Goal: Task Accomplishment & Management: Use online tool/utility

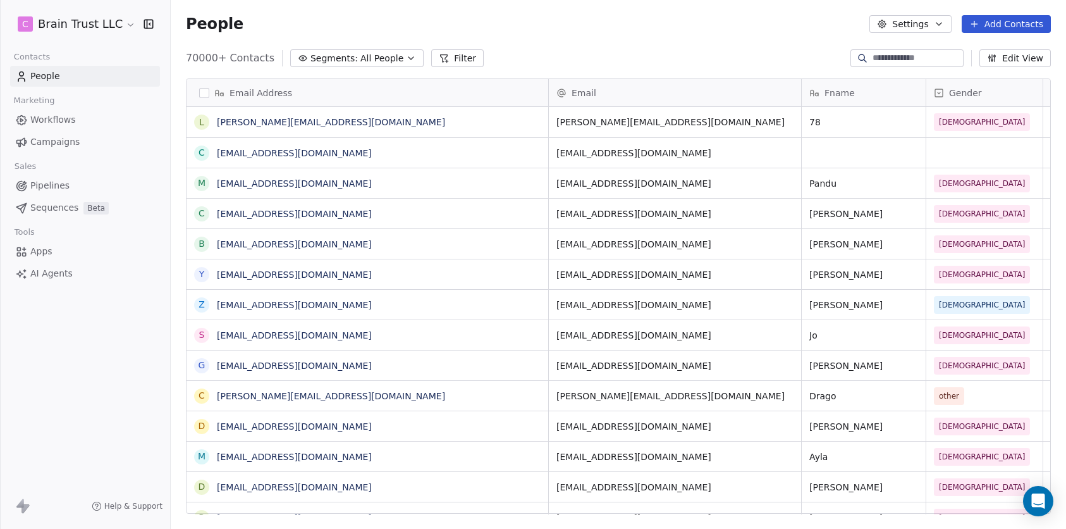
scroll to position [455, 886]
click at [118, 25] on html "C Brain Trust LLC Contacts People Marketing Workflows Campaigns Sales Pipelines…" at bounding box center [533, 264] width 1066 height 529
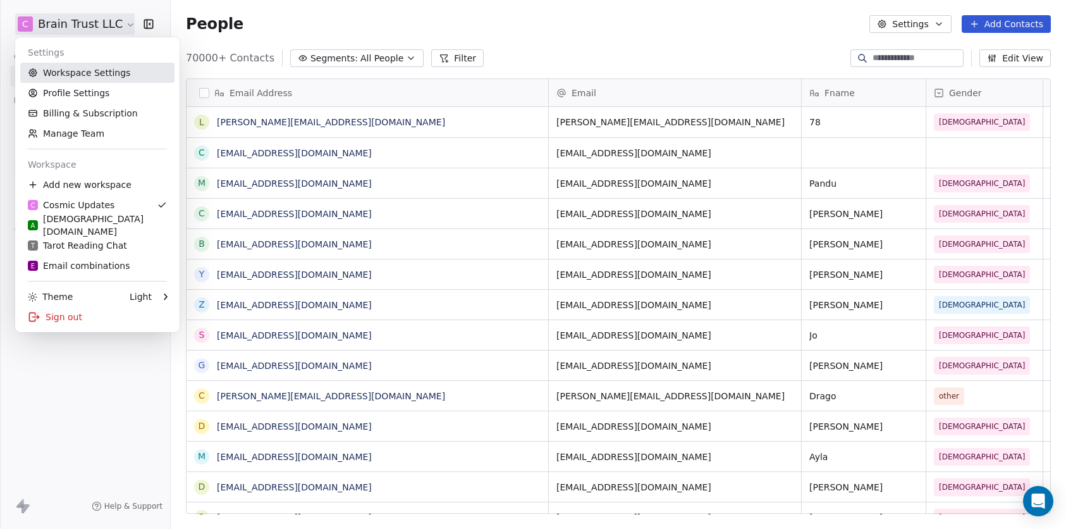
click at [106, 76] on link "Workspace Settings" at bounding box center [97, 73] width 154 height 20
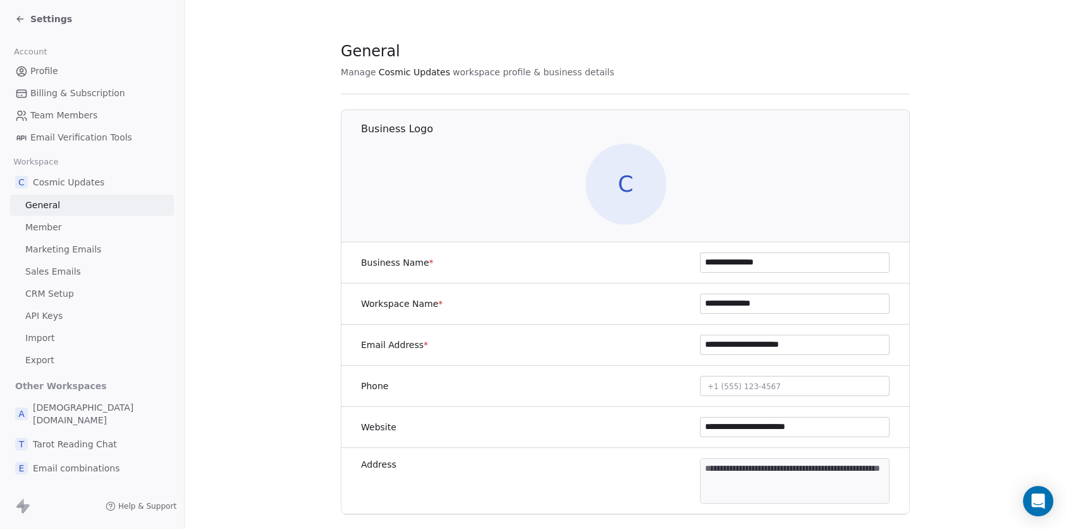
click at [42, 343] on span "Import" at bounding box center [39, 337] width 29 height 13
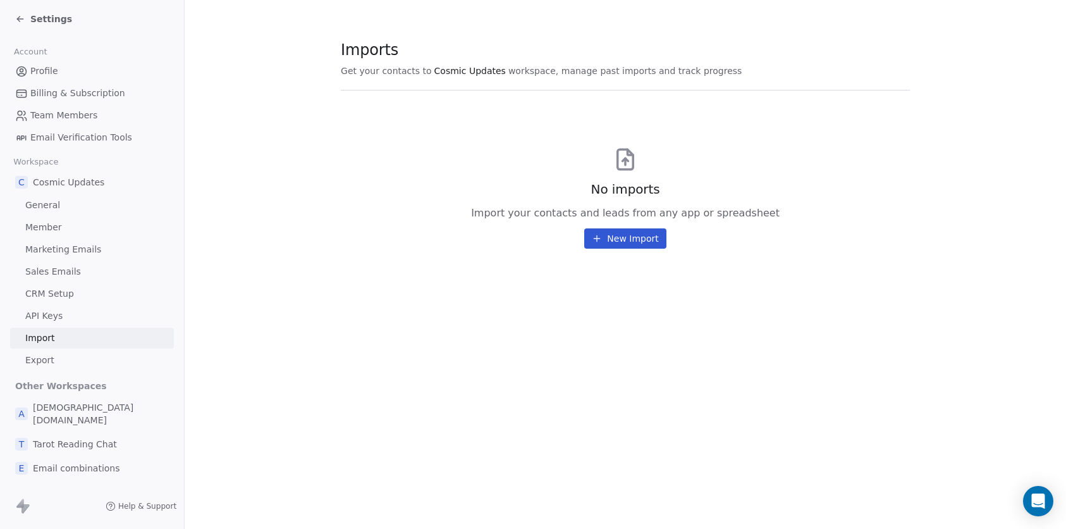
click at [604, 243] on button "New Import" at bounding box center [625, 238] width 82 height 20
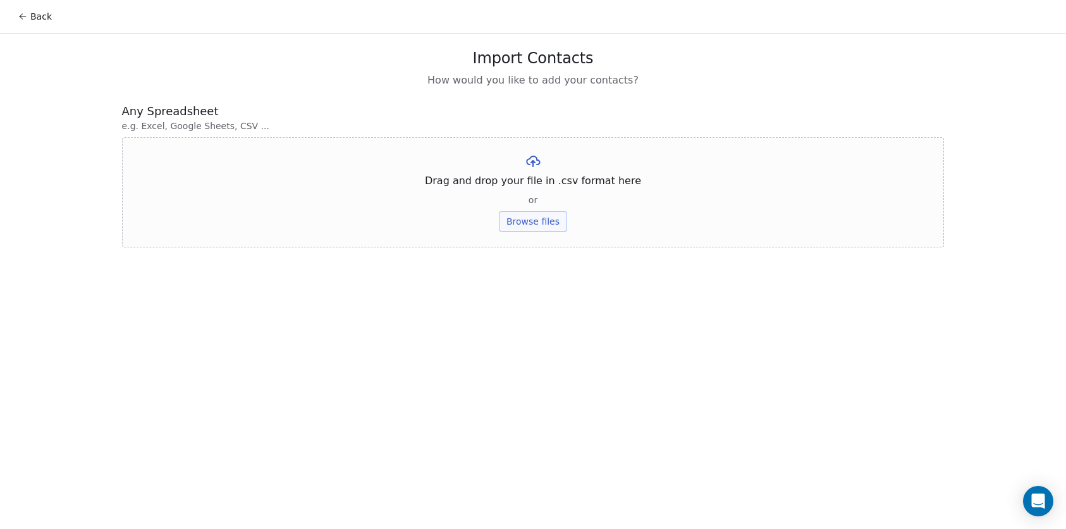
click at [512, 217] on button "Browse files" at bounding box center [533, 221] width 68 height 20
click at [534, 186] on button "Upload" at bounding box center [533, 186] width 46 height 20
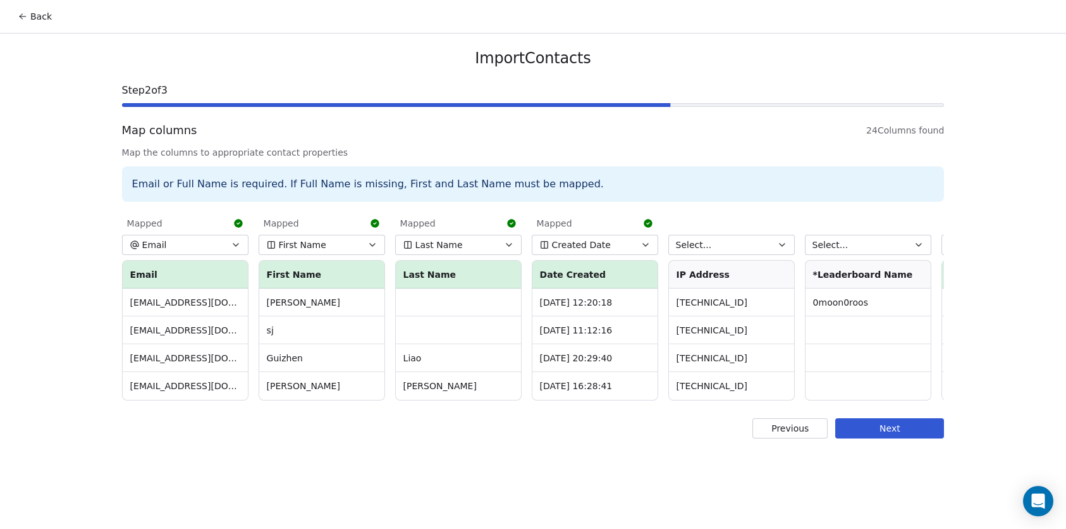
click at [745, 249] on button "Select..." at bounding box center [731, 245] width 126 height 20
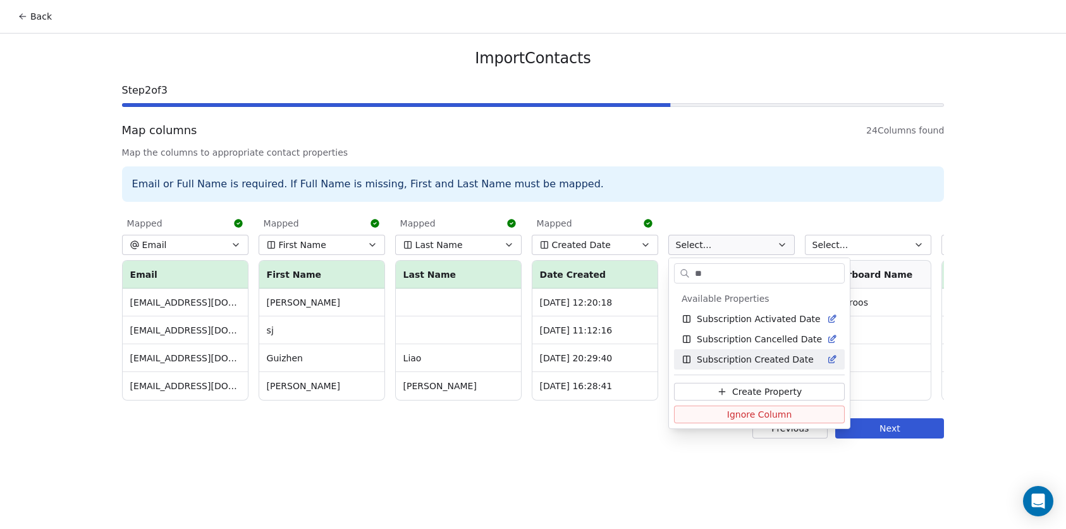
type input "**"
click at [735, 414] on span "Ignore Column" at bounding box center [759, 414] width 65 height 13
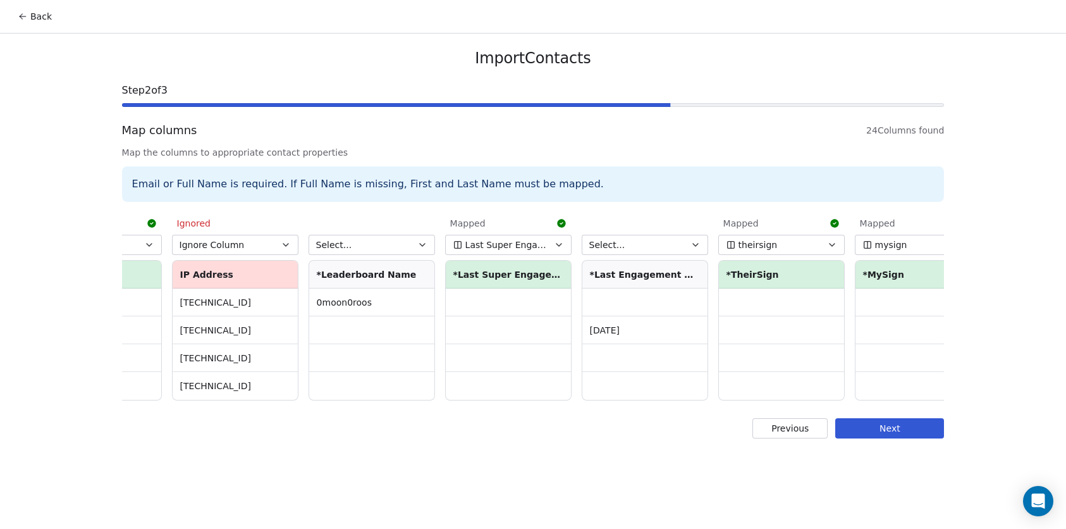
scroll to position [0, 506]
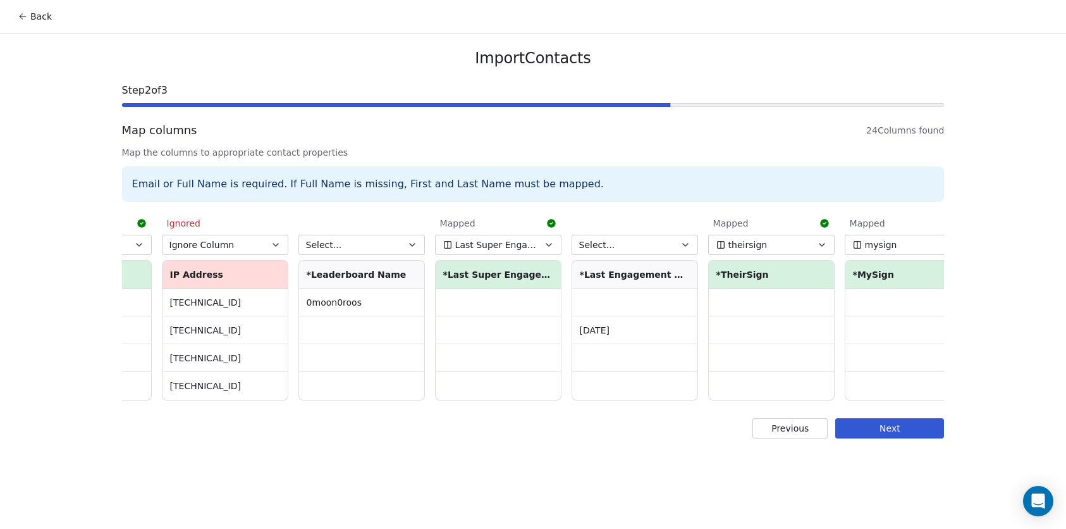
click at [362, 244] on button "Select..." at bounding box center [361, 245] width 126 height 20
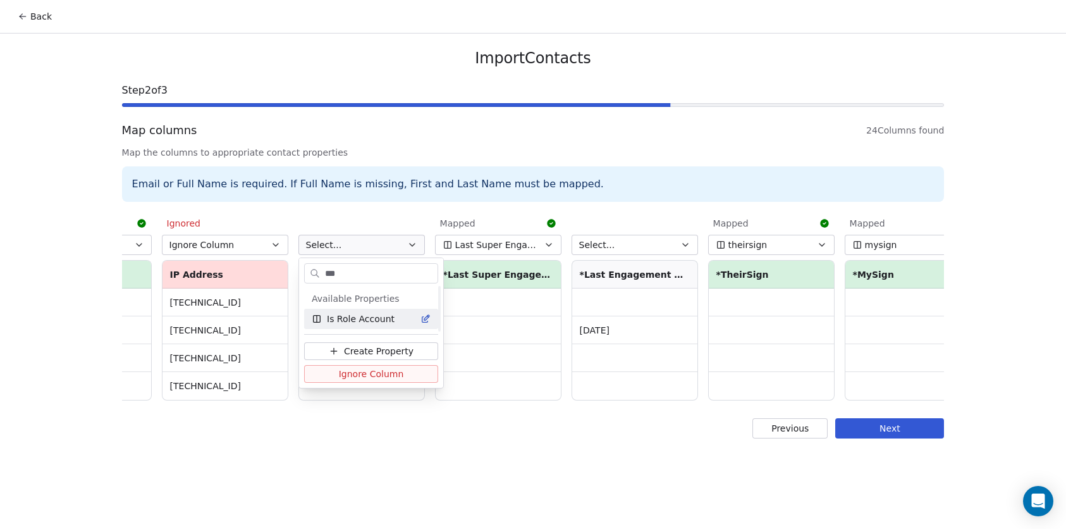
scroll to position [0, 0]
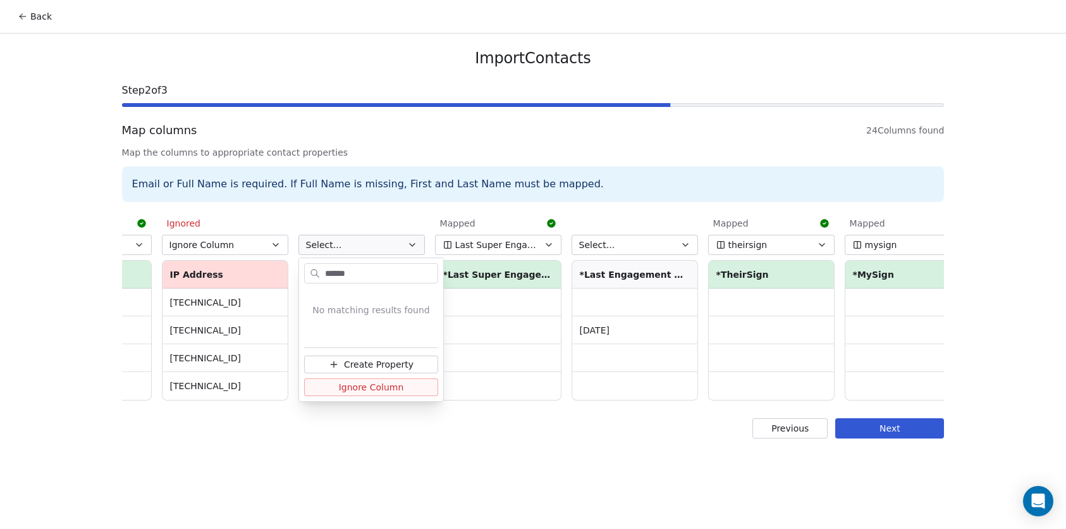
type input "******"
click at [364, 367] on span "Create Property" at bounding box center [379, 364] width 70 height 13
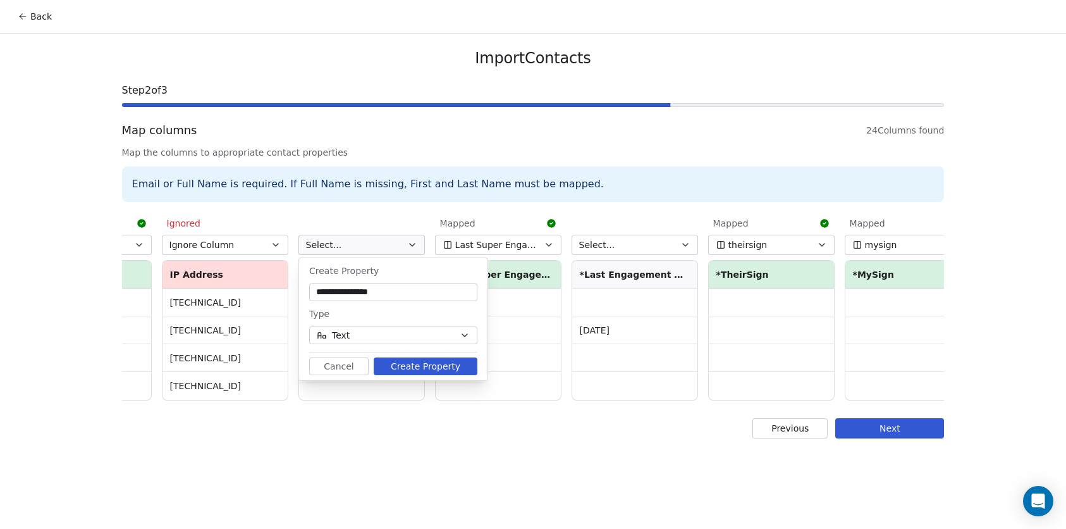
type input "**********"
click at [424, 363] on button "Create Property" at bounding box center [426, 366] width 104 height 18
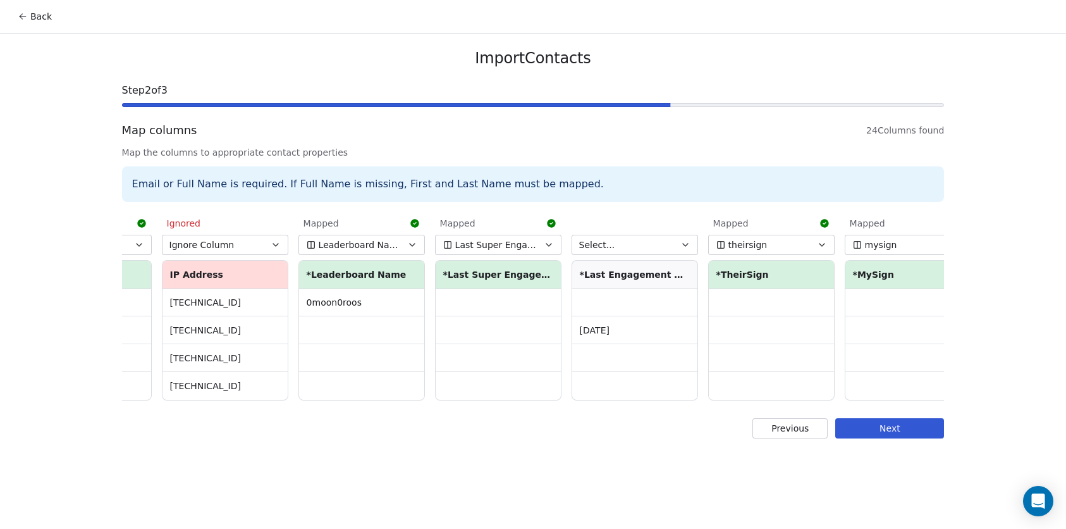
click at [661, 247] on button "Select..." at bounding box center [635, 245] width 126 height 20
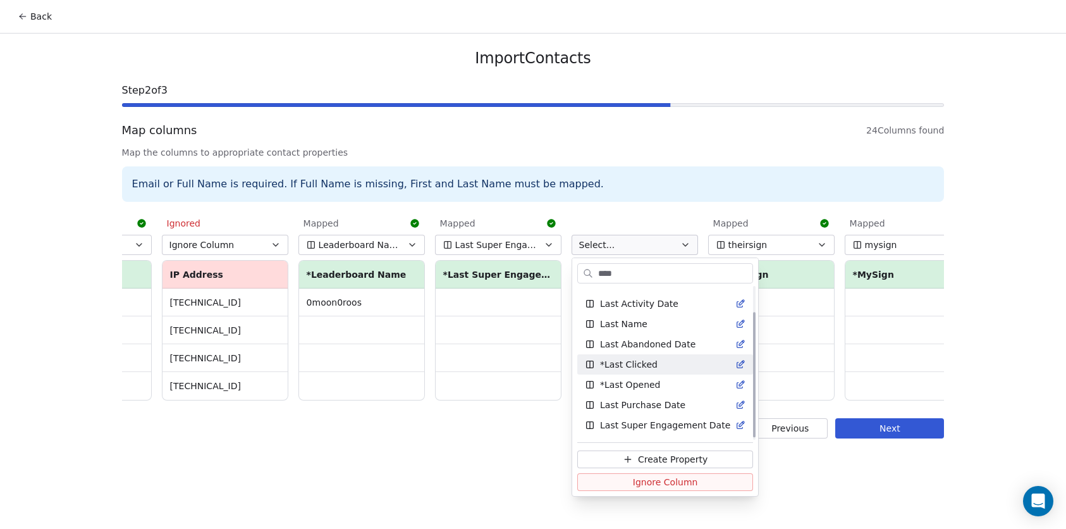
scroll to position [34, 0]
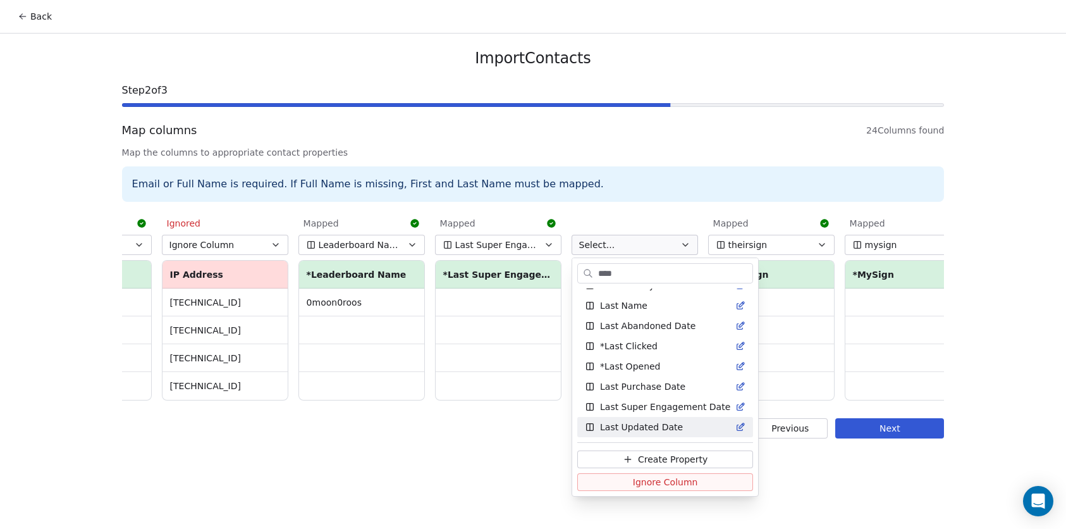
type input "****"
click at [643, 484] on span "Ignore Column" at bounding box center [665, 481] width 65 height 13
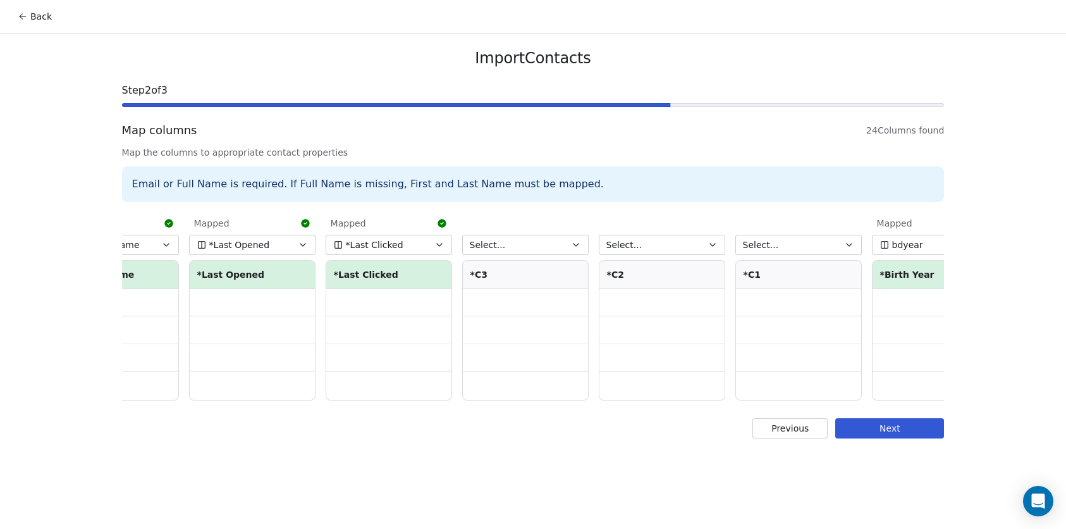
scroll to position [0, 1533]
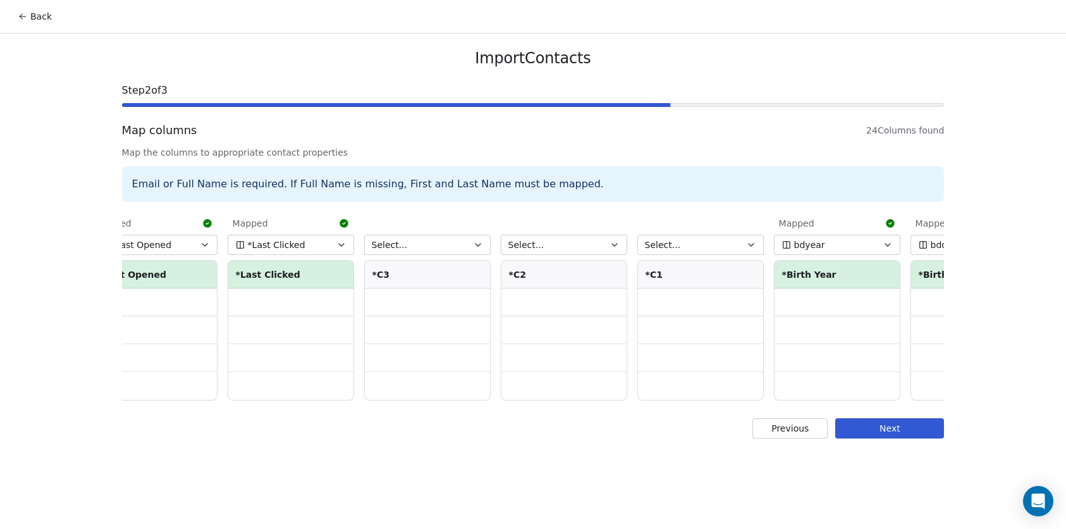
click at [416, 244] on button "Select..." at bounding box center [427, 245] width 126 height 20
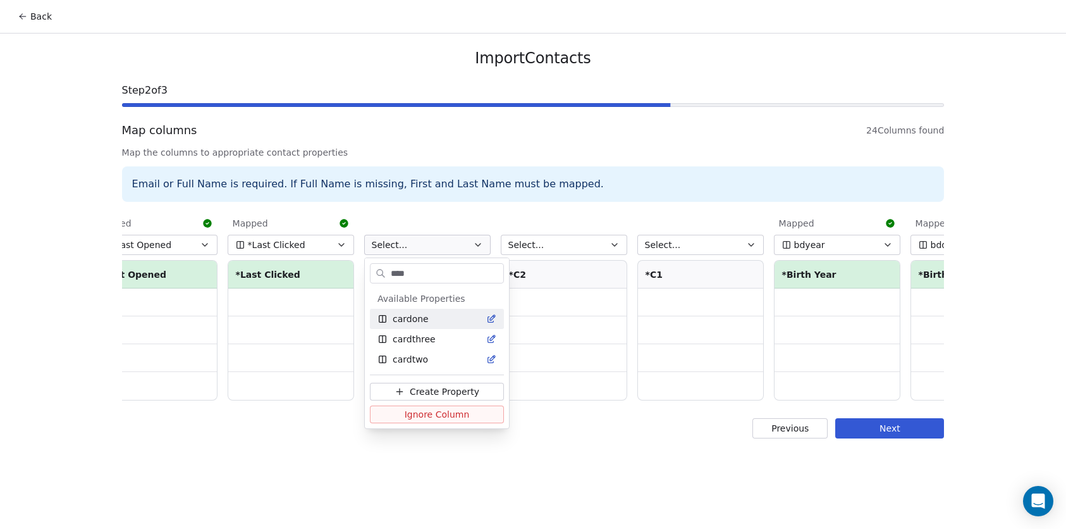
type input "****"
click at [445, 322] on div "cardone" at bounding box center [436, 318] width 119 height 13
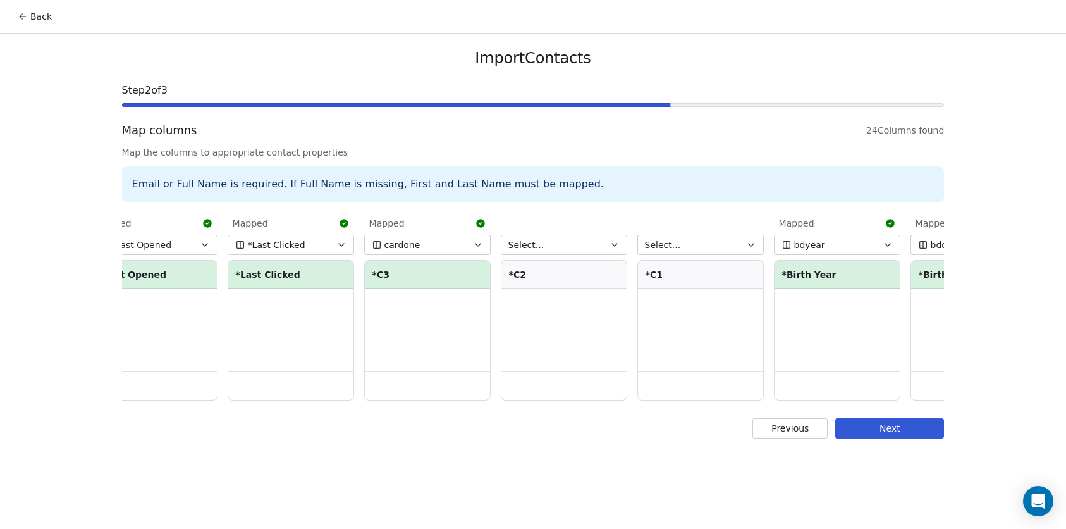
click at [562, 241] on button "Select..." at bounding box center [564, 245] width 126 height 20
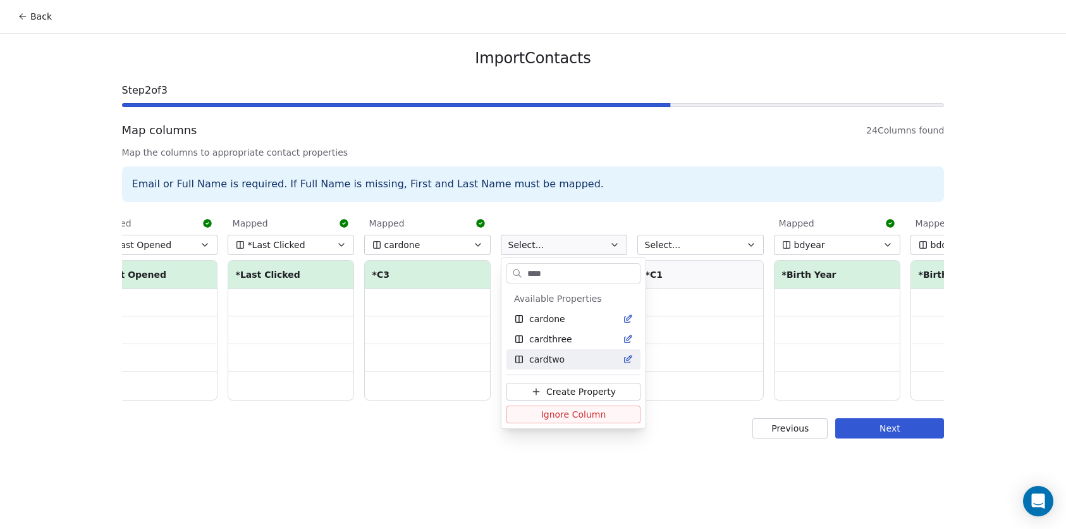
type input "****"
click at [585, 354] on div "cardtwo" at bounding box center [573, 359] width 119 height 13
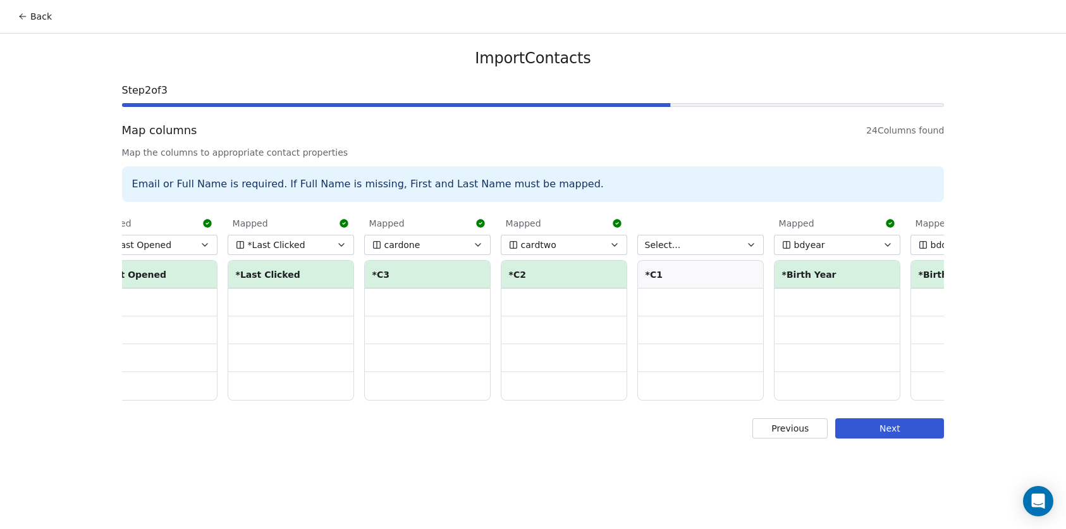
click at [674, 250] on span "Select..." at bounding box center [663, 244] width 36 height 13
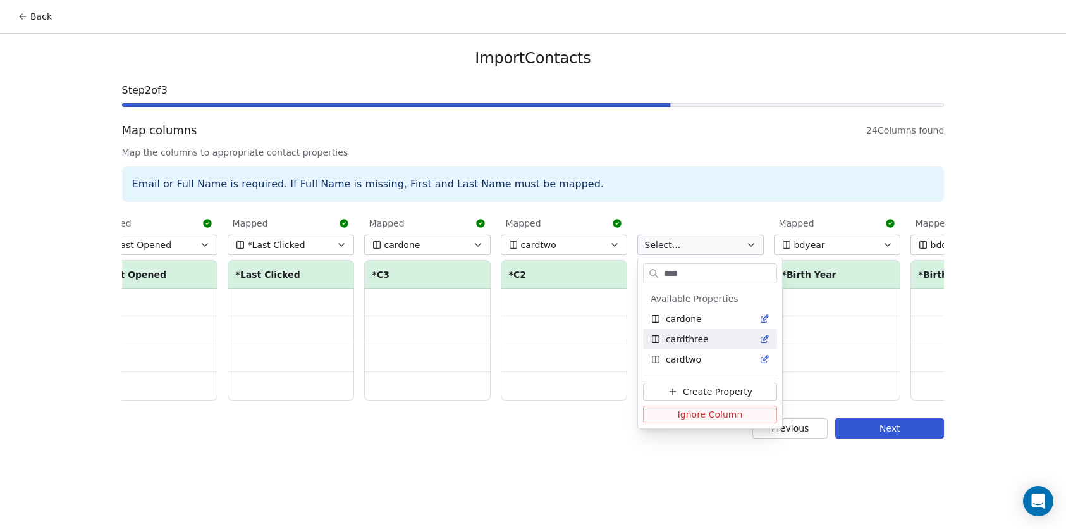
type input "****"
click at [705, 340] on span "cardthree" at bounding box center [687, 339] width 43 height 13
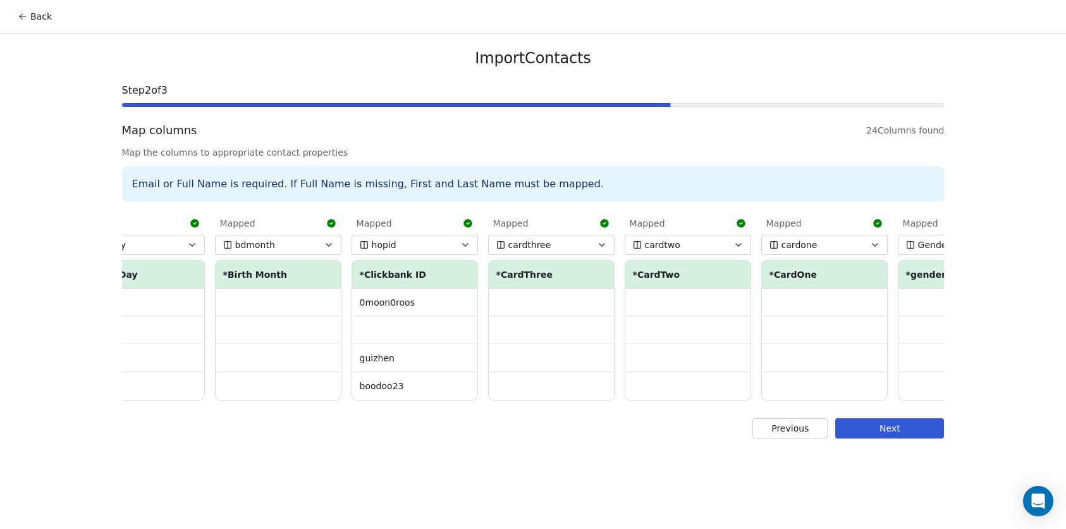
scroll to position [0, 2418]
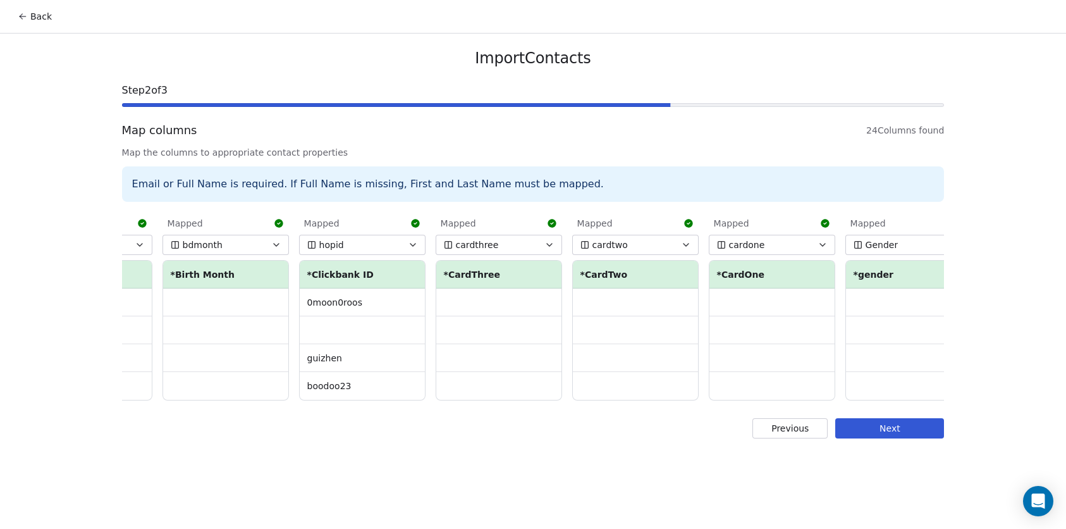
click at [401, 245] on button "hopid" at bounding box center [362, 245] width 126 height 20
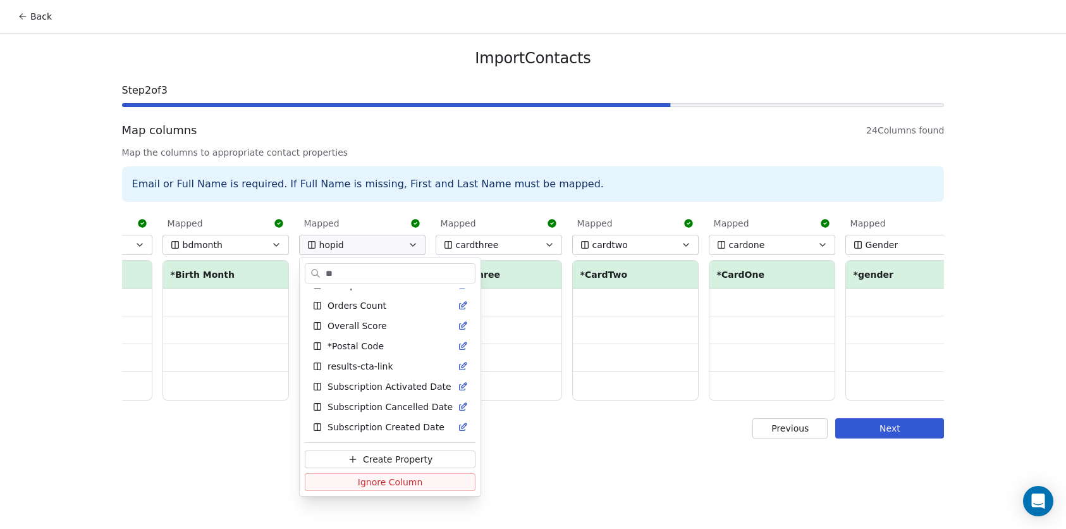
scroll to position [0, 0]
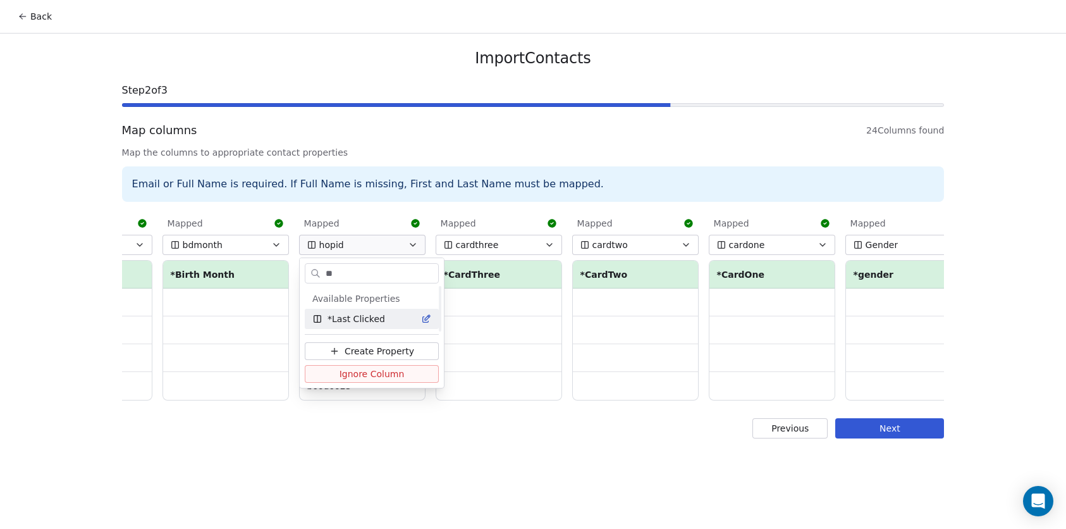
type input "***"
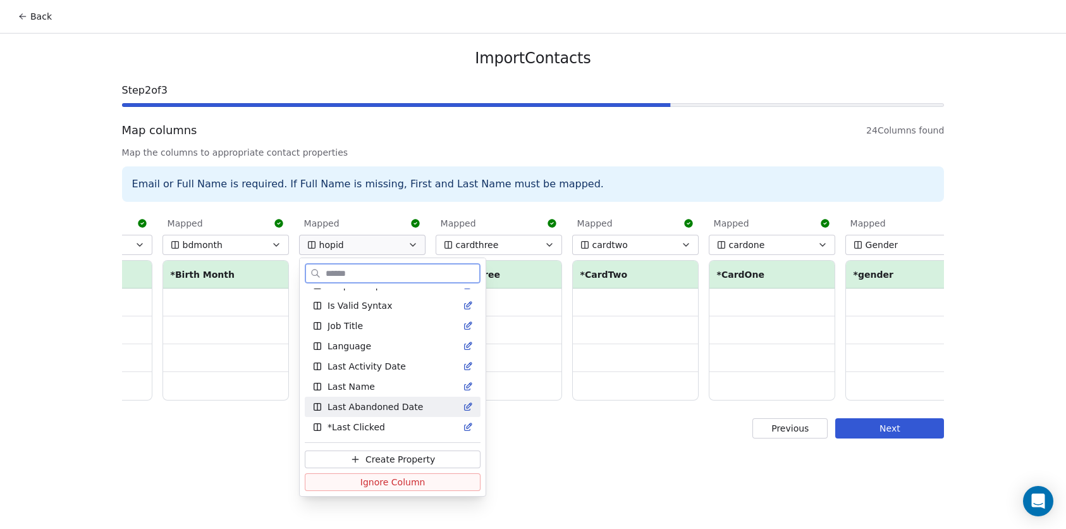
click at [365, 458] on span "Create Property" at bounding box center [400, 459] width 70 height 13
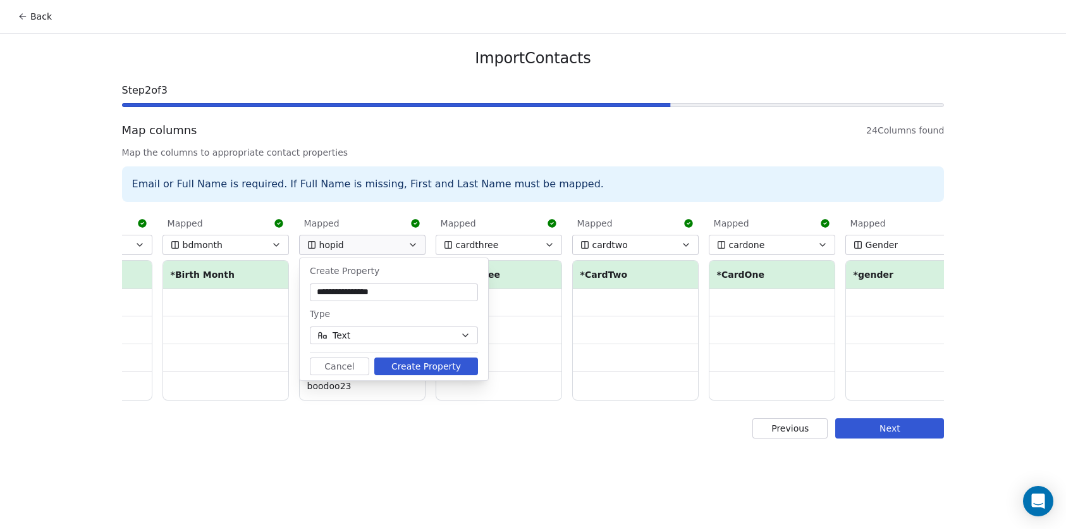
click at [358, 291] on input "**********" at bounding box center [393, 292] width 163 height 13
type input "**********"
click at [442, 359] on button "Create Property" at bounding box center [426, 366] width 104 height 18
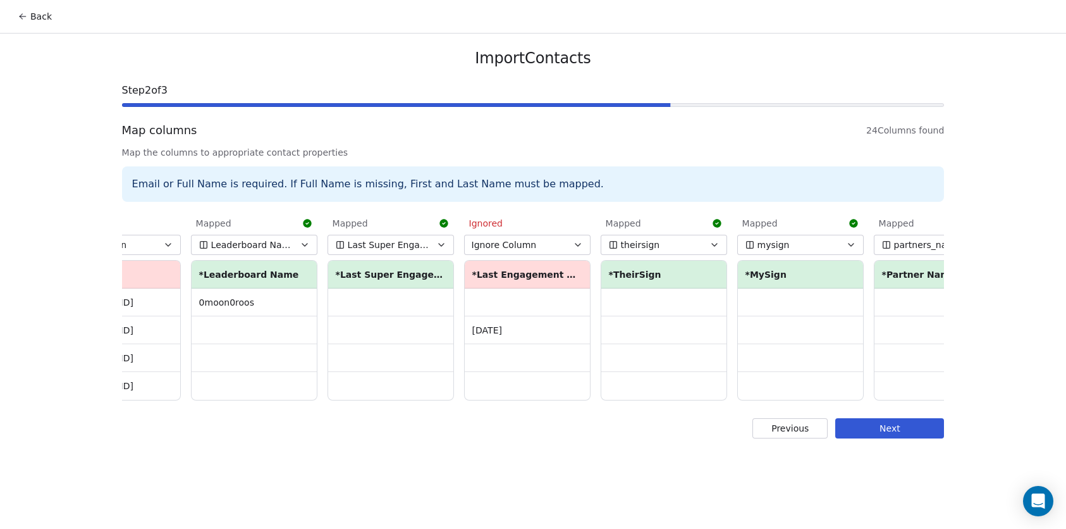
scroll to position [0, 616]
click at [771, 240] on span "mysign" at bounding box center [771, 244] width 32 height 13
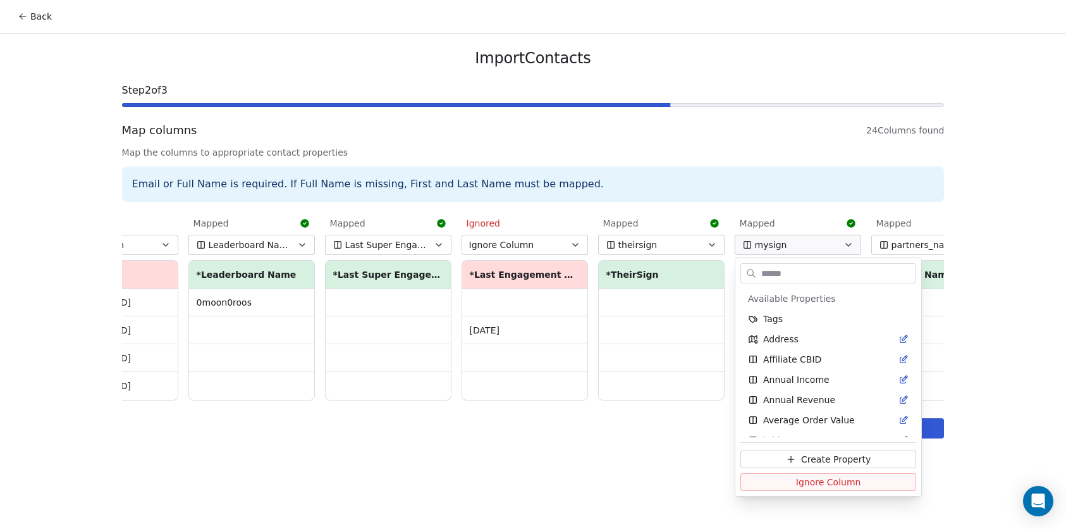
scroll to position [1065, 0]
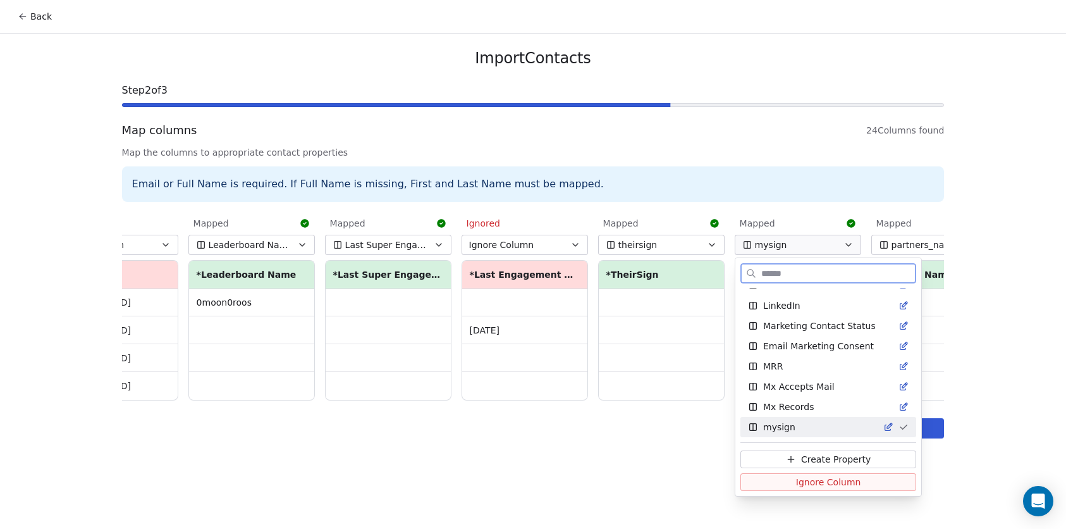
click at [796, 477] on span "Ignore Column" at bounding box center [828, 481] width 65 height 13
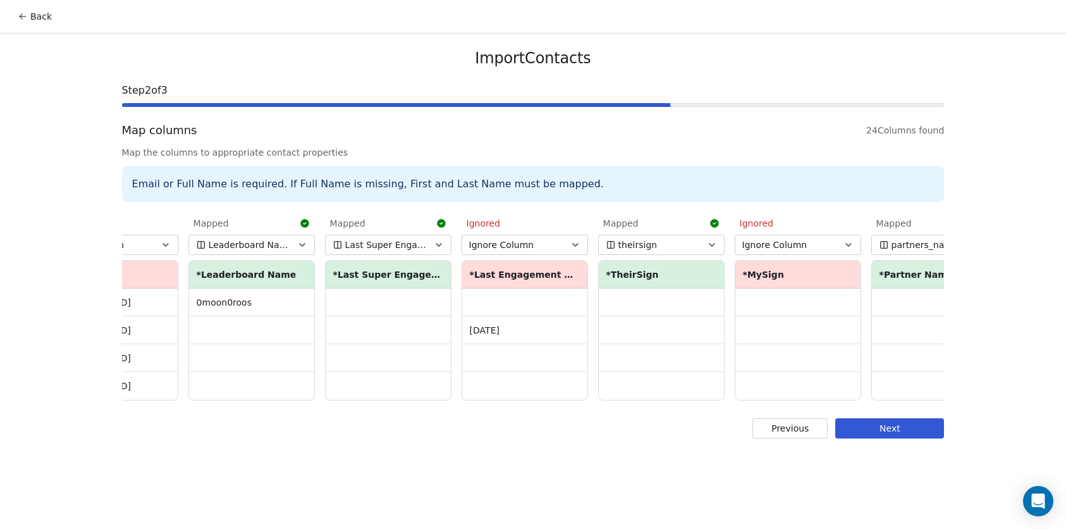
click at [650, 247] on span "theirsign" at bounding box center [637, 244] width 39 height 13
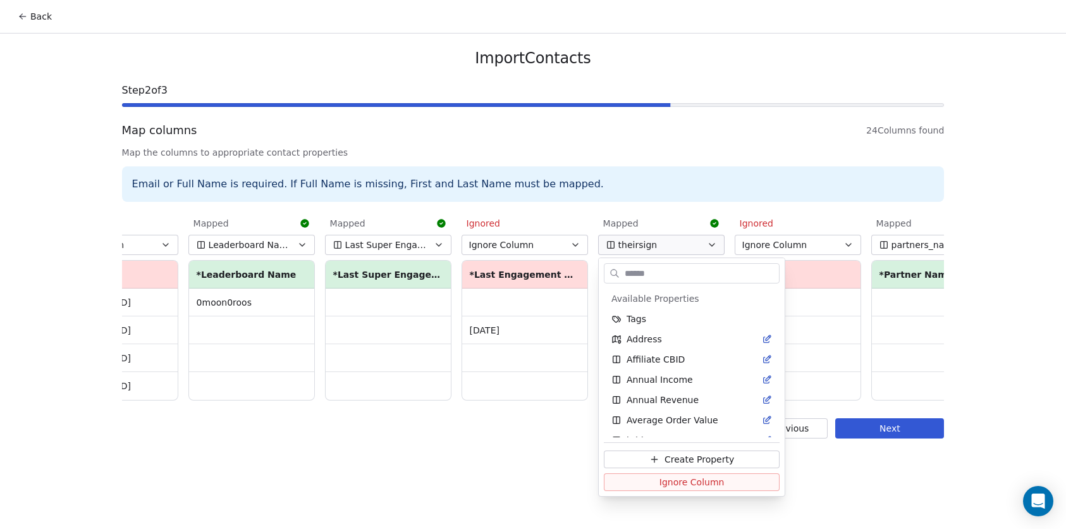
scroll to position [1429, 0]
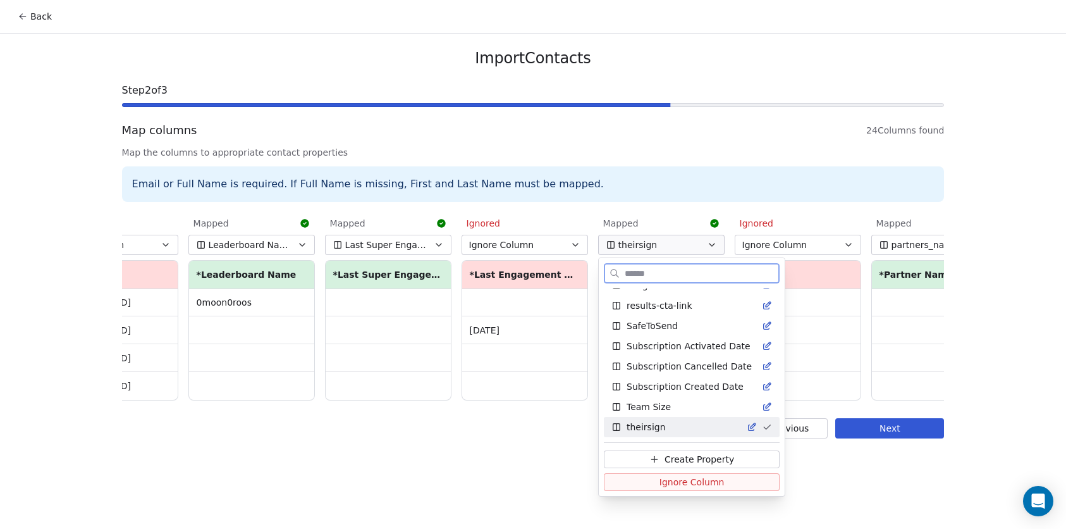
click at [672, 478] on span "Ignore Column" at bounding box center [691, 481] width 65 height 13
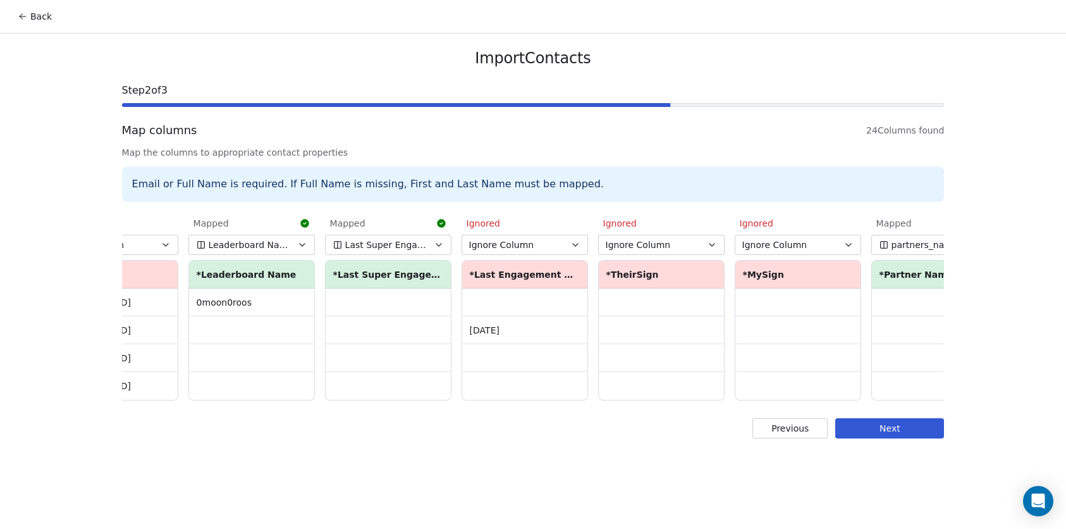
click at [660, 238] on span "Ignore Column" at bounding box center [638, 244] width 65 height 13
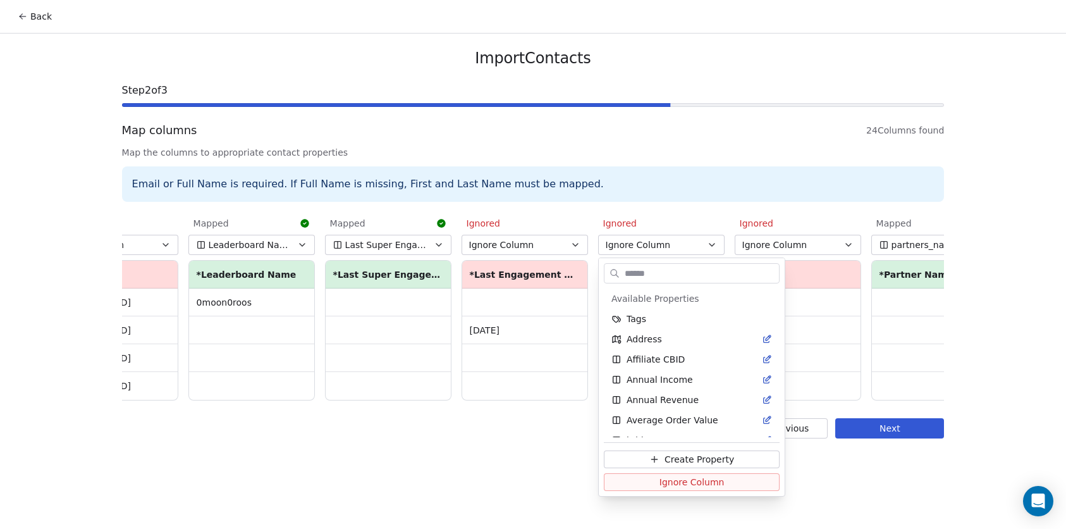
click at [701, 179] on html "Back Import Contacts Step 2 of 3 Map columns 24 Columns found Map the columns t…" at bounding box center [533, 264] width 1066 height 529
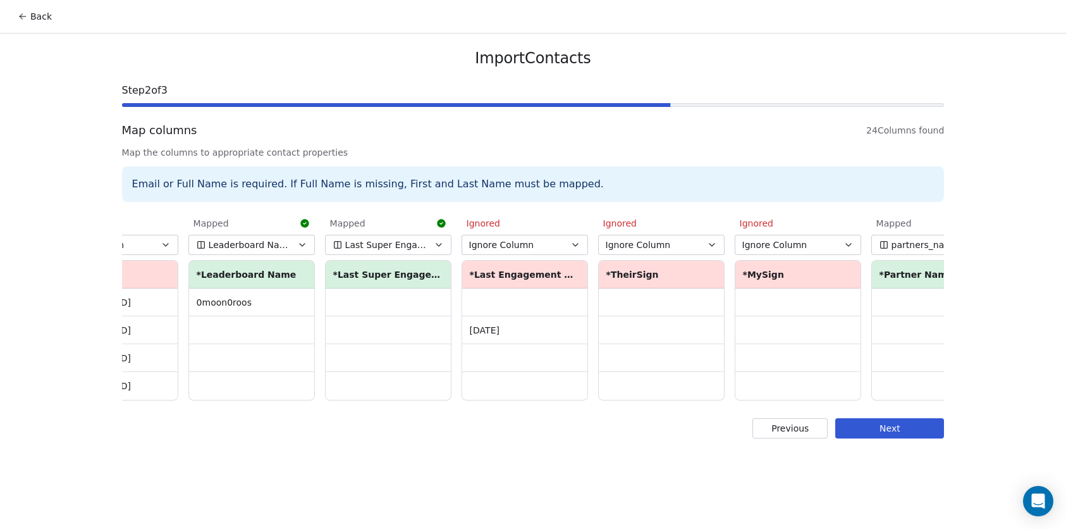
click at [671, 249] on button "Ignore Column" at bounding box center [661, 245] width 126 height 20
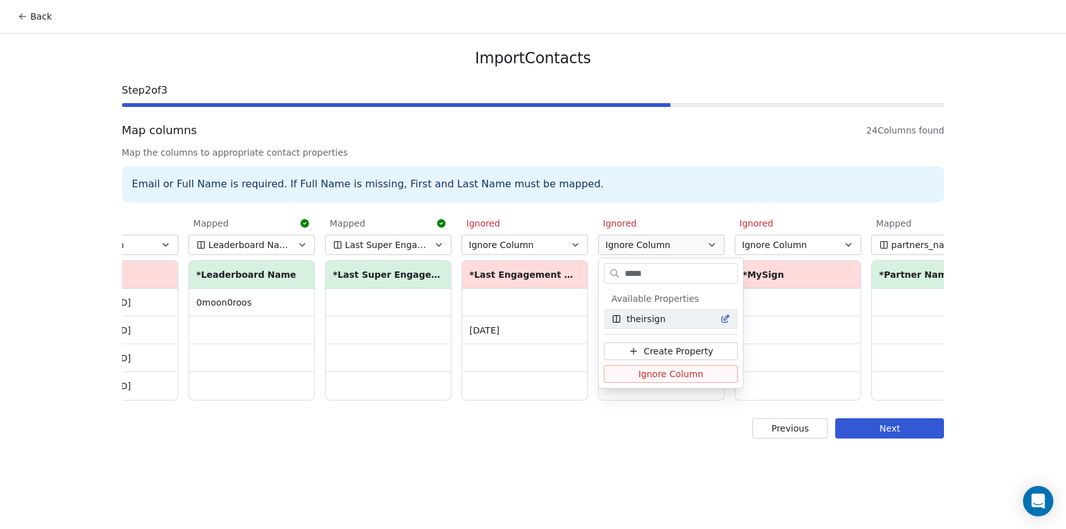
type input "*****"
click at [659, 322] on span "theirsign" at bounding box center [646, 318] width 39 height 13
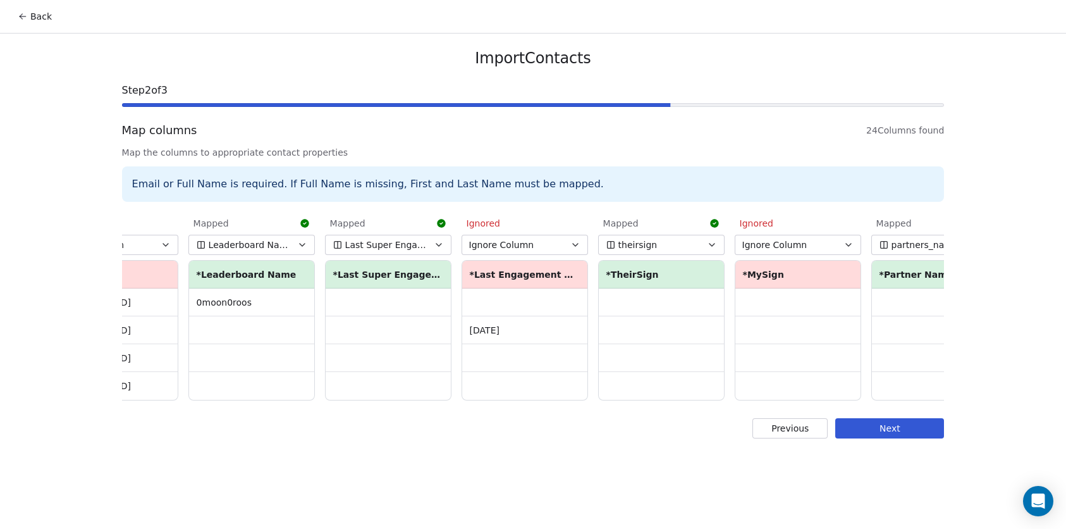
click at [774, 245] on span "Ignore Column" at bounding box center [774, 244] width 65 height 13
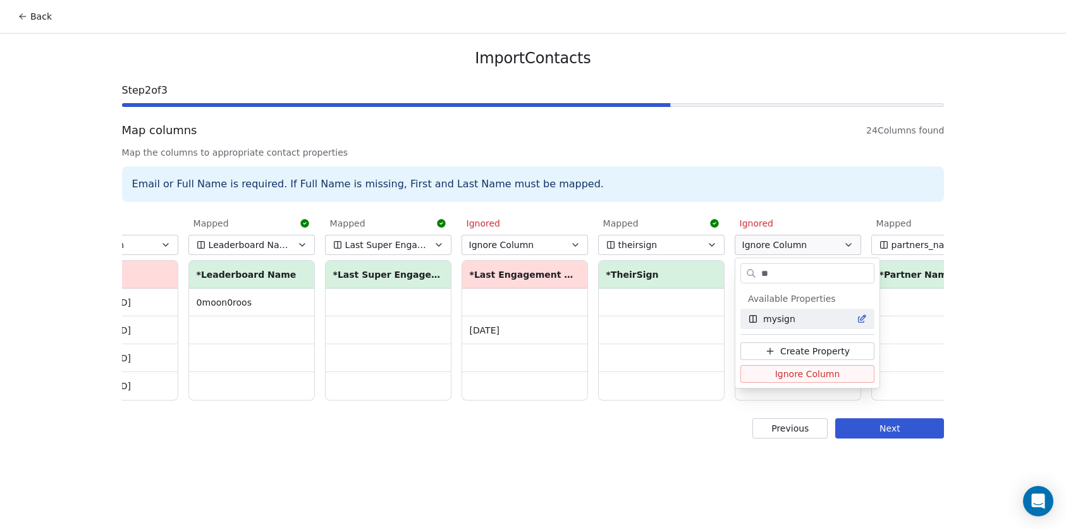
type input "**"
click at [814, 314] on div "mysign" at bounding box center [807, 318] width 119 height 13
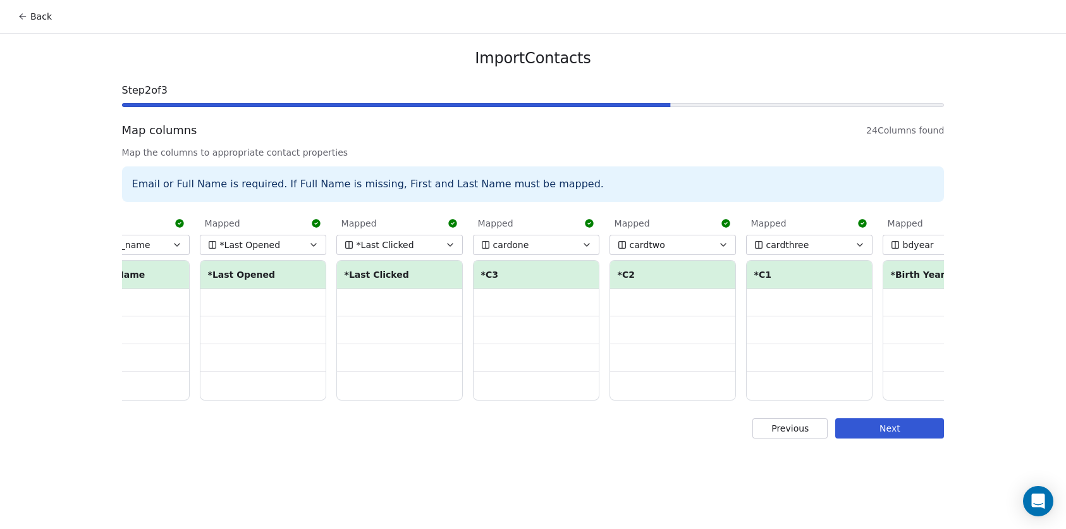
scroll to position [0, 1407]
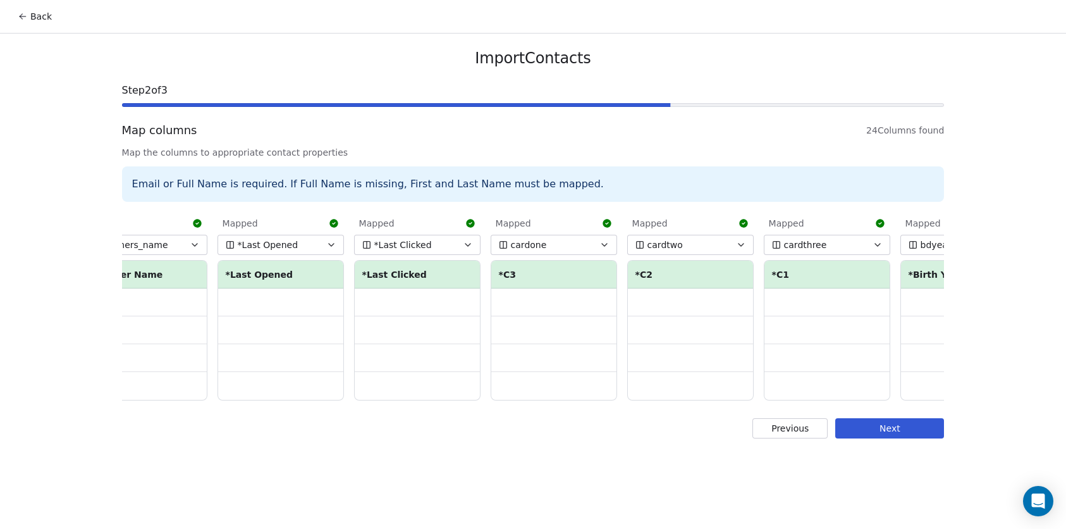
click at [555, 243] on button "cardone" at bounding box center [554, 245] width 126 height 20
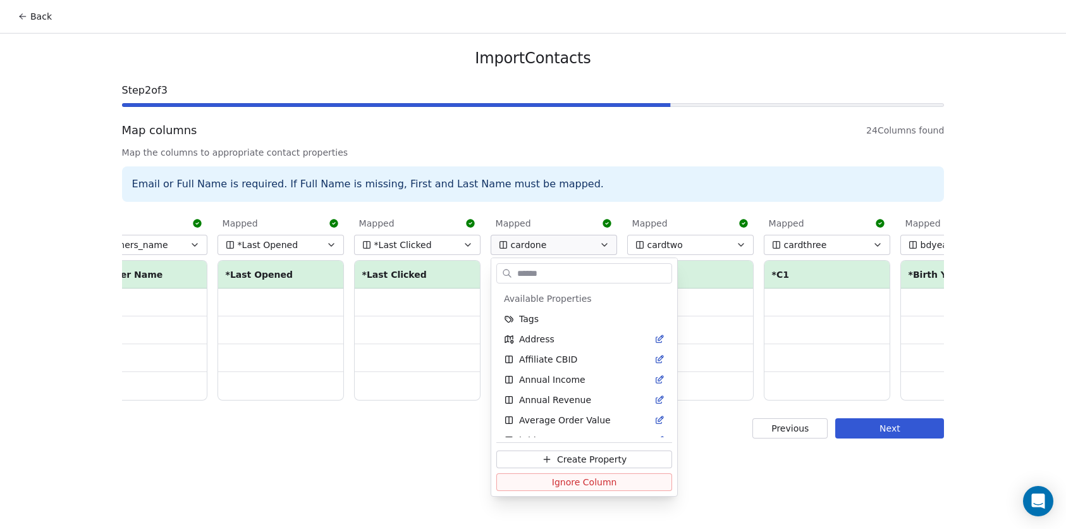
scroll to position [135, 0]
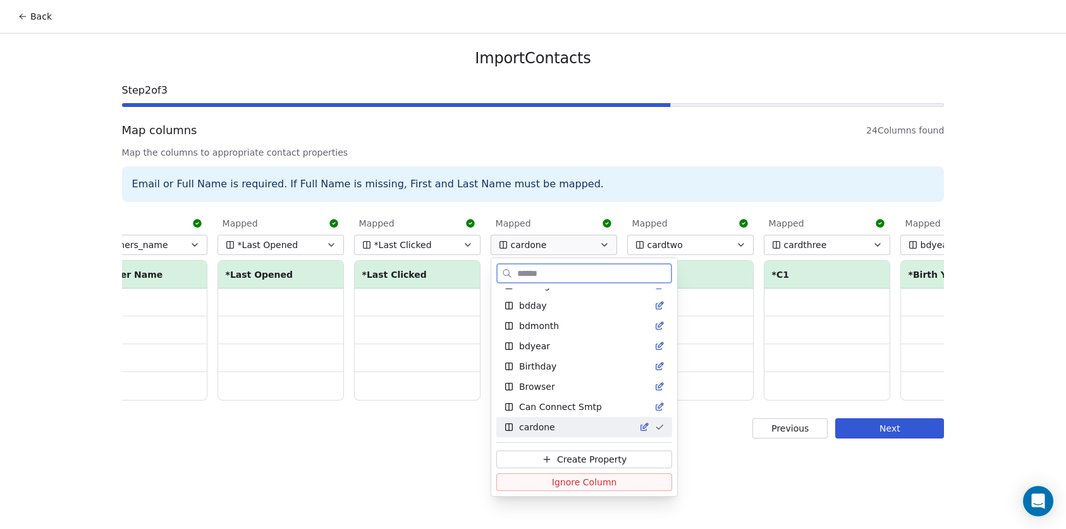
drag, startPoint x: 575, startPoint y: 480, endPoint x: 583, endPoint y: 465, distance: 17.3
click at [575, 480] on span "Ignore Column" at bounding box center [584, 481] width 65 height 13
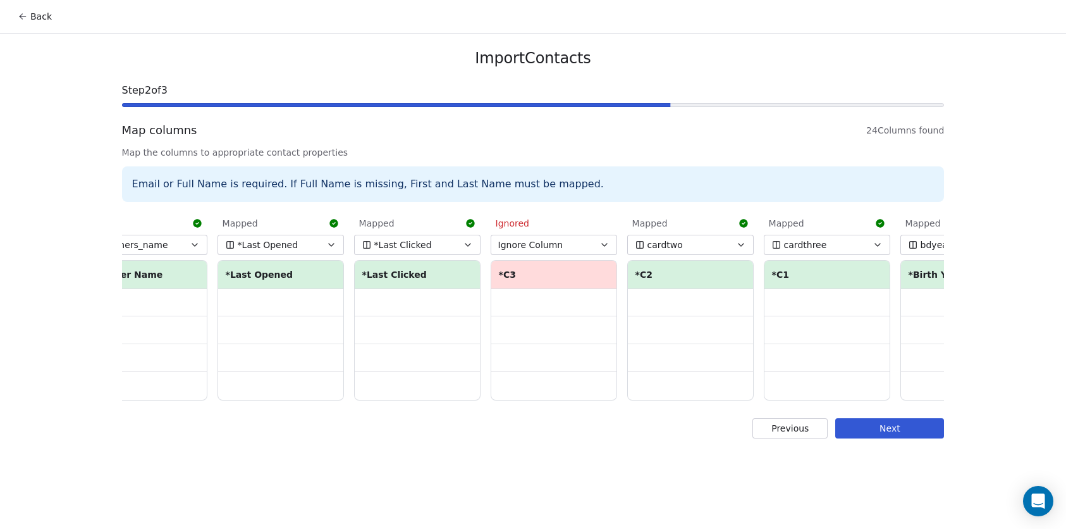
click at [665, 239] on button "cardtwo" at bounding box center [690, 245] width 126 height 20
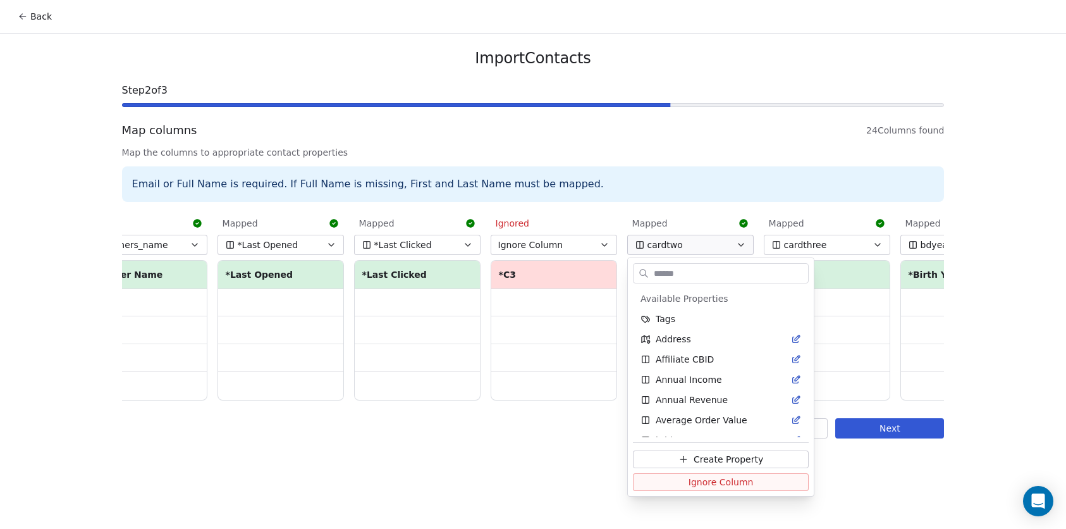
scroll to position [175, 0]
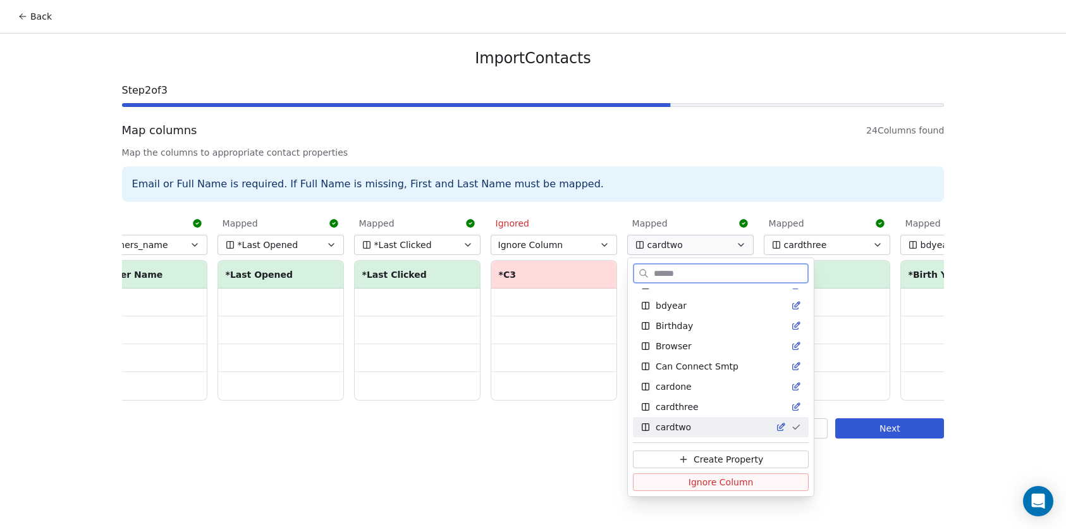
click at [688, 481] on span "Ignore Column" at bounding box center [720, 481] width 65 height 13
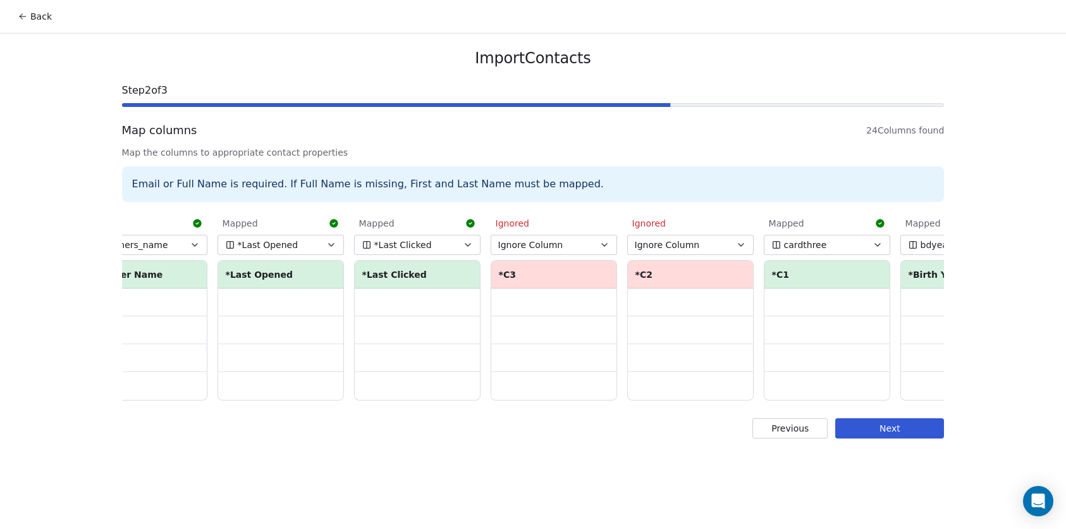
click at [812, 243] on span "cardthree" at bounding box center [805, 244] width 43 height 13
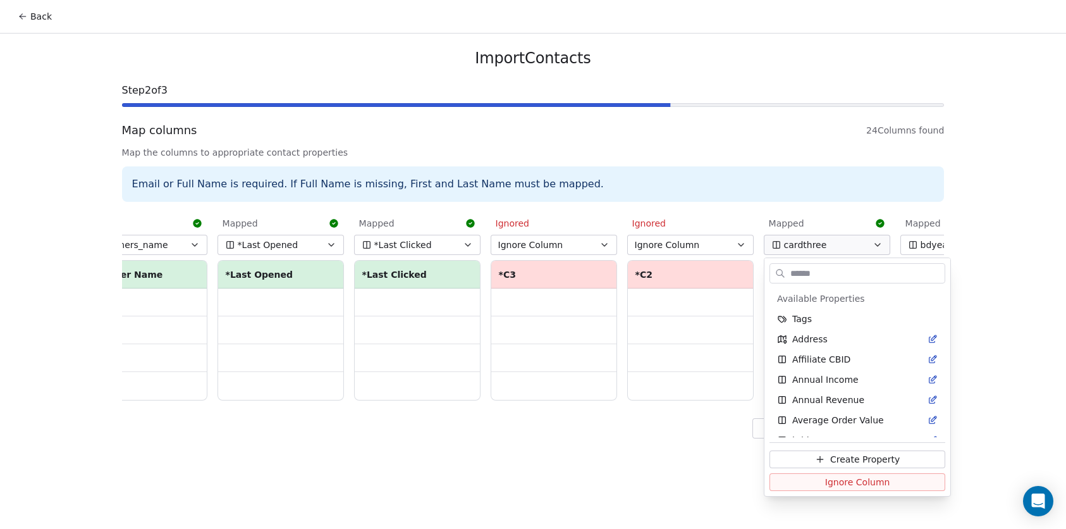
scroll to position [155, 0]
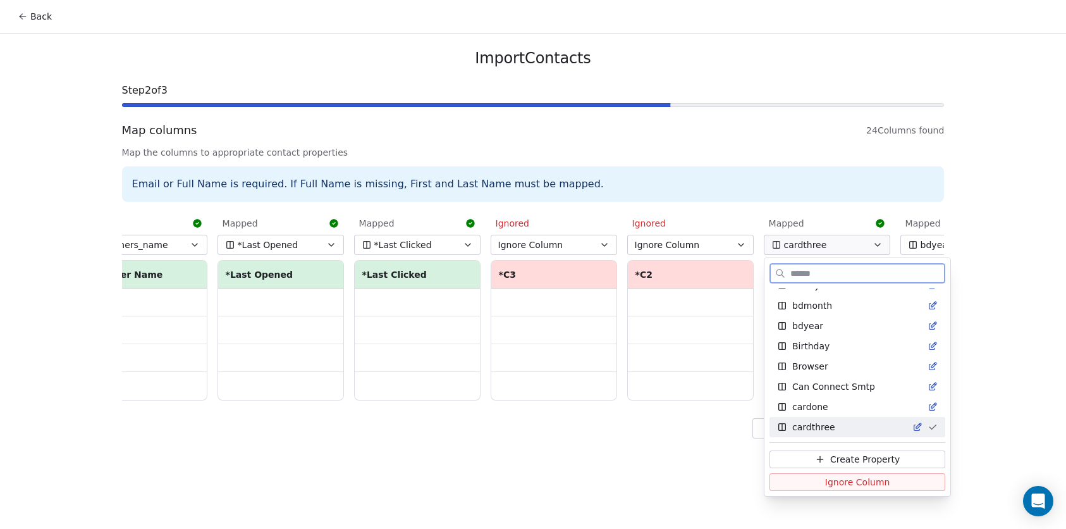
click at [826, 482] on span "Ignore Column" at bounding box center [857, 481] width 65 height 13
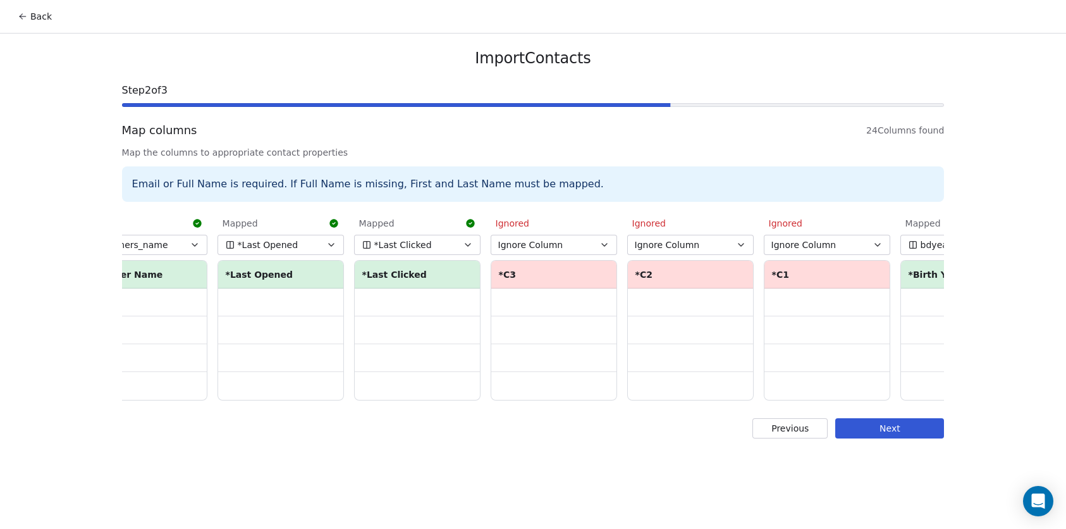
click at [642, 403] on div "Mapped Email Email 0moon0roos@gmail.com 101successhacks@gmail.com 34660941@qq.c…" at bounding box center [533, 305] width 822 height 193
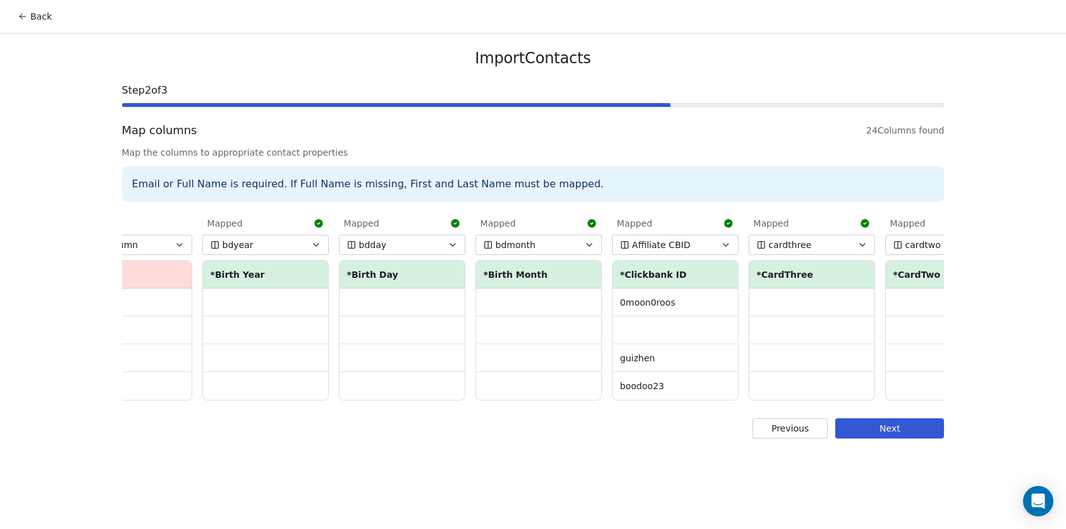
scroll to position [0, 2445]
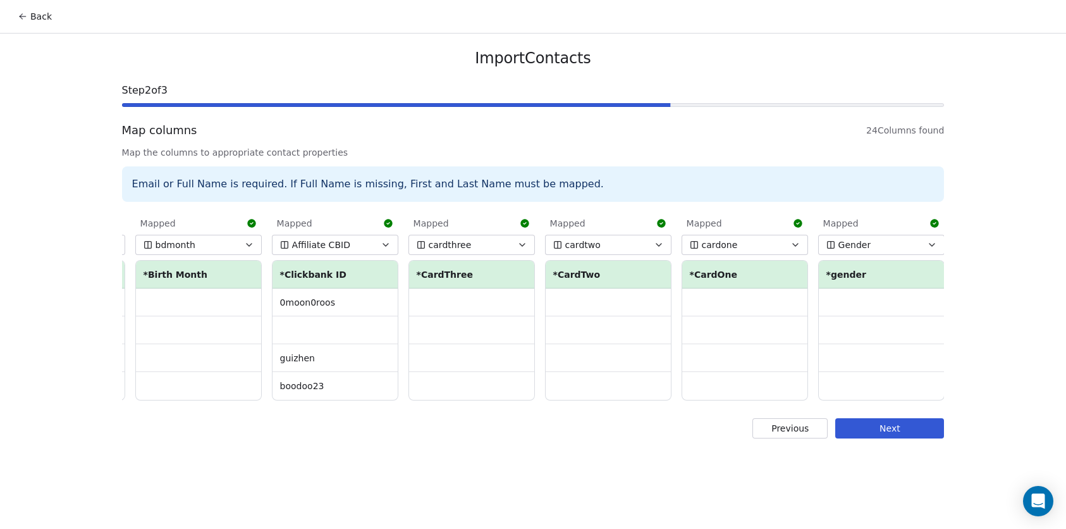
click at [872, 434] on button "Next" at bounding box center [889, 428] width 109 height 20
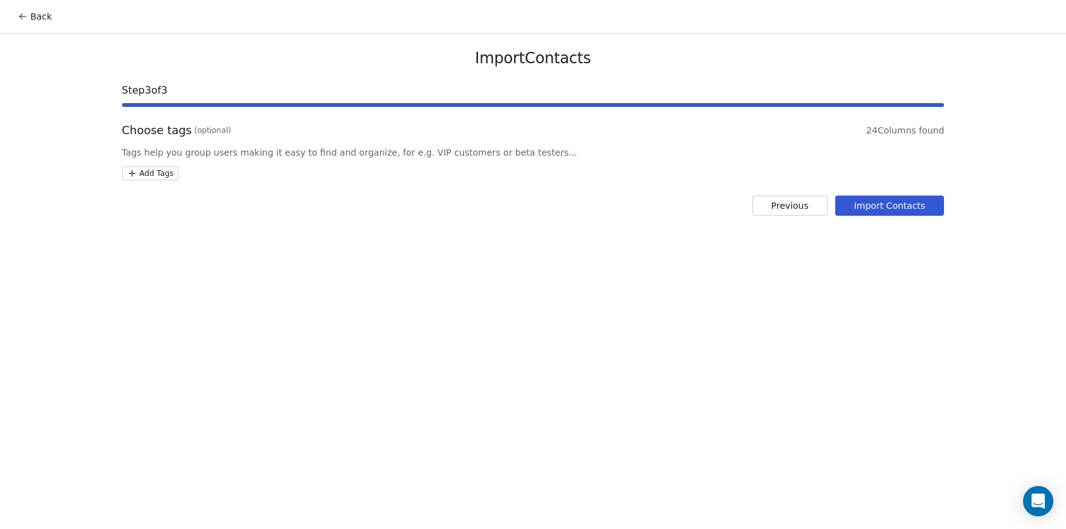
click at [149, 172] on html "Back Import Contacts Step 3 of 3 Choose tags (optional) 24 Columns found Tags h…" at bounding box center [533, 264] width 1066 height 529
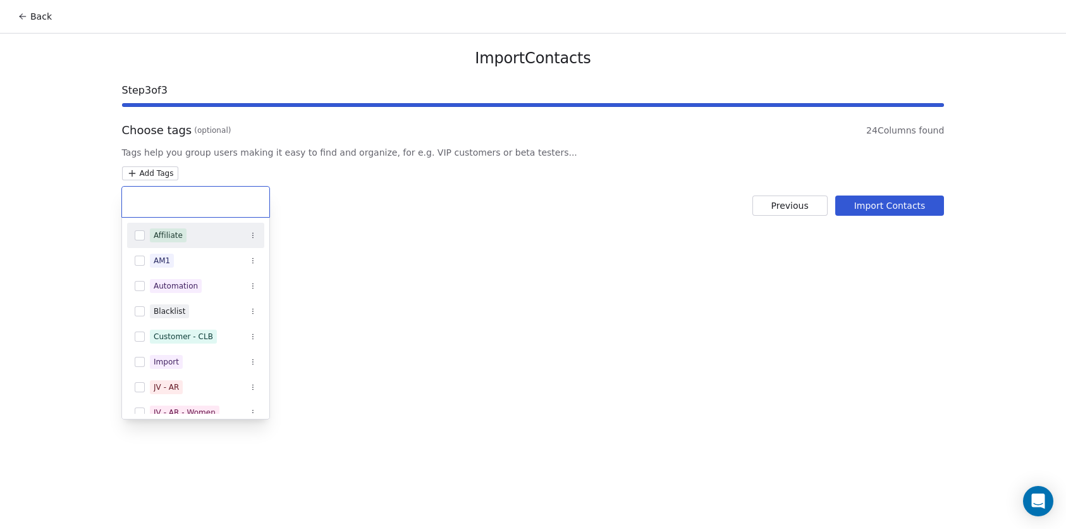
click at [161, 236] on div "Affiliate" at bounding box center [168, 234] width 29 height 11
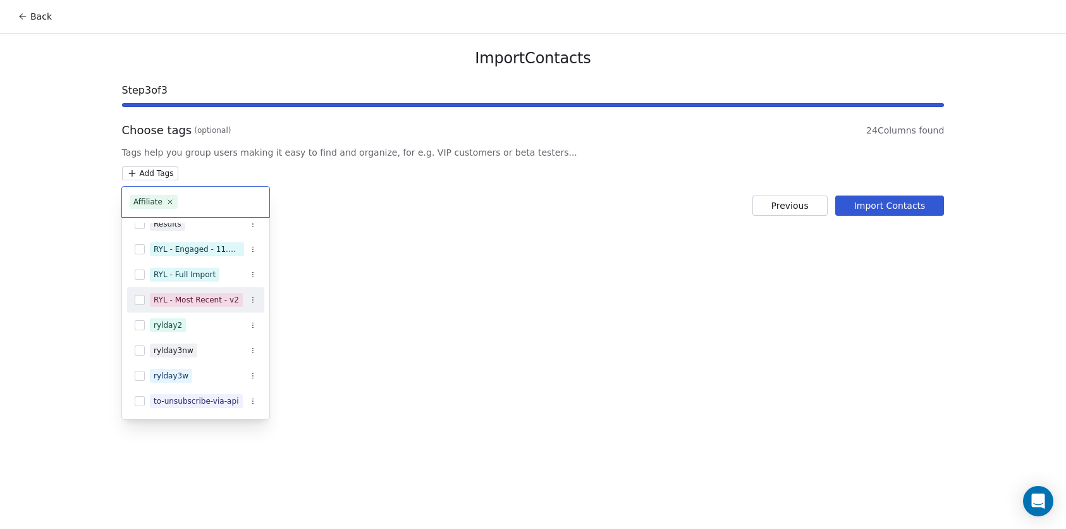
click at [893, 209] on html "Back Import Contacts Step 3 of 3 Choose tags (optional) 24 Columns found Tags h…" at bounding box center [533, 264] width 1066 height 529
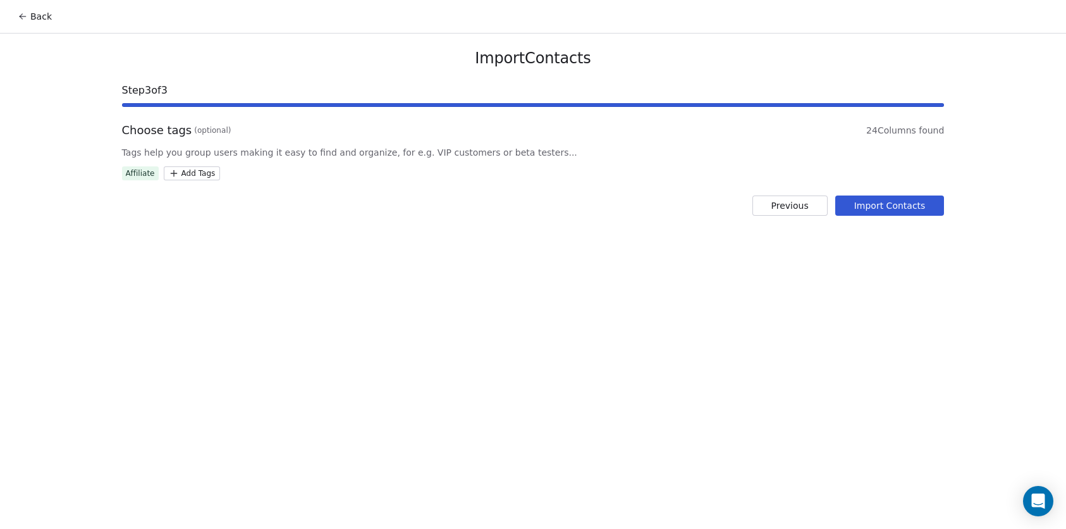
click at [888, 203] on button "Import Contacts" at bounding box center [889, 205] width 109 height 20
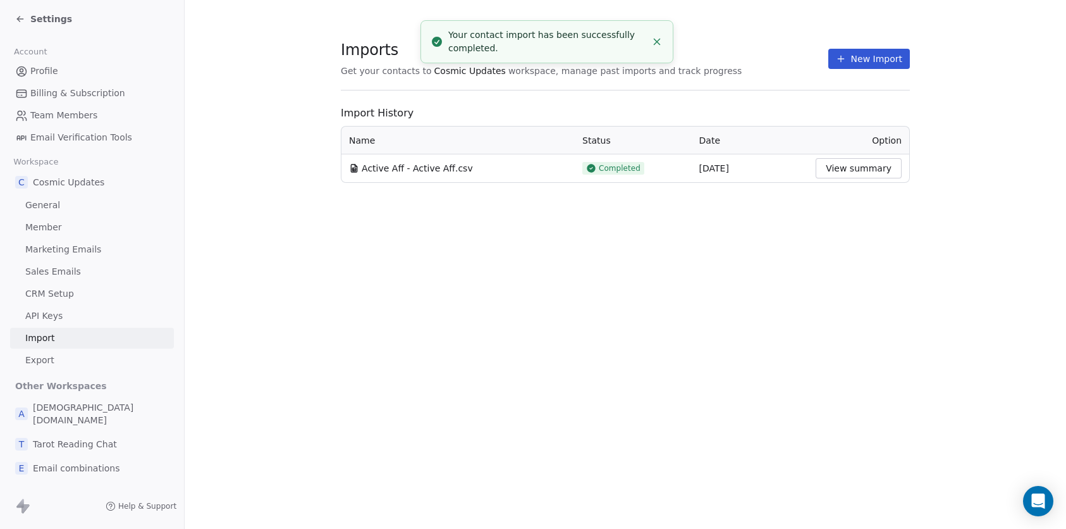
click at [833, 170] on button "View summary" at bounding box center [859, 168] width 86 height 20
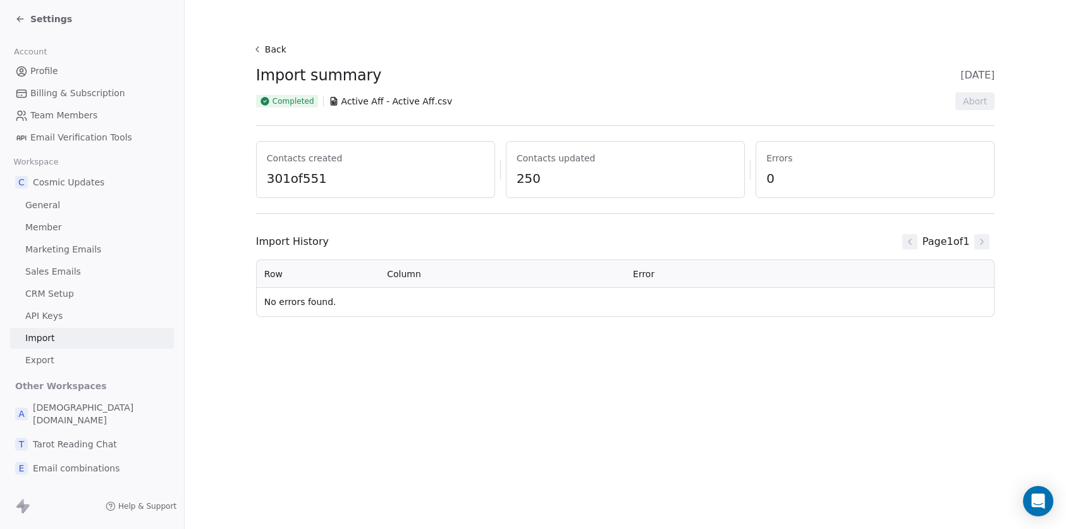
click at [41, 14] on span "Settings" at bounding box center [51, 19] width 42 height 13
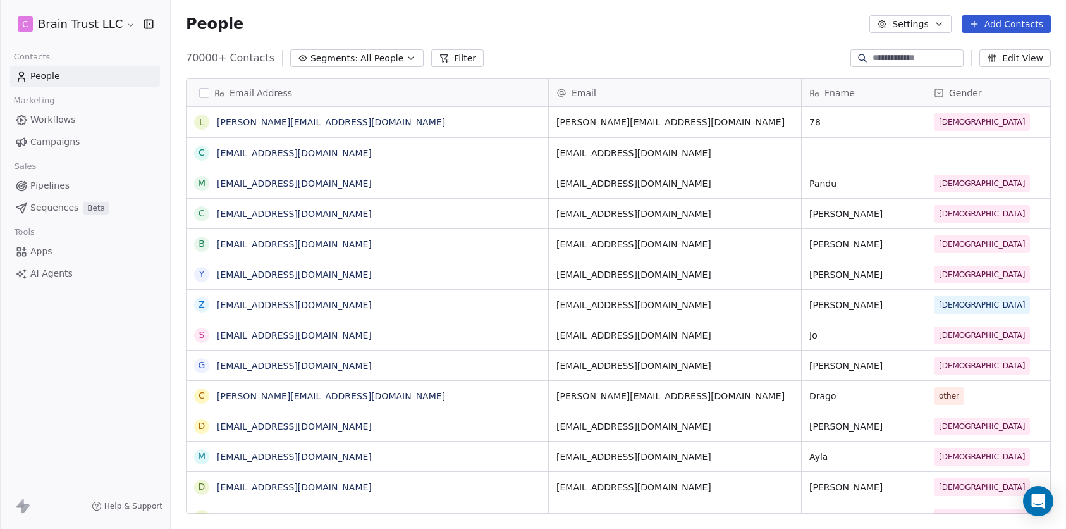
scroll to position [455, 886]
click at [343, 58] on span "Segments:" at bounding box center [333, 58] width 47 height 13
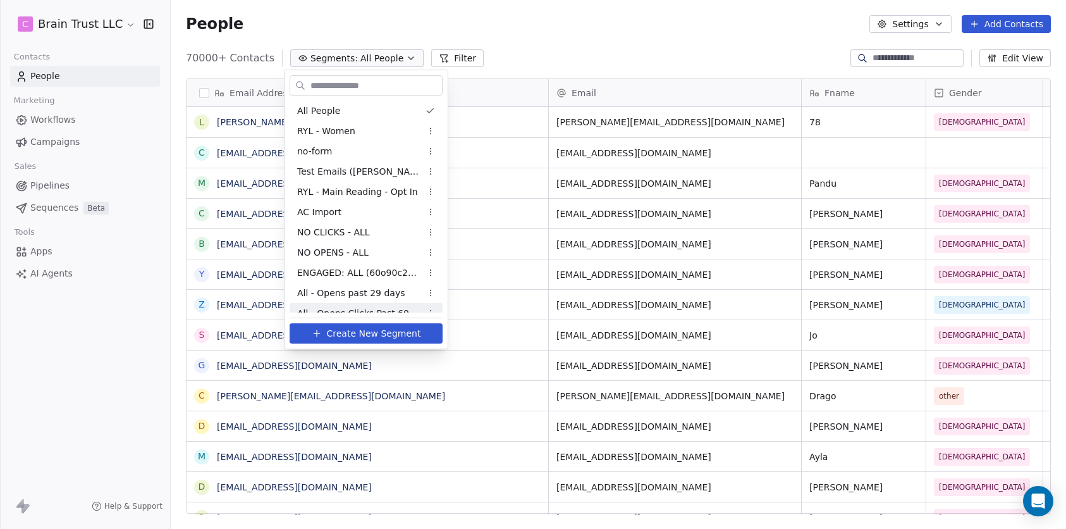
click at [368, 338] on span "Create New Segment" at bounding box center [374, 333] width 94 height 13
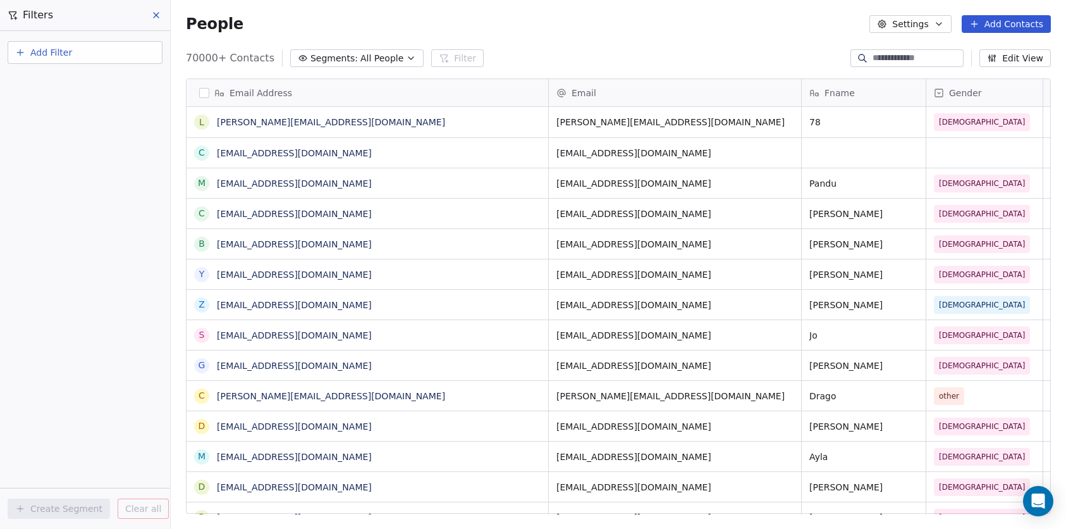
click at [64, 58] on span "Add Filter" at bounding box center [51, 52] width 42 height 13
click at [77, 85] on span "Contact properties" at bounding box center [62, 82] width 82 height 13
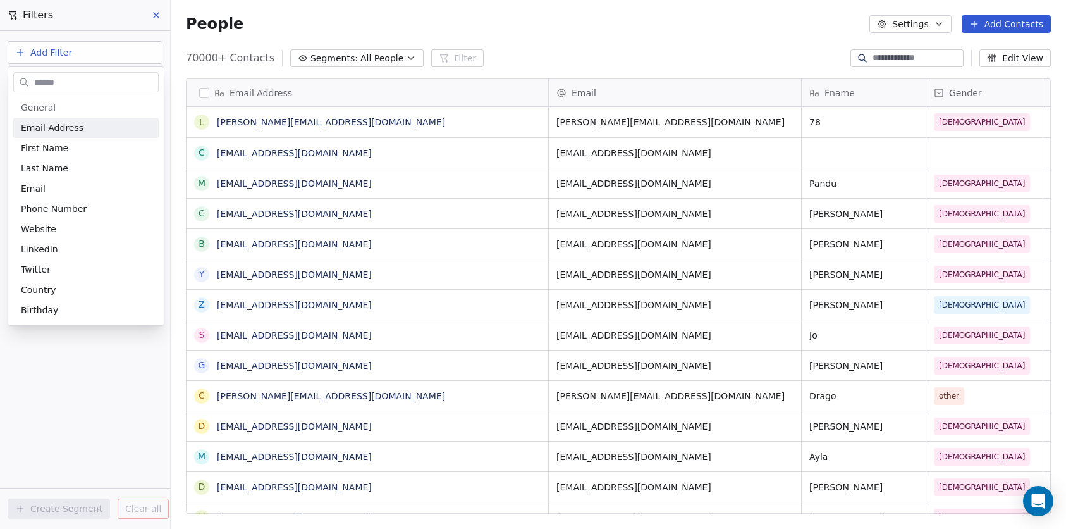
type input "*"
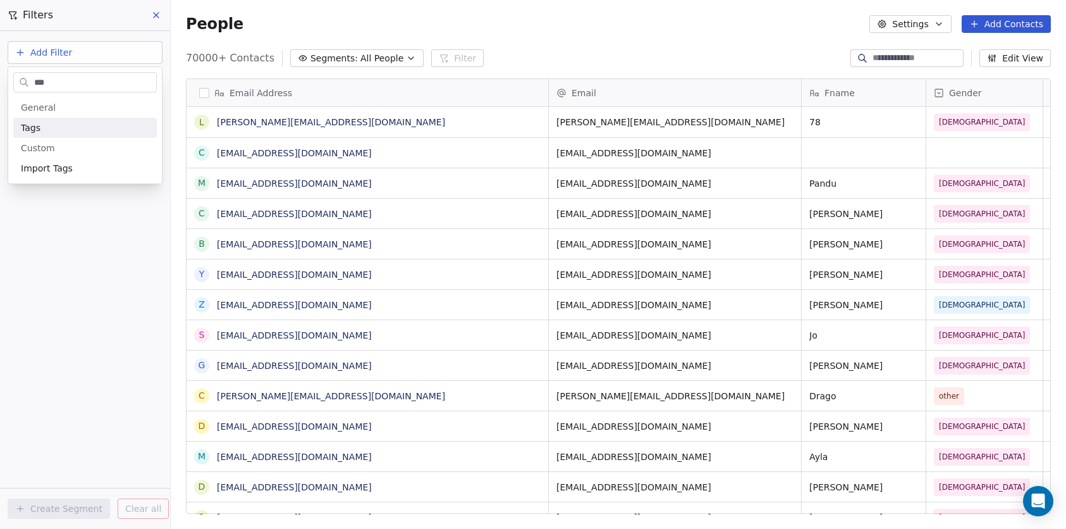
type input "***"
click at [101, 123] on div "Tags" at bounding box center [85, 127] width 128 height 13
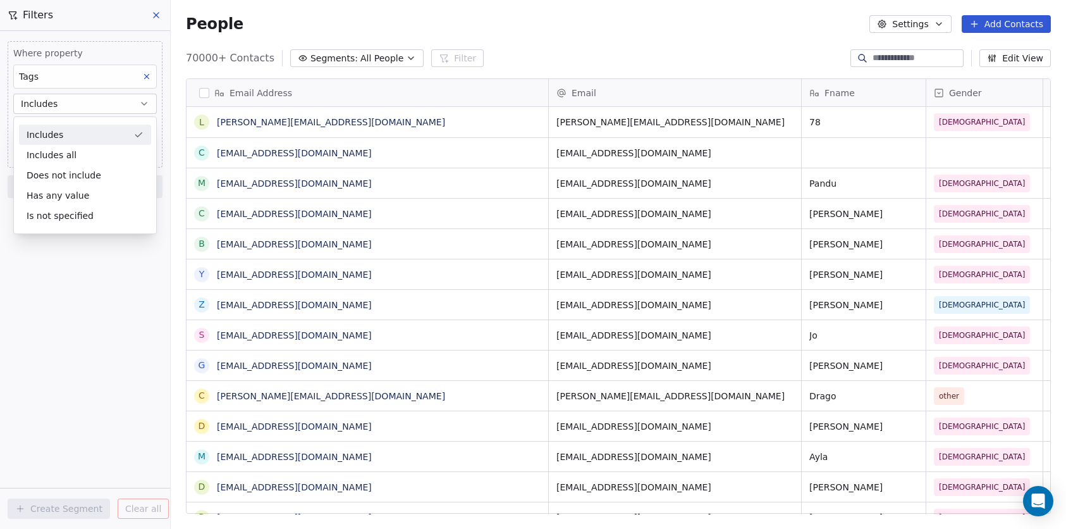
click at [96, 137] on div "Includes" at bounding box center [85, 135] width 132 height 20
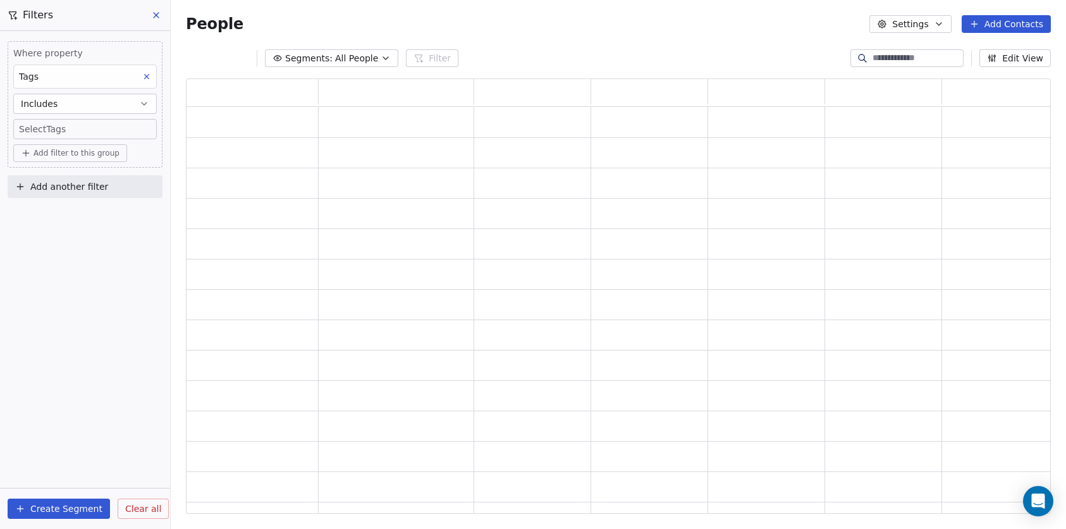
scroll to position [425, 855]
click at [93, 128] on body "C Brain Trust LLC Contacts People Marketing Workflows Campaigns Sales Pipelines…" at bounding box center [533, 264] width 1066 height 529
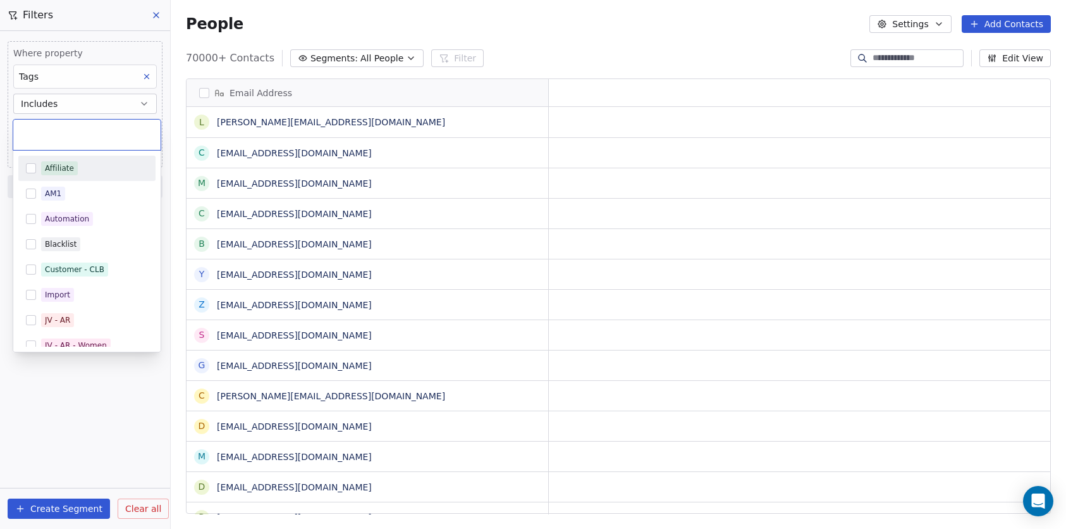
scroll to position [455, 886]
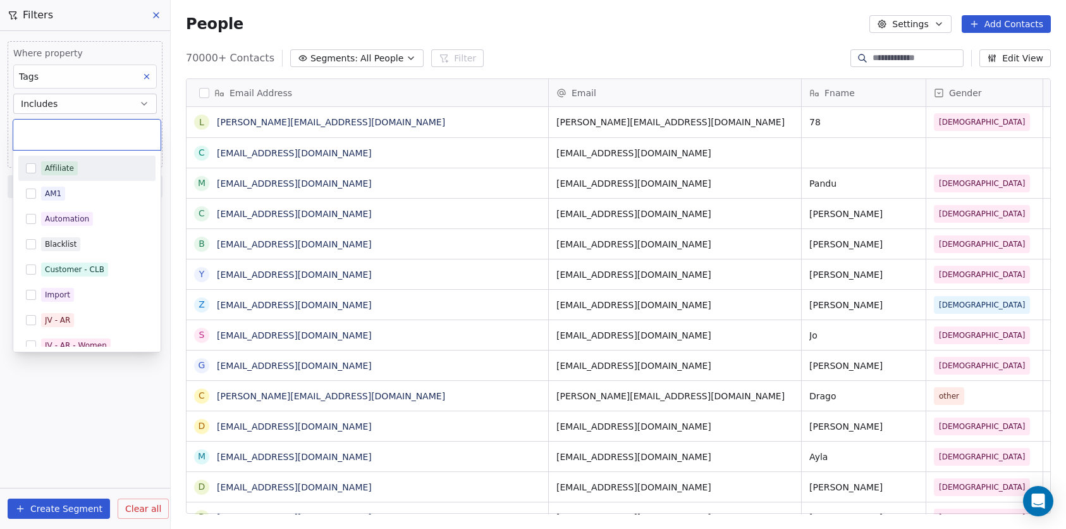
click at [80, 162] on div "Affiliate" at bounding box center [94, 168] width 107 height 14
click at [65, 389] on html "C Brain Trust LLC Contacts People Marketing Workflows Campaigns Sales Pipelines…" at bounding box center [533, 264] width 1066 height 529
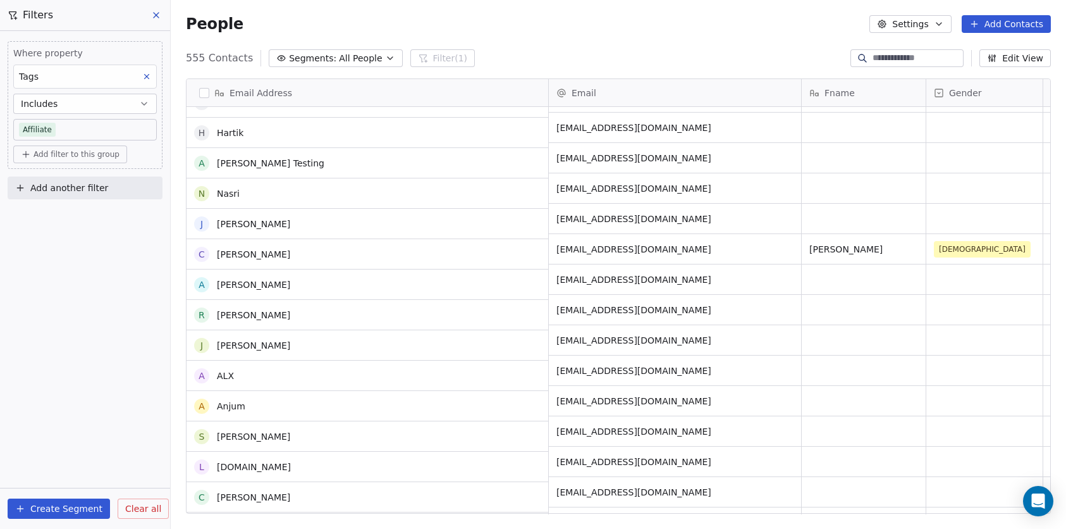
scroll to position [0, 0]
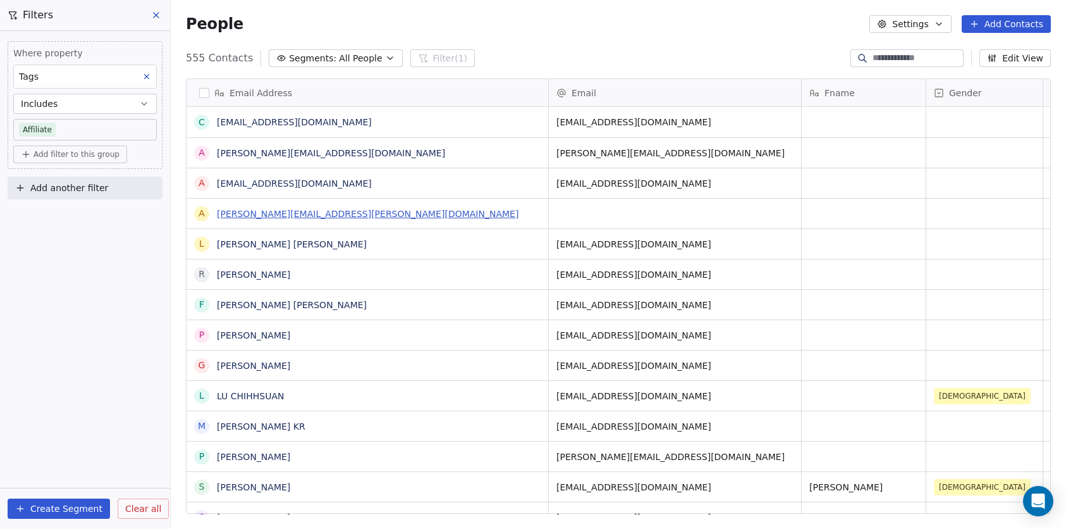
click at [307, 210] on link "adam@adam-lipinski.com" at bounding box center [368, 214] width 302 height 10
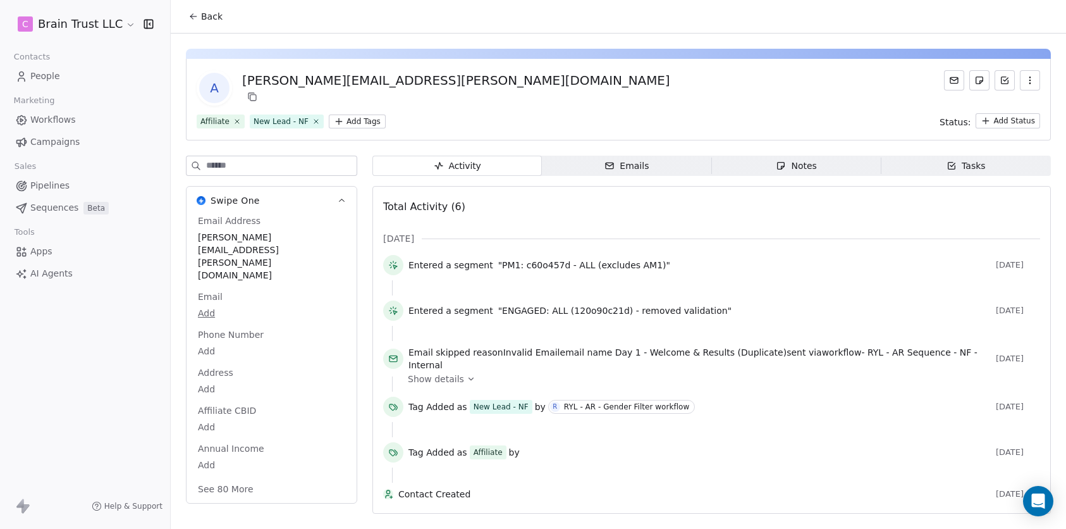
click at [208, 21] on span "Back" at bounding box center [211, 16] width 21 height 13
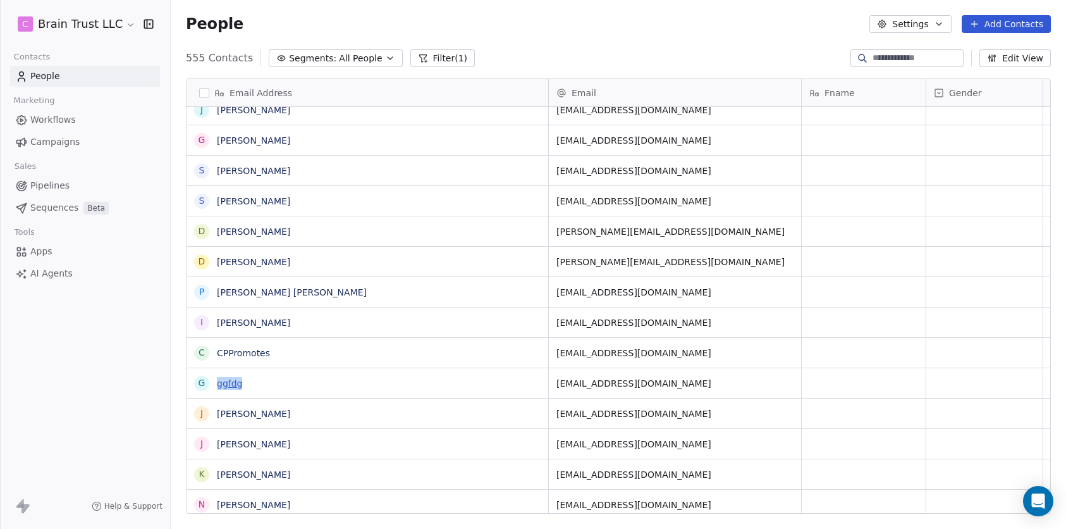
click at [226, 385] on link "ggfdg" at bounding box center [229, 383] width 25 height 10
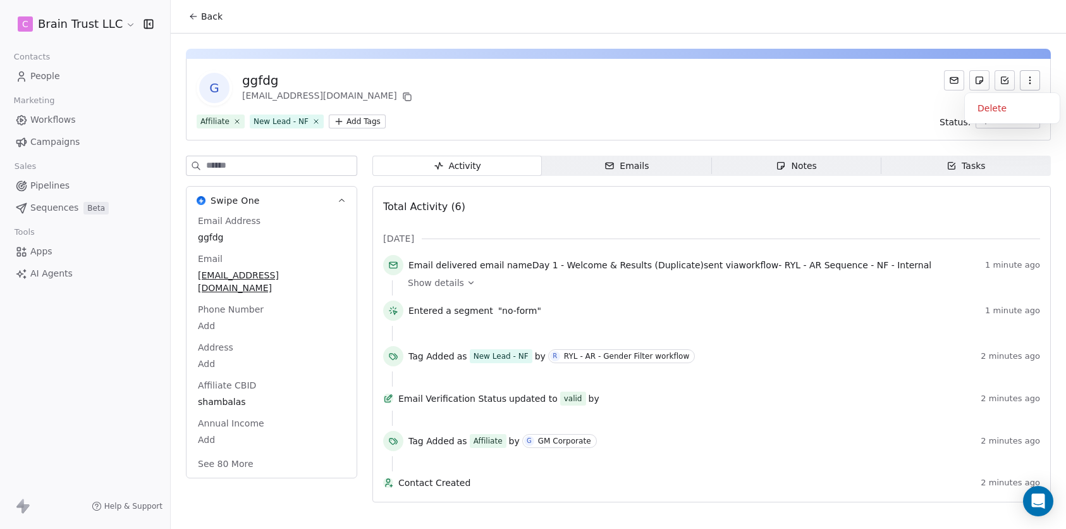
click at [1031, 83] on icon "button" at bounding box center [1030, 80] width 10 height 10
click at [1018, 101] on div "Delete" at bounding box center [1012, 108] width 85 height 20
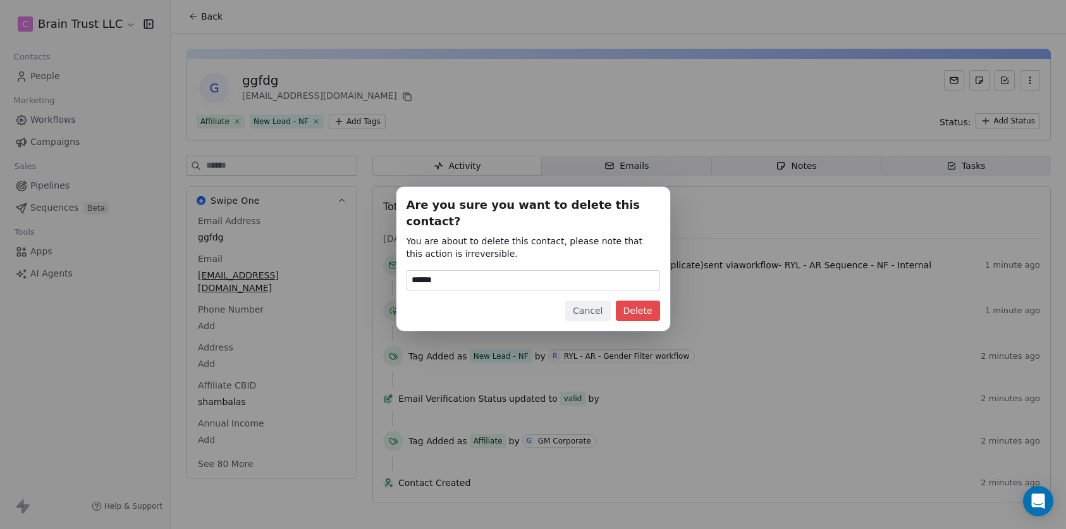
type input "******"
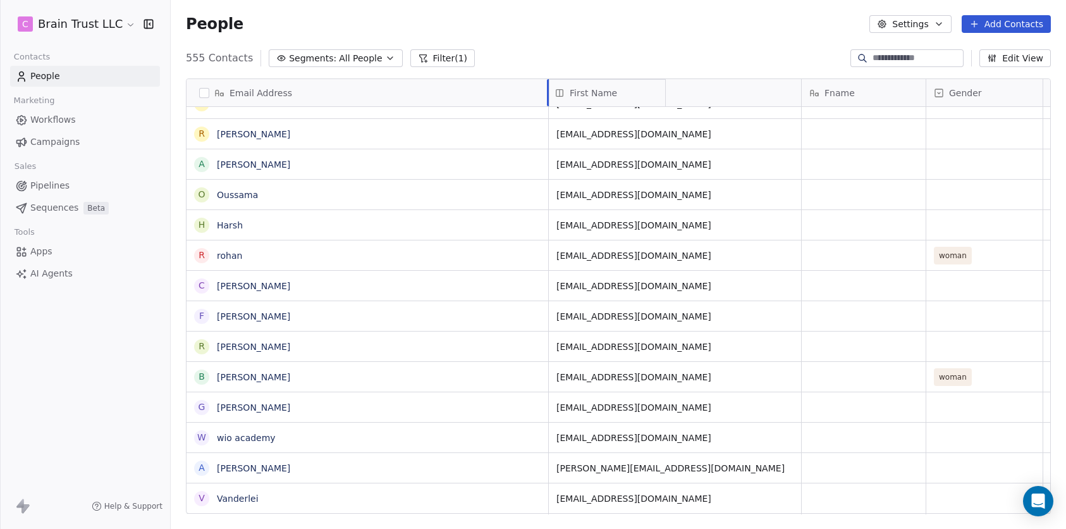
drag, startPoint x: 807, startPoint y: 91, endPoint x: 541, endPoint y: 92, distance: 266.2
click at [541, 92] on div "Email Address M MakeAbundance b bobby R Rajesh Jagat R Rupsingh maravi G Godofr…" at bounding box center [618, 296] width 864 height 435
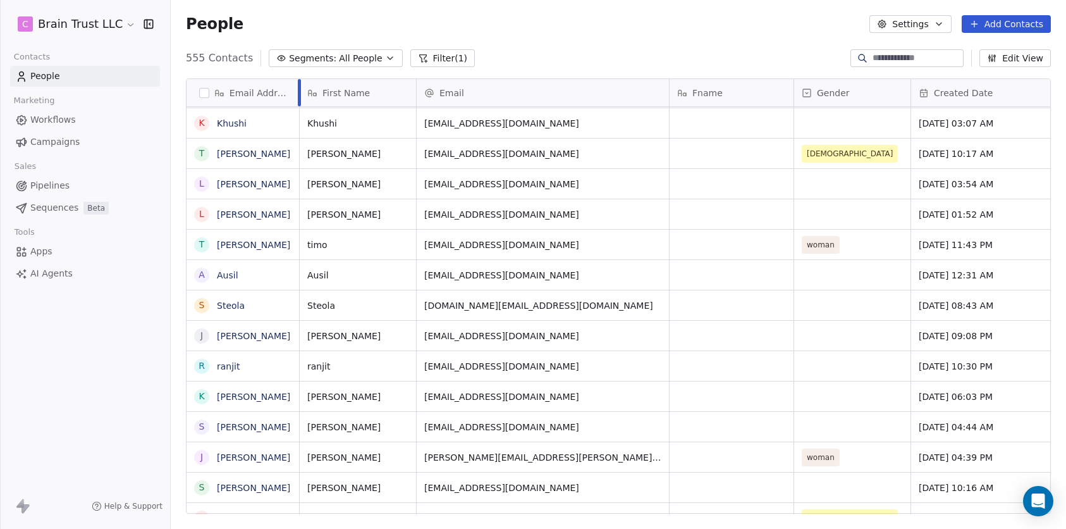
drag, startPoint x: 546, startPoint y: 87, endPoint x: 297, endPoint y: 93, distance: 249.2
click at [298, 93] on div at bounding box center [299, 92] width 3 height 27
click at [927, 20] on button "Settings" at bounding box center [910, 24] width 82 height 18
click at [922, 113] on span "Export" at bounding box center [916, 112] width 29 height 13
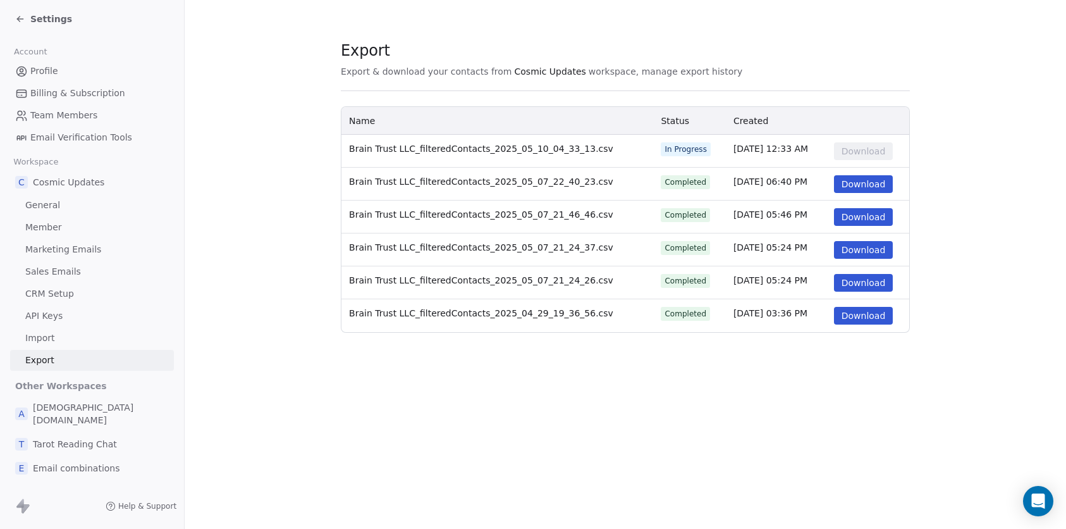
click at [51, 20] on span "Settings" at bounding box center [51, 19] width 42 height 13
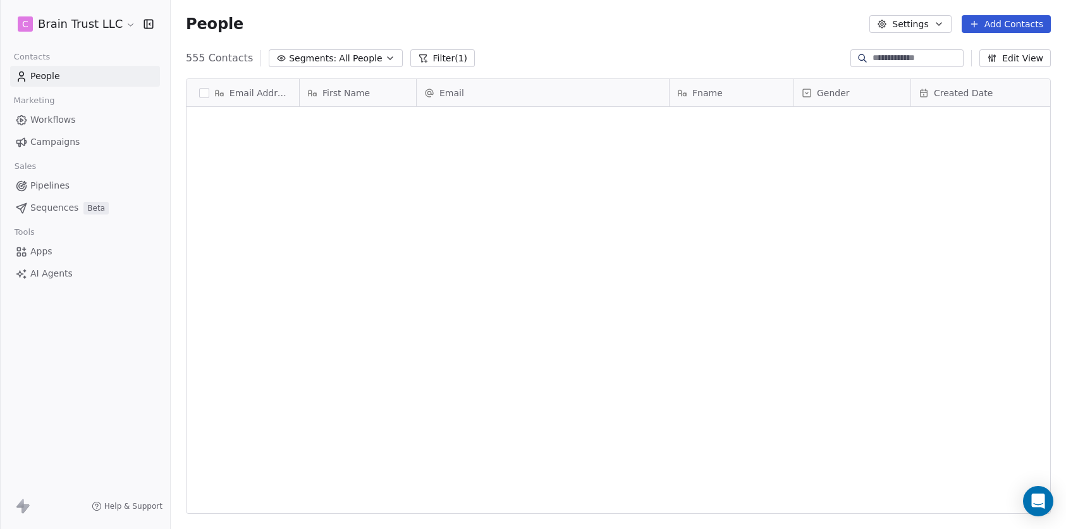
scroll to position [455, 886]
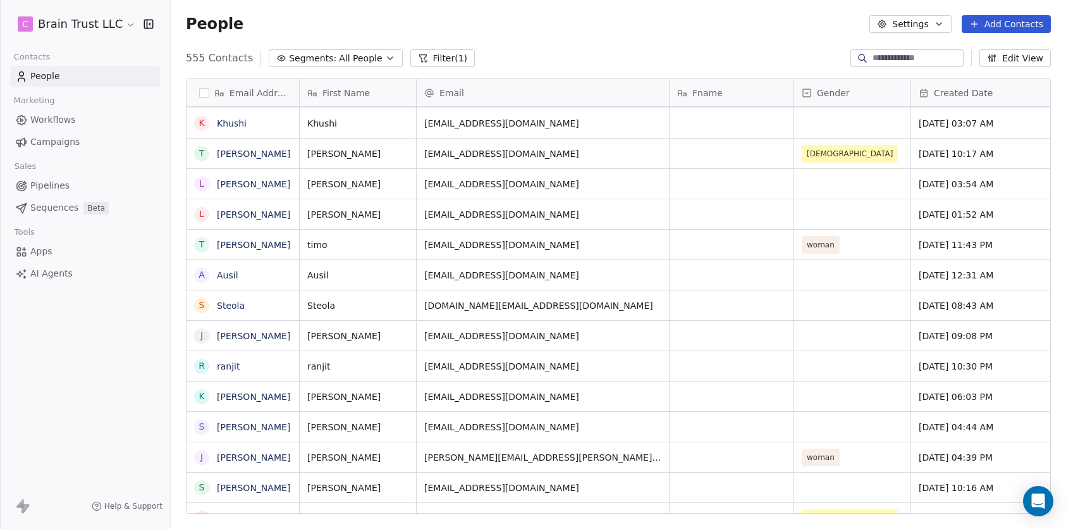
click at [304, 50] on button "Segments: All People" at bounding box center [335, 58] width 133 height 18
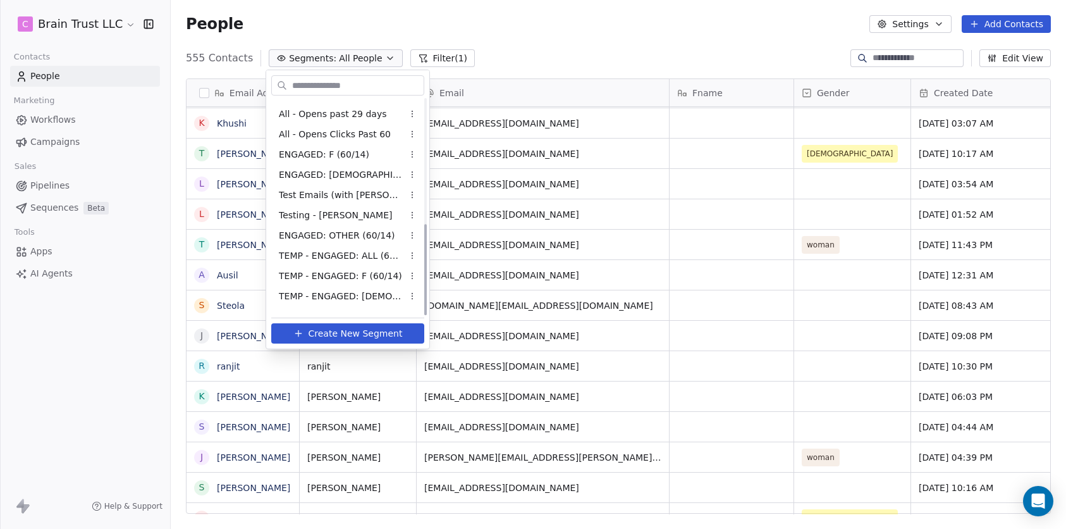
scroll to position [294, 0]
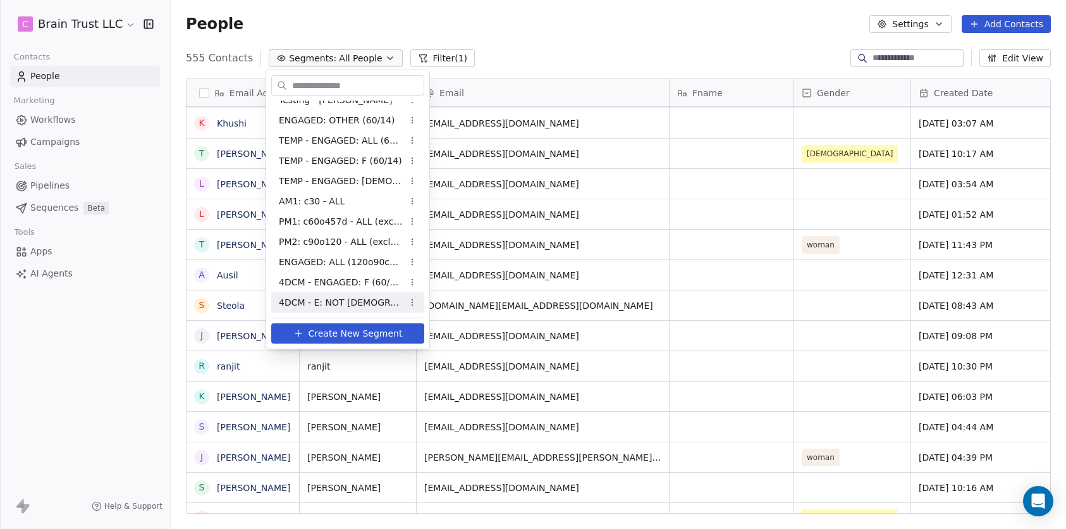
click at [341, 326] on button "Create New Segment" at bounding box center [347, 333] width 153 height 20
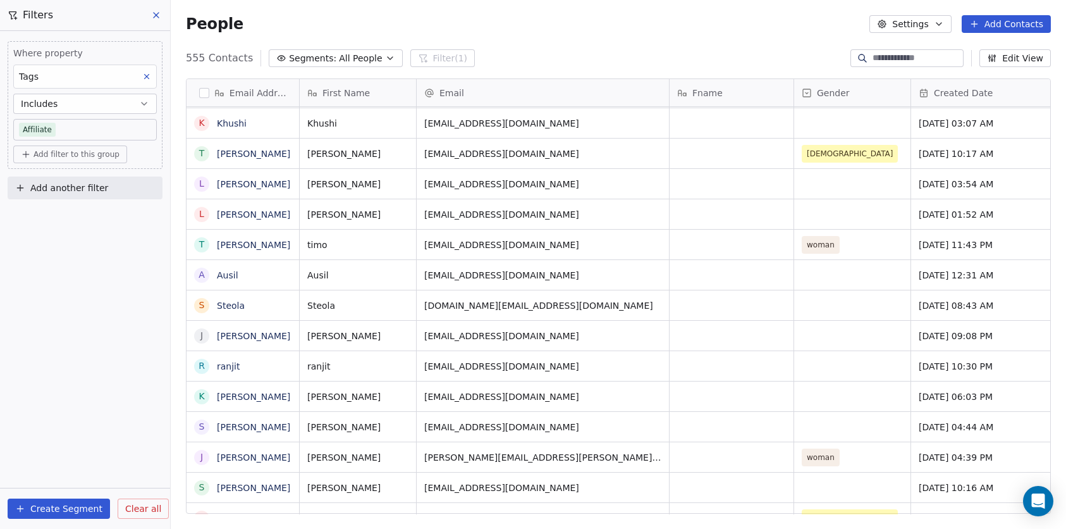
click at [79, 236] on div "Where property Tags Includes Affiliate Add filter to this group Add another fil…" at bounding box center [85, 280] width 170 height 498
click at [39, 509] on button "Create Segment" at bounding box center [59, 508] width 102 height 20
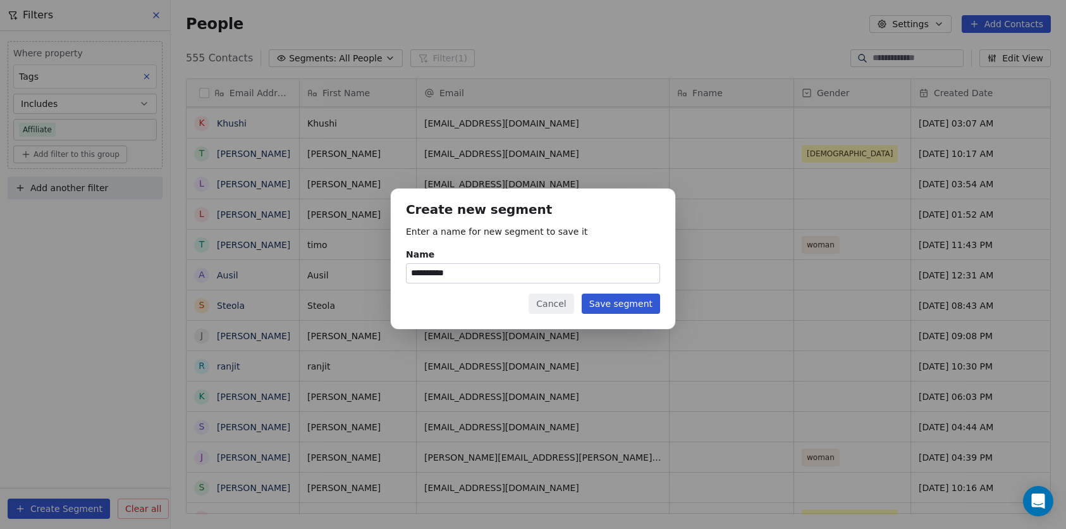
type input "**********"
click at [646, 306] on button "Save segment" at bounding box center [621, 303] width 78 height 20
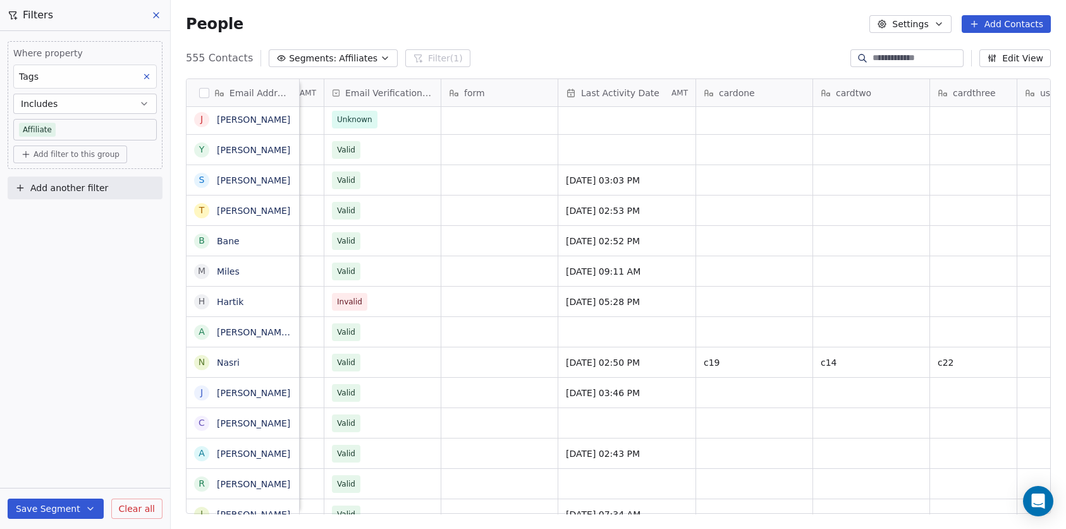
scroll to position [0, 1345]
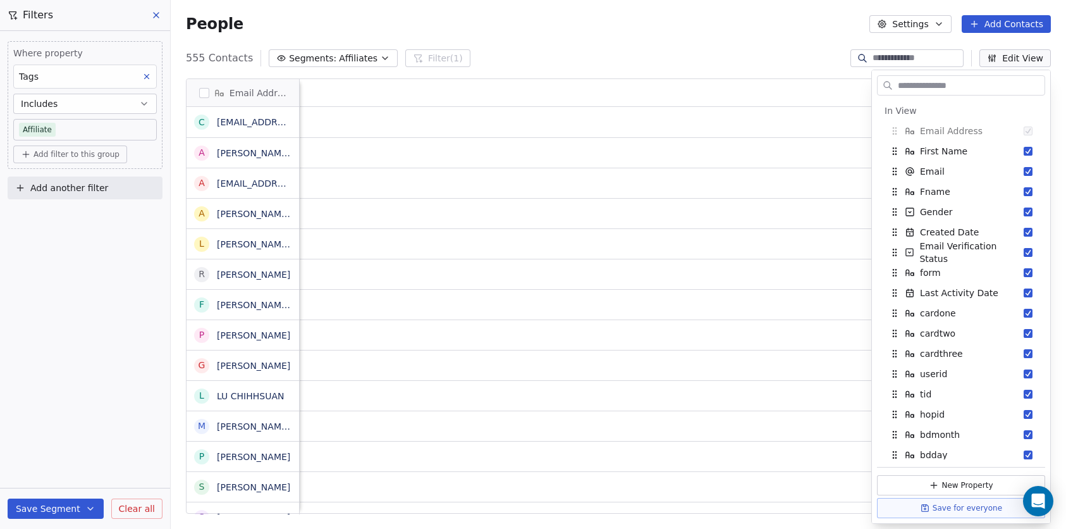
scroll to position [1482, 0]
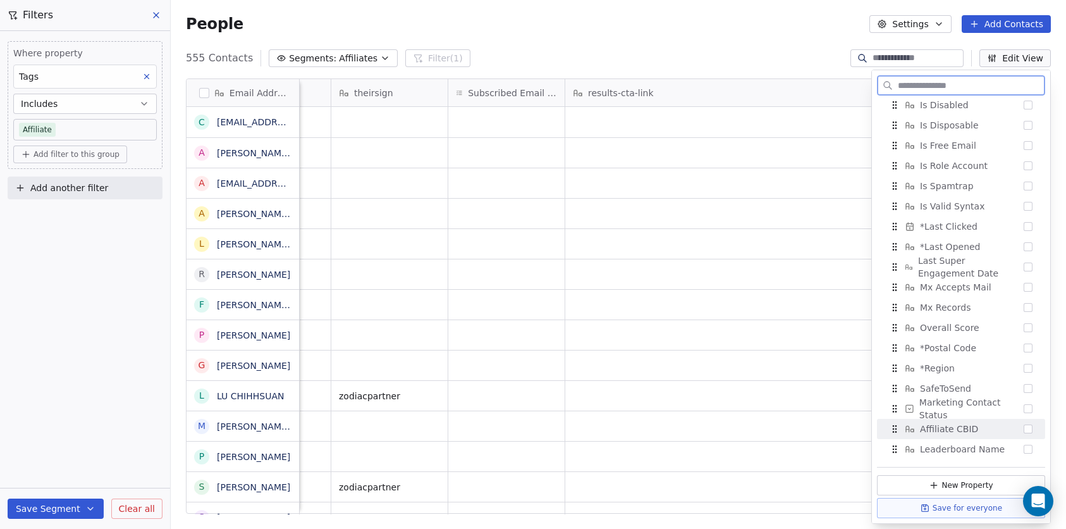
click at [1024, 431] on button "Suggestions" at bounding box center [1028, 428] width 9 height 9
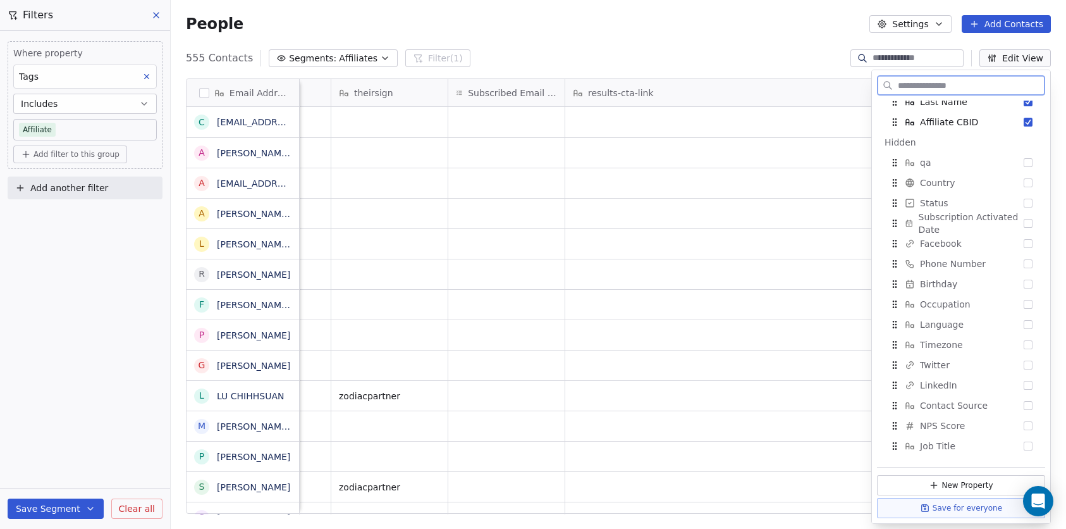
scroll to position [0, 0]
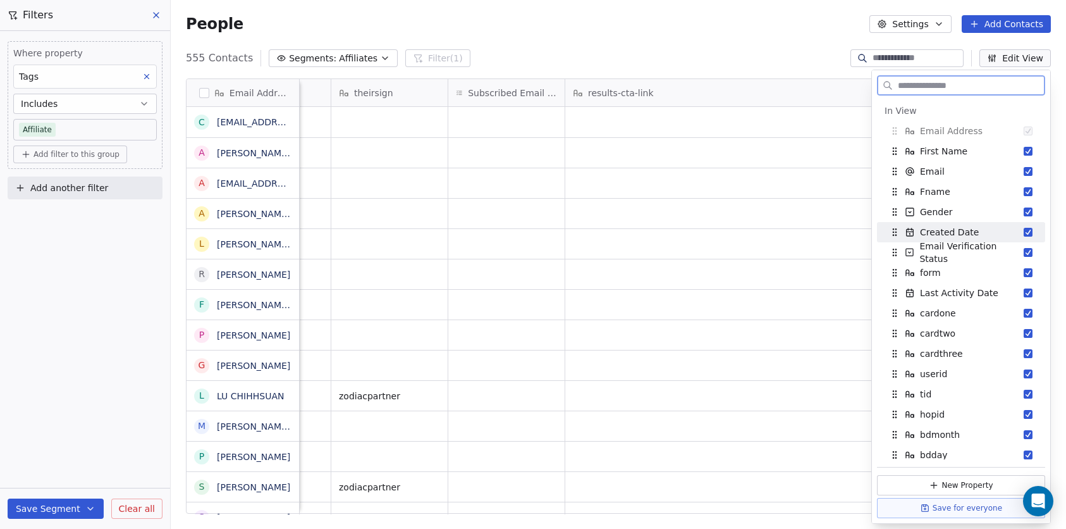
click at [1024, 232] on button "Suggestions" at bounding box center [1028, 232] width 9 height 9
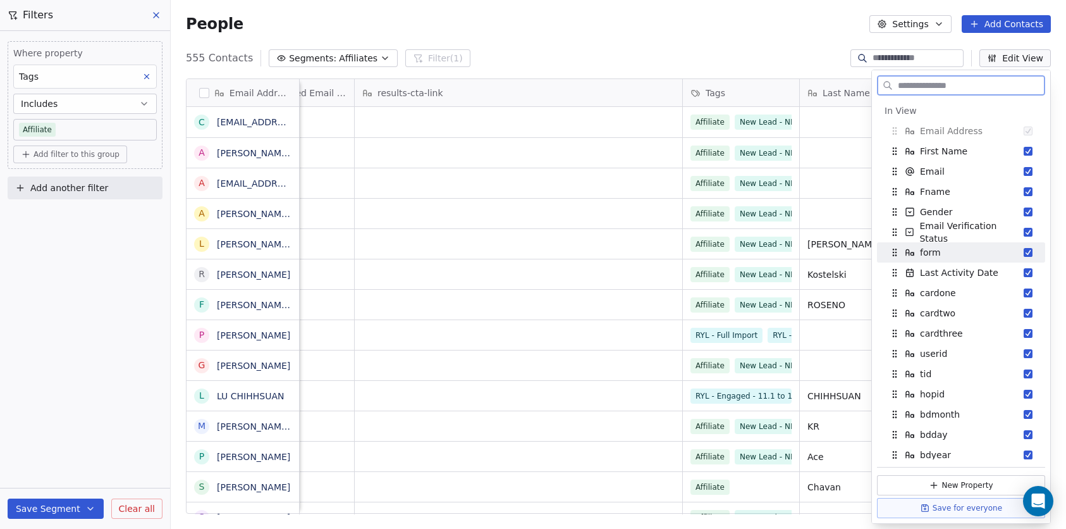
click at [1024, 252] on button "Suggestions" at bounding box center [1028, 252] width 9 height 9
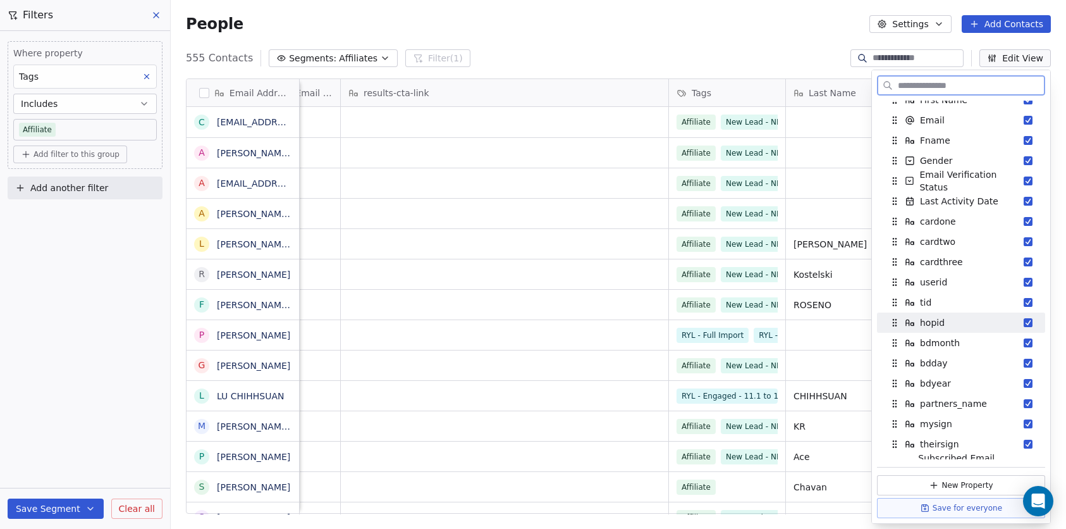
scroll to position [41, 0]
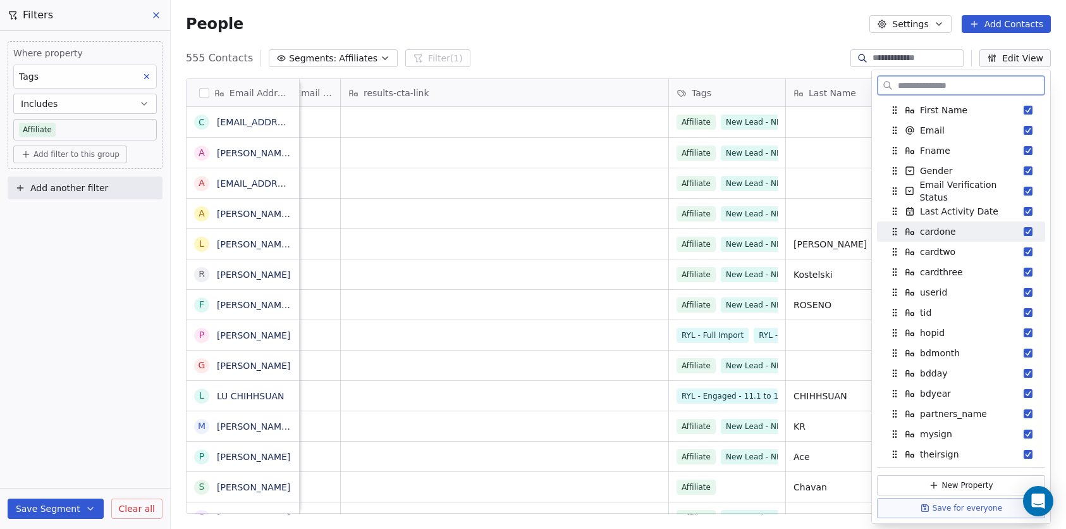
click at [1024, 232] on button "Suggestions" at bounding box center [1028, 231] width 9 height 9
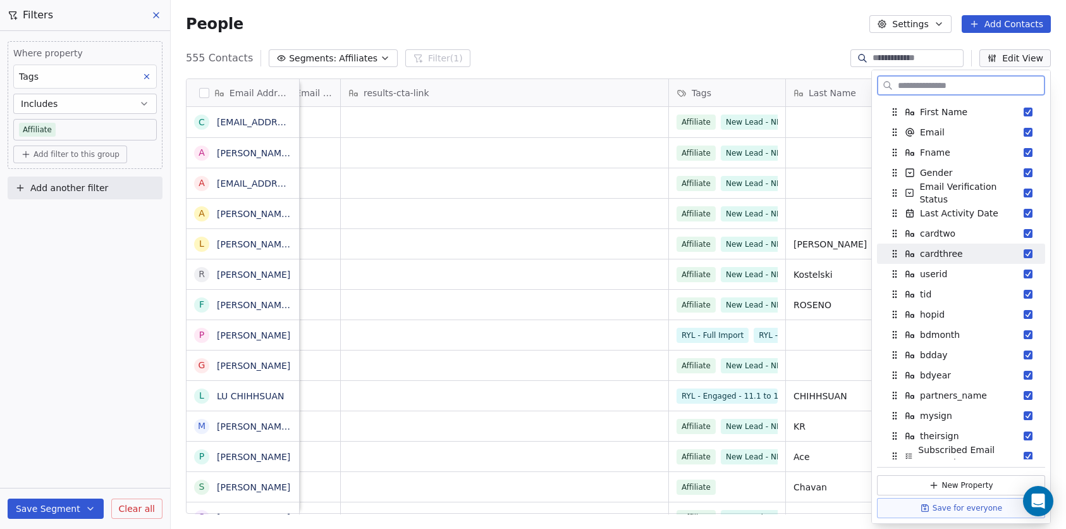
scroll to position [0, 0]
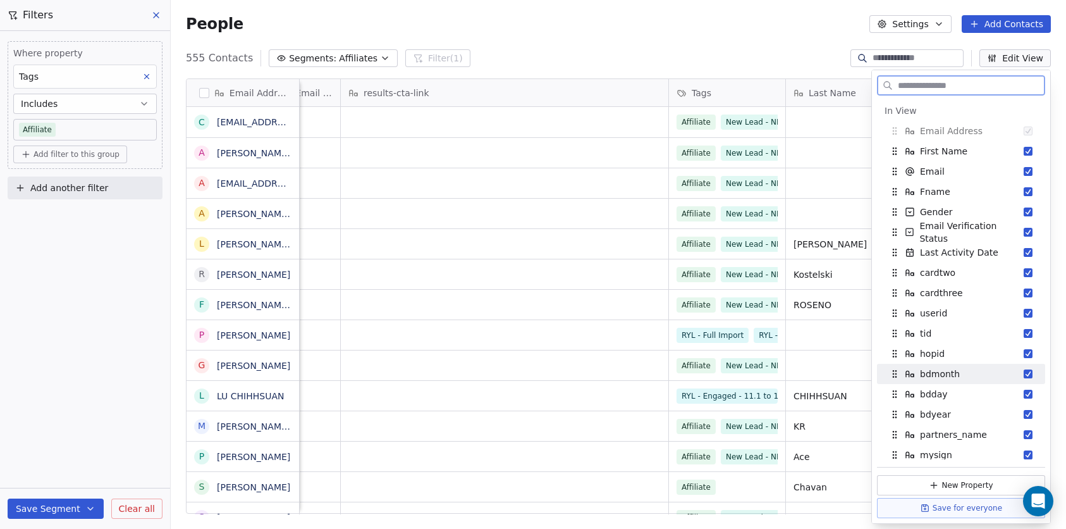
click at [1024, 376] on button "Suggestions" at bounding box center [1028, 373] width 9 height 9
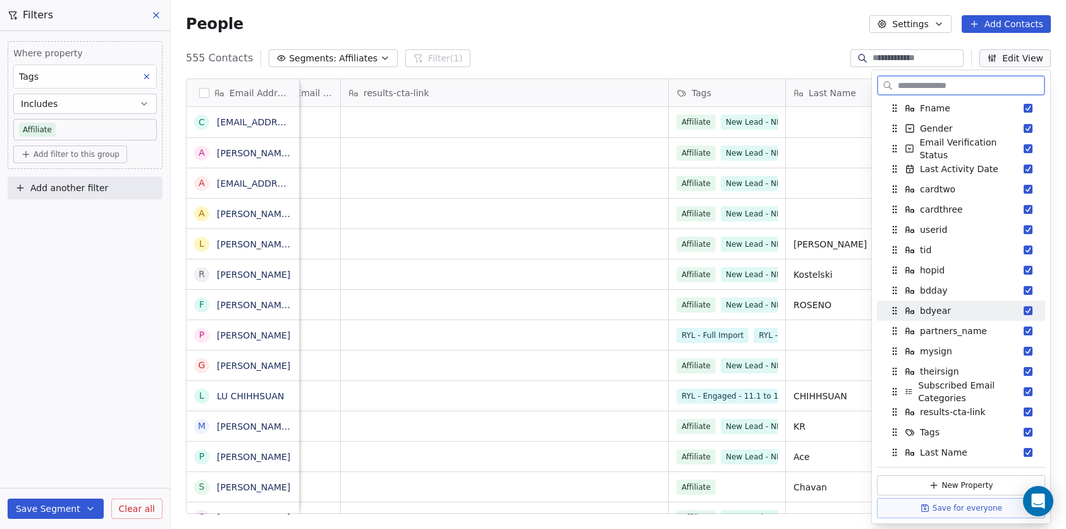
click at [1023, 313] on div "bdyear" at bounding box center [961, 310] width 158 height 20
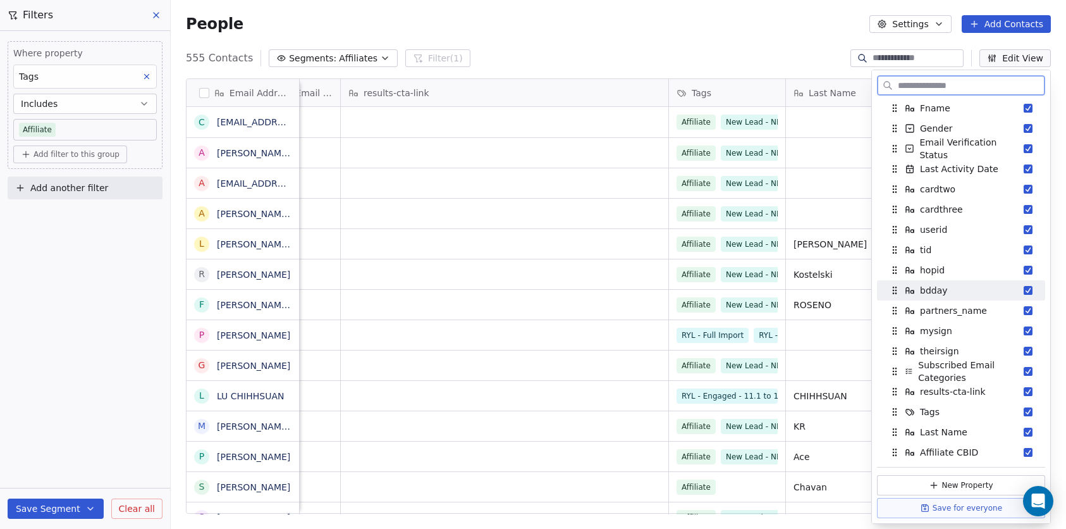
click at [1024, 292] on button "Suggestions" at bounding box center [1028, 290] width 9 height 9
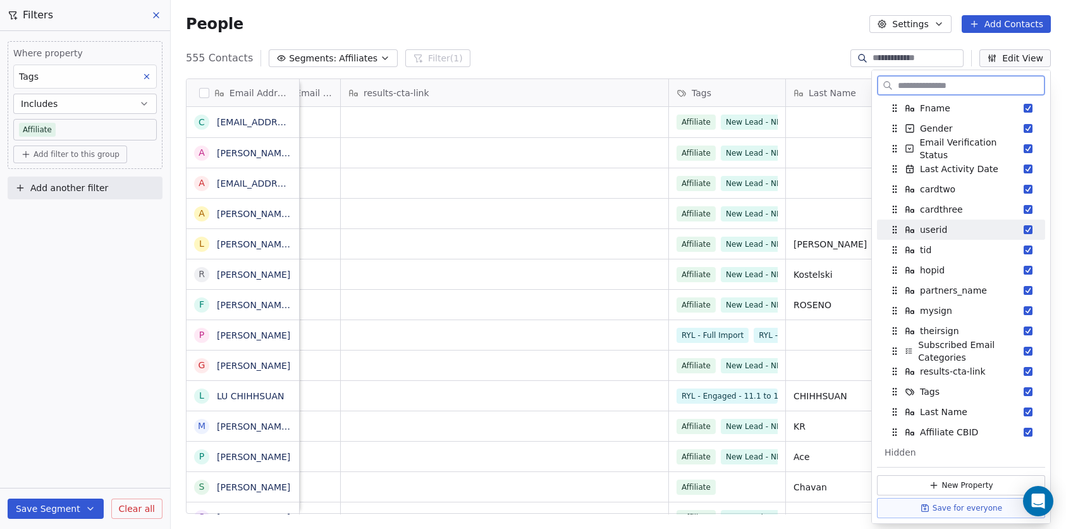
click at [1024, 229] on button "Suggestions" at bounding box center [1028, 229] width 9 height 9
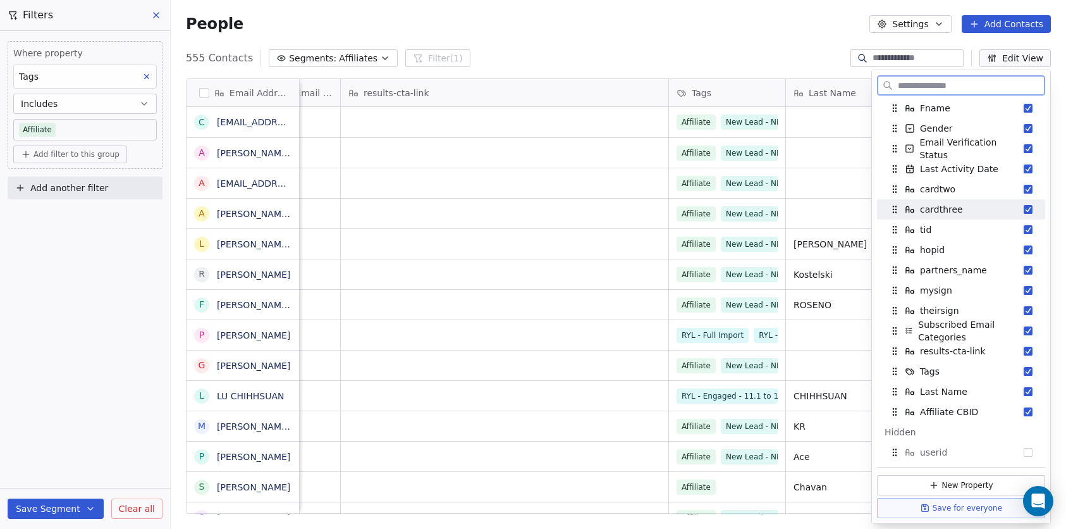
click at [1024, 210] on button "Suggestions" at bounding box center [1028, 209] width 9 height 9
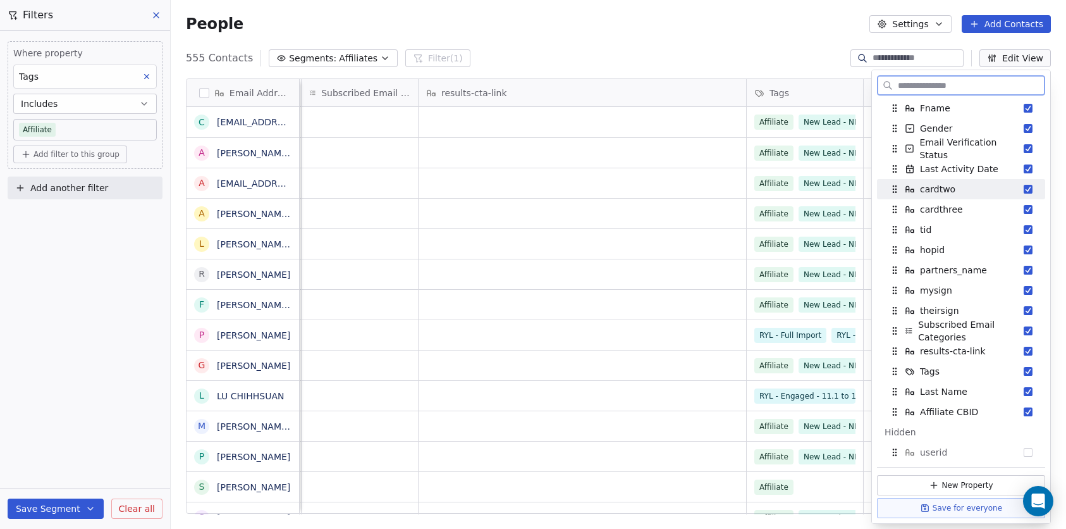
click at [1024, 188] on button "Suggestions" at bounding box center [1028, 189] width 9 height 9
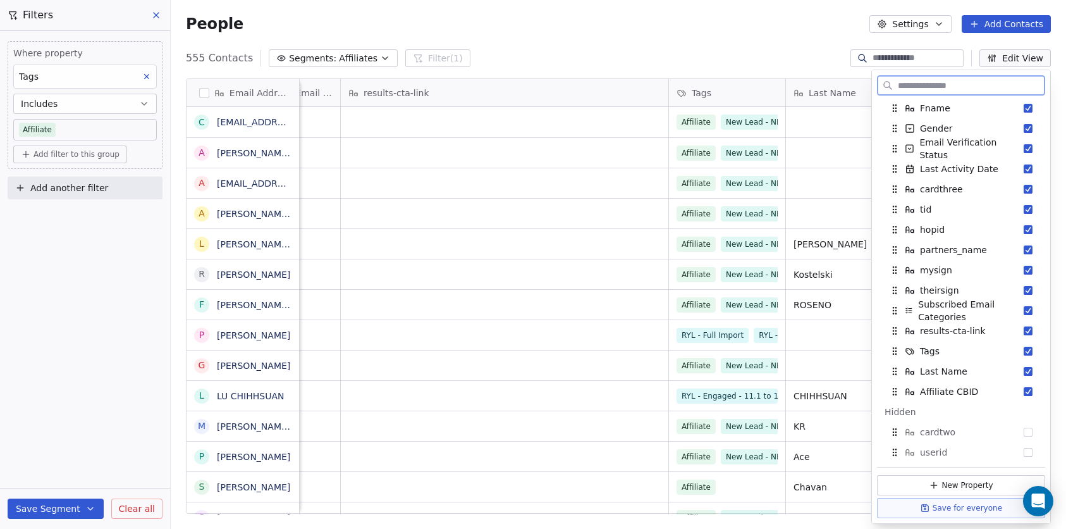
scroll to position [0, 1623]
click at [1024, 271] on button "Suggestions" at bounding box center [1028, 270] width 9 height 9
click at [1024, 268] on button "Suggestions" at bounding box center [1028, 270] width 9 height 9
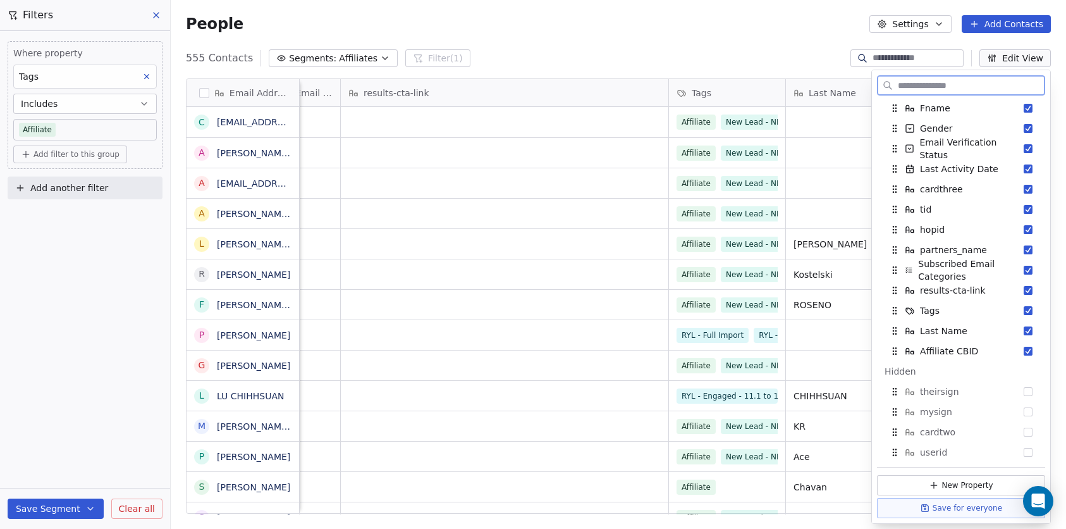
scroll to position [0, 1390]
click at [1024, 291] on button "Suggestions" at bounding box center [1028, 290] width 9 height 9
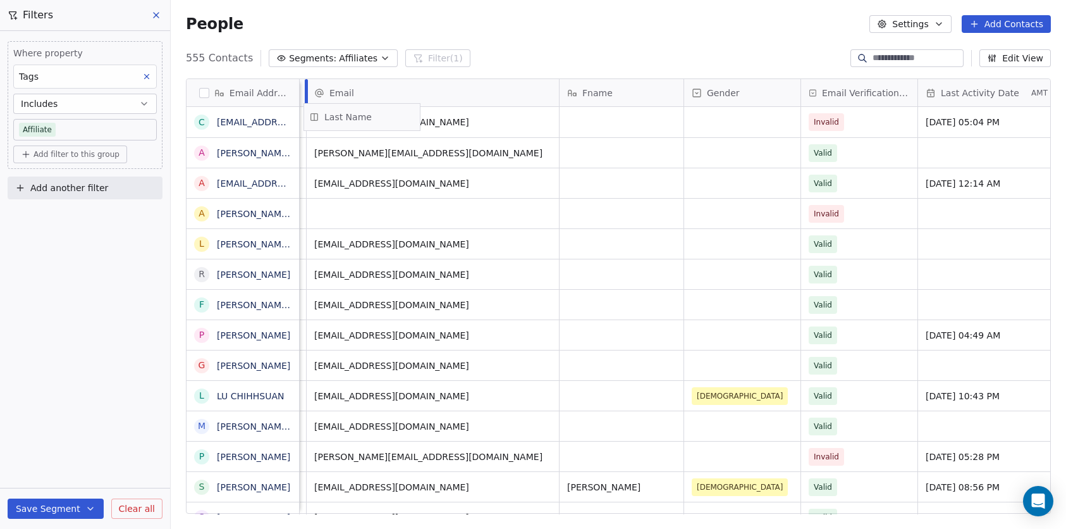
scroll to position [0, 84]
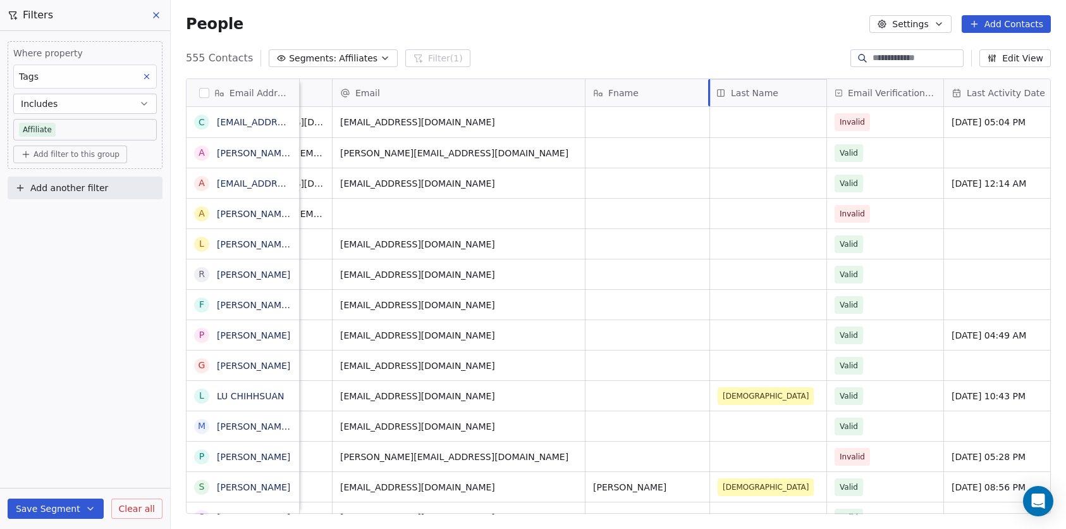
drag, startPoint x: 828, startPoint y: 91, endPoint x: 741, endPoint y: 119, distance: 91.0
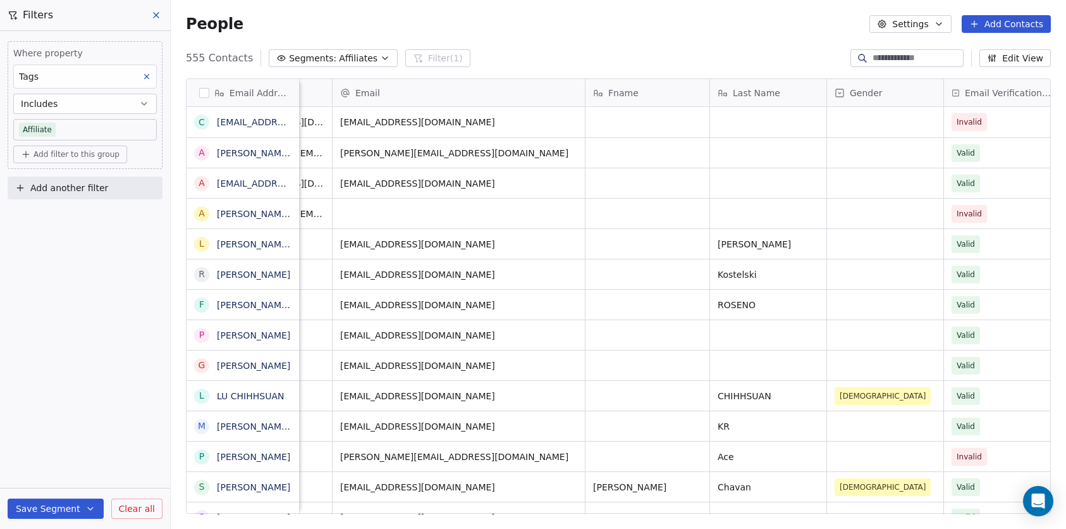
click at [1011, 52] on button "Edit View" at bounding box center [1014, 58] width 71 height 18
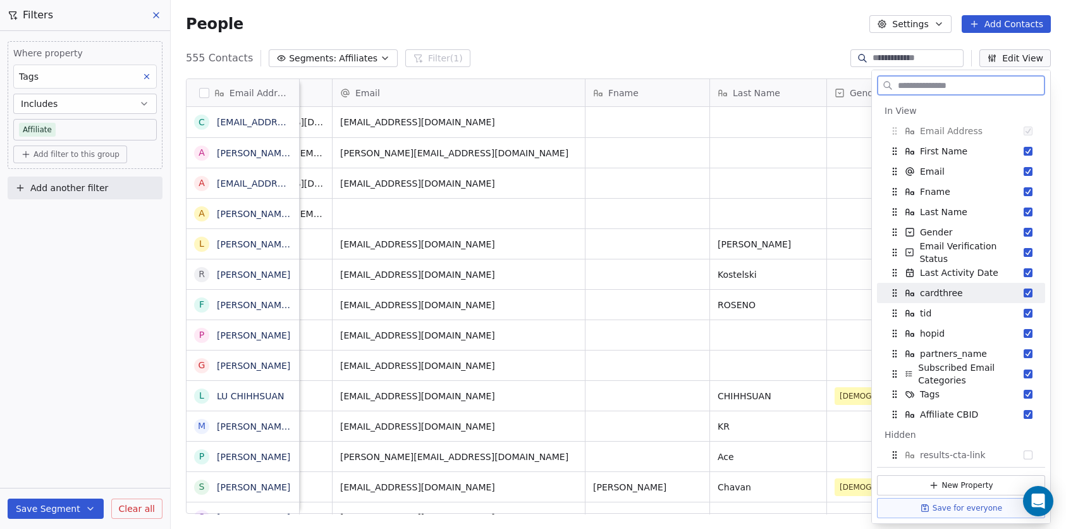
click at [1024, 293] on button "Suggestions" at bounding box center [1028, 292] width 9 height 9
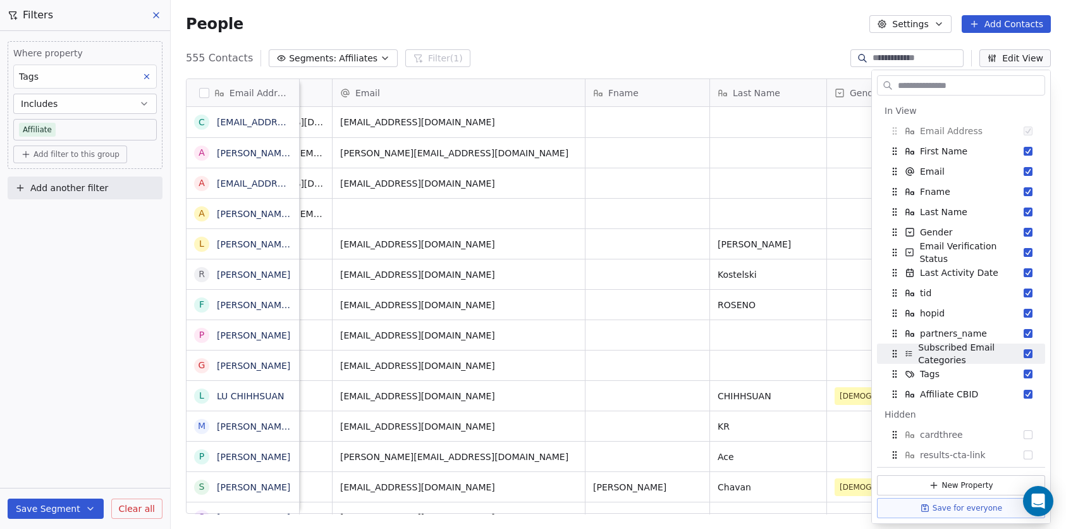
click at [776, 24] on div "People Settings Add Contacts" at bounding box center [618, 24] width 865 height 18
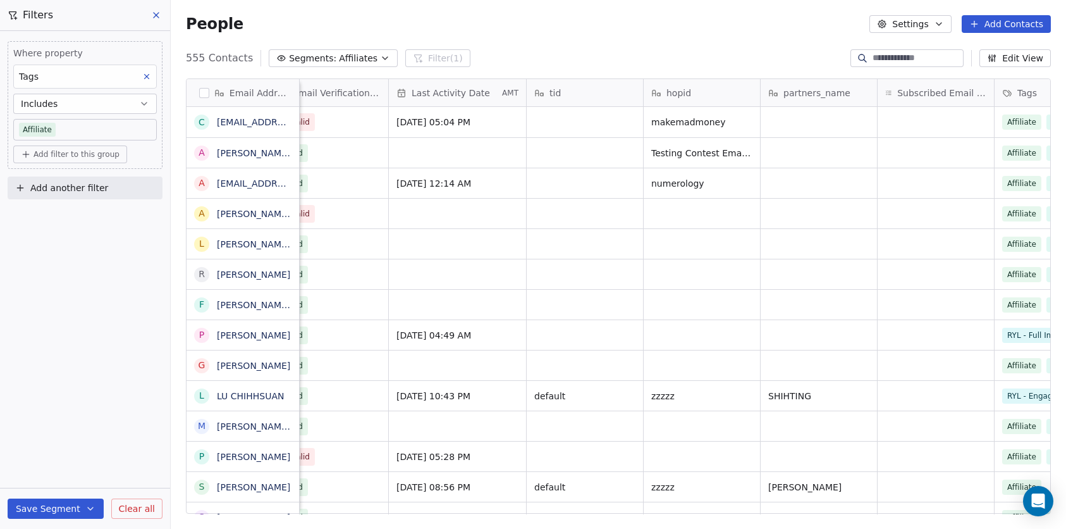
scroll to position [0, 974]
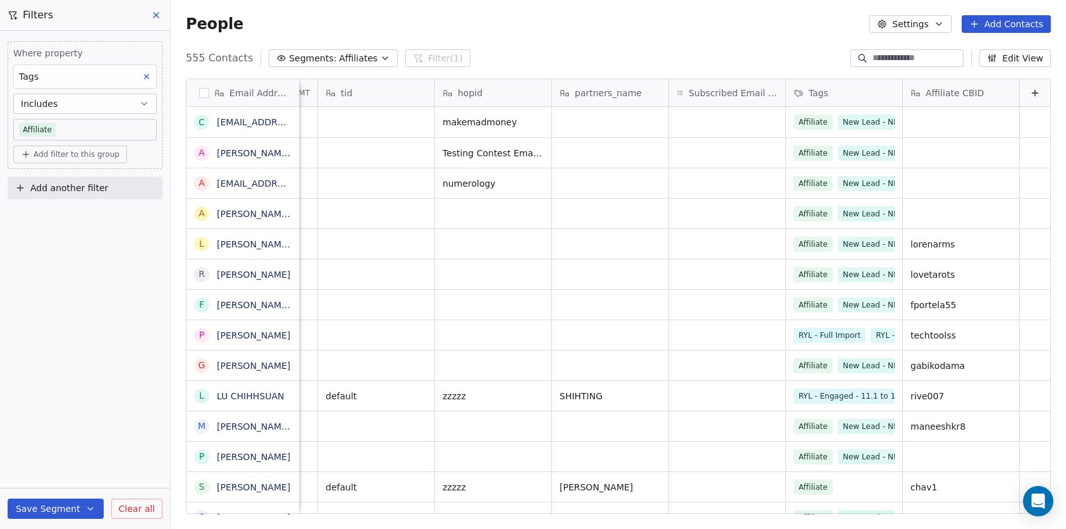
click at [154, 13] on icon at bounding box center [156, 15] width 5 height 5
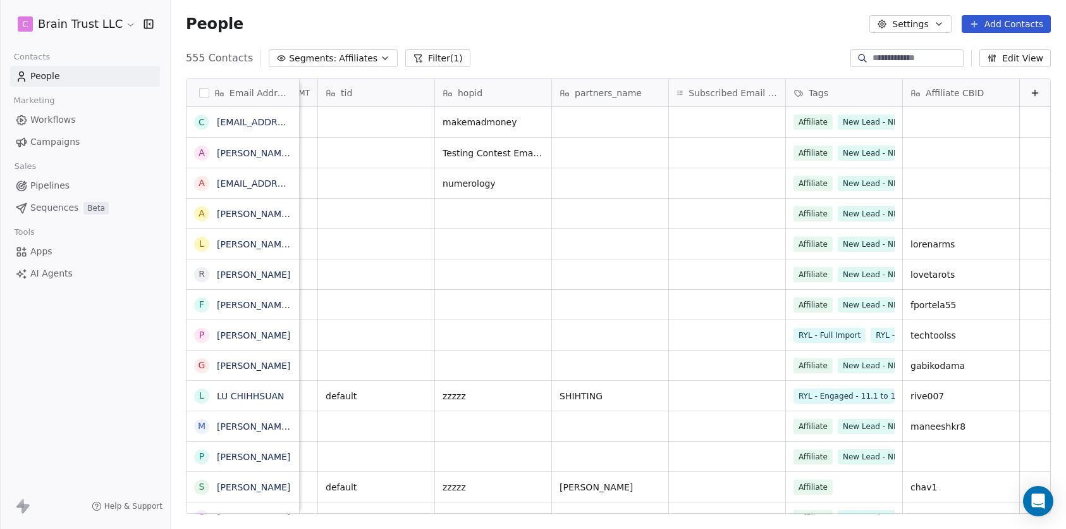
click at [58, 256] on link "Apps" at bounding box center [85, 251] width 150 height 21
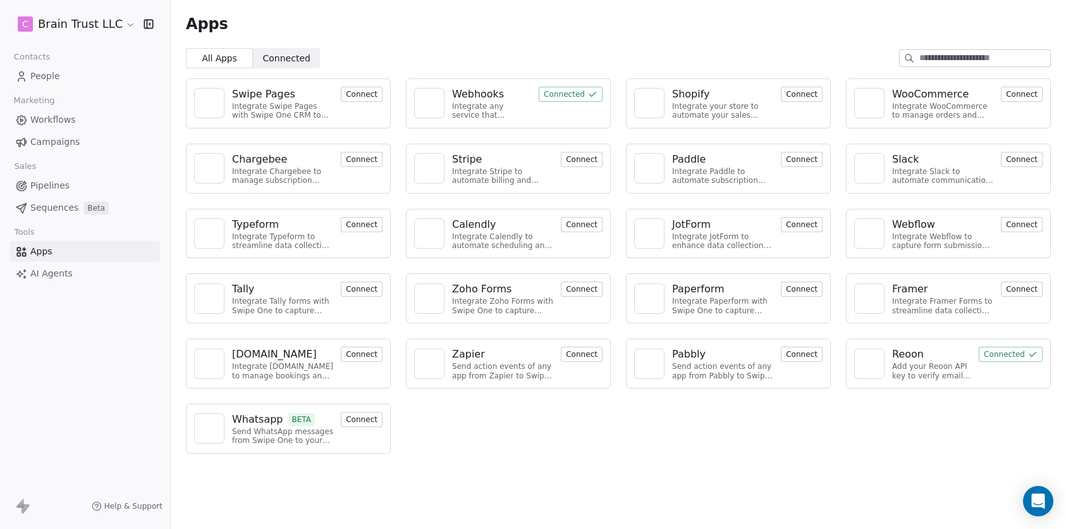
click at [49, 113] on link "Workflows" at bounding box center [85, 119] width 150 height 21
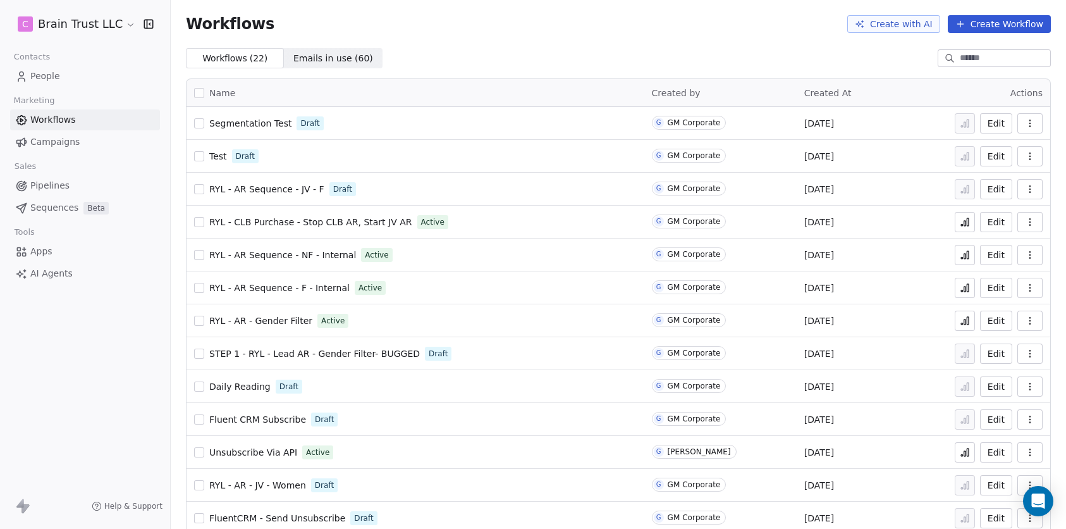
click at [54, 74] on span "People" at bounding box center [45, 76] width 30 height 13
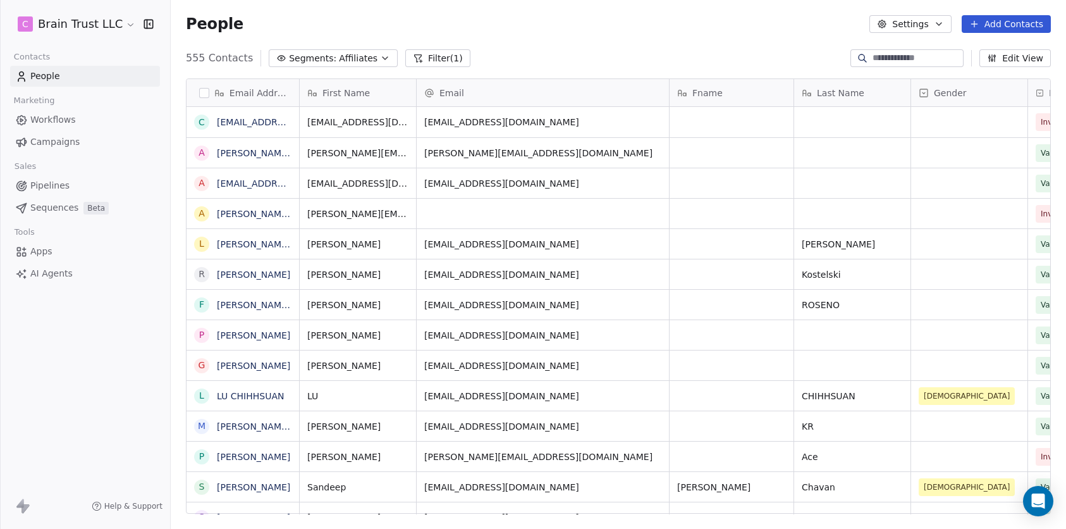
scroll to position [455, 886]
click at [32, 80] on span "People" at bounding box center [45, 76] width 30 height 13
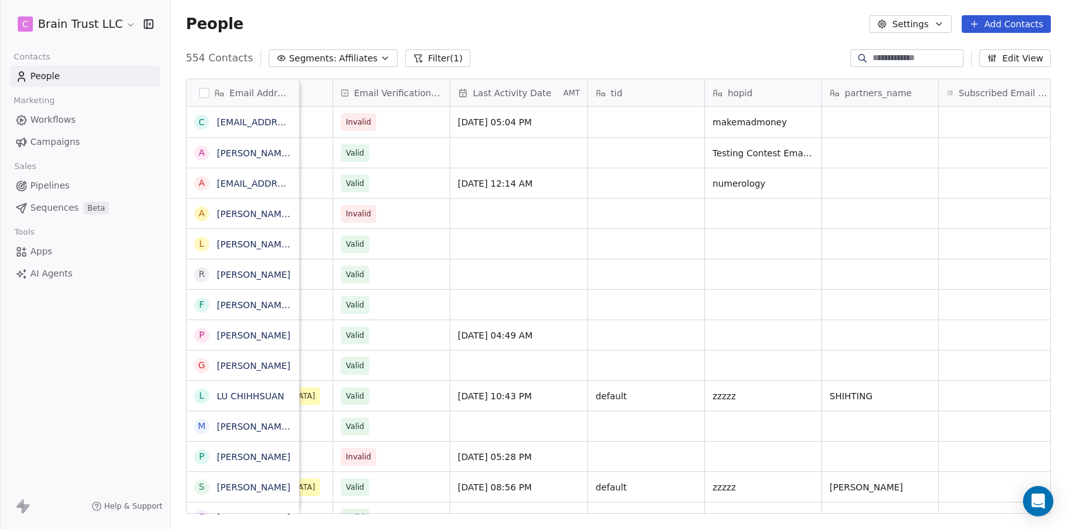
scroll to position [0, 974]
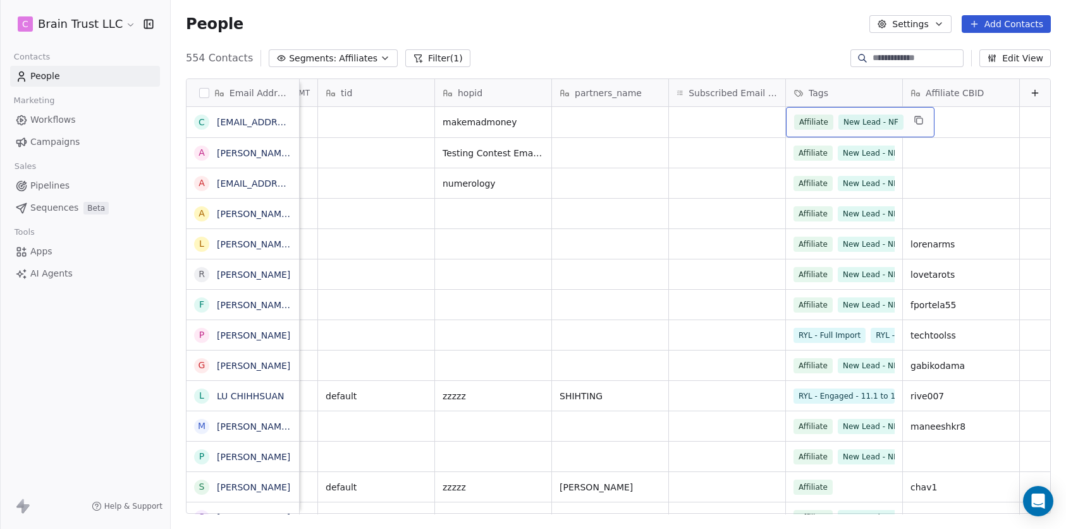
click at [865, 127] on span "New Lead - NF" at bounding box center [870, 121] width 65 height 15
click at [864, 122] on span "New Lead - NF" at bounding box center [870, 121] width 65 height 15
click at [862, 125] on span "New Lead - NF" at bounding box center [870, 121] width 65 height 15
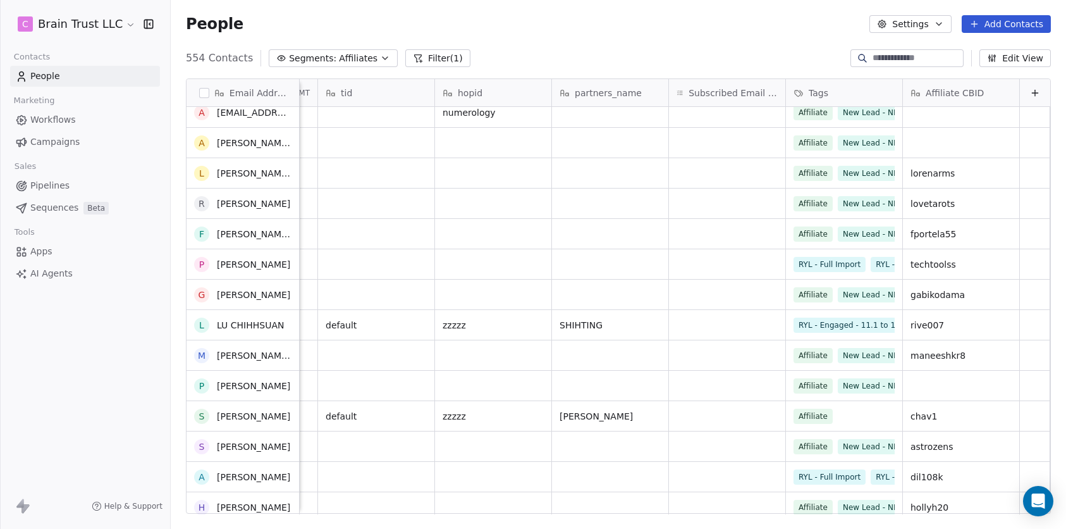
scroll to position [0, 0]
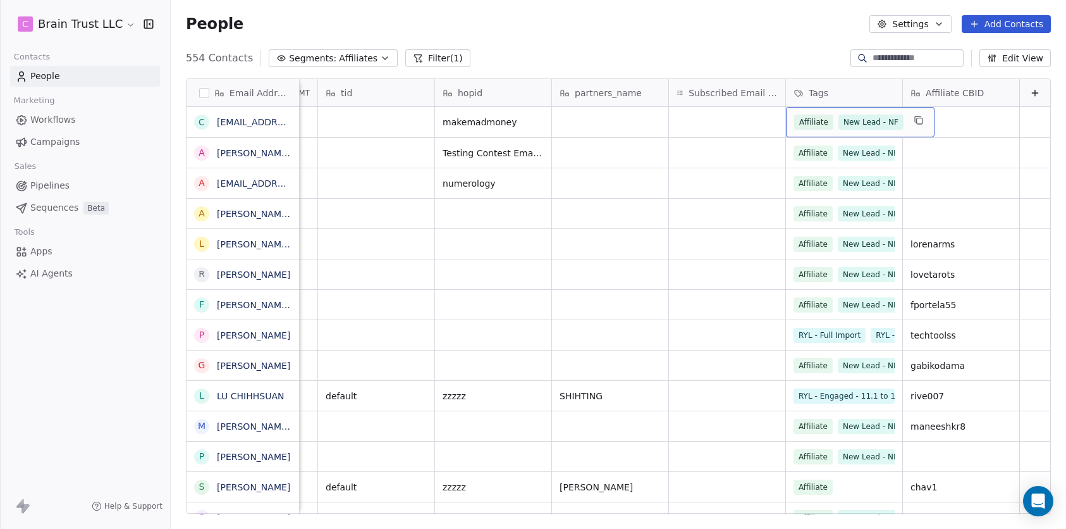
click at [76, 123] on link "Workflows" at bounding box center [85, 119] width 150 height 21
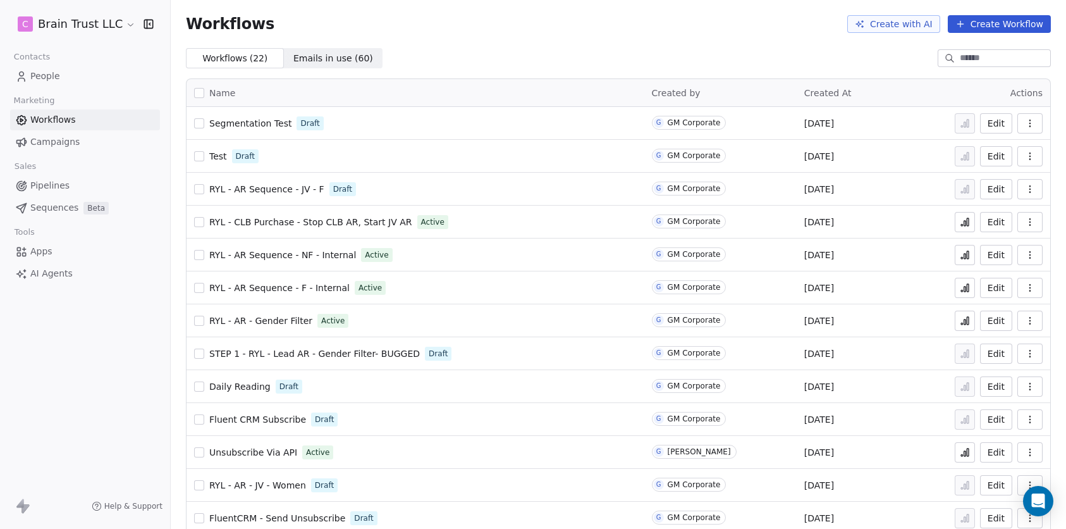
click at [270, 326] on link "RYL - AR - Gender Filter" at bounding box center [260, 320] width 103 height 13
click at [51, 80] on span "People" at bounding box center [45, 76] width 30 height 13
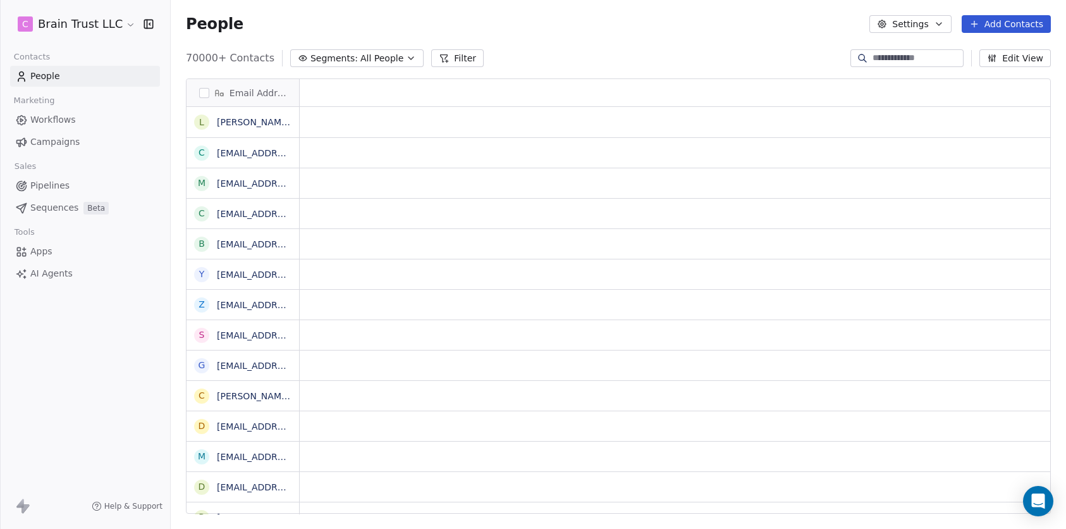
scroll to position [455, 886]
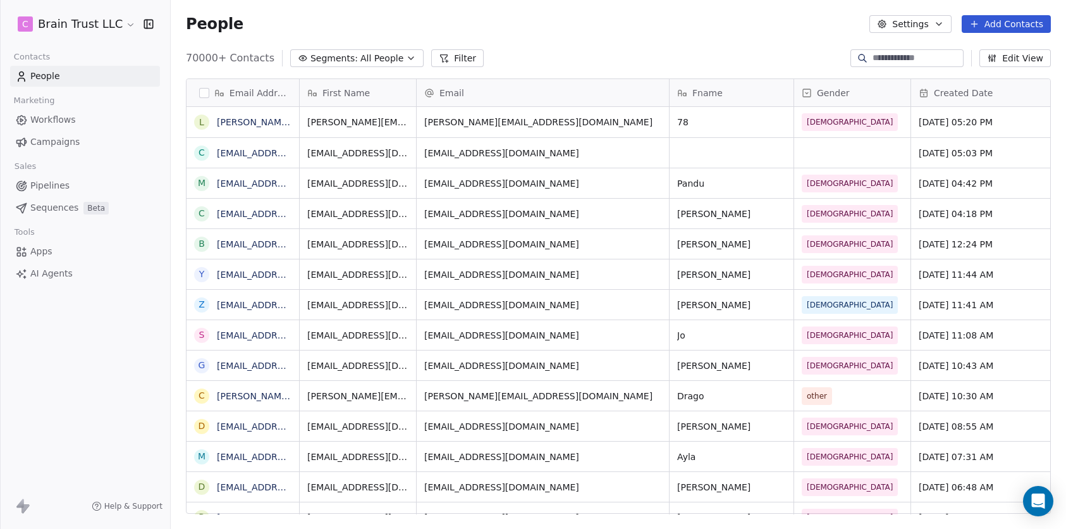
click at [119, 22] on html "C Brain Trust LLC Contacts People Marketing Workflows Campaigns Sales Pipelines…" at bounding box center [533, 264] width 1066 height 529
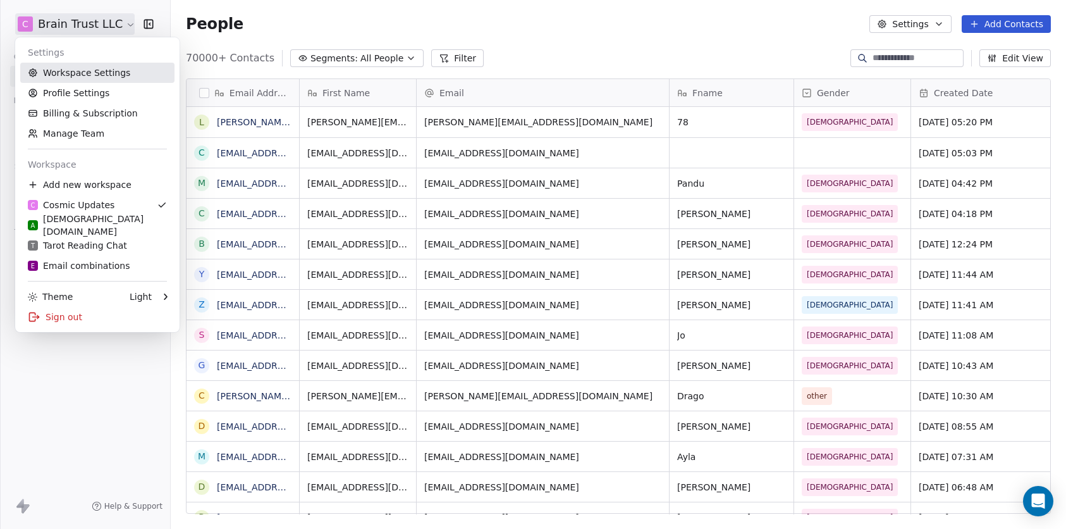
click at [118, 79] on link "Workspace Settings" at bounding box center [97, 73] width 154 height 20
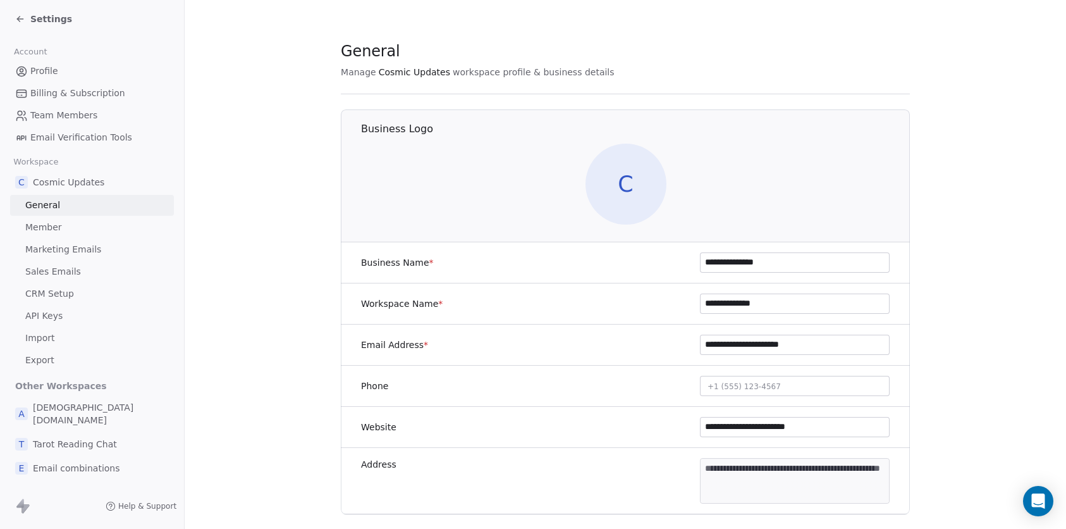
click at [63, 287] on span "CRM Setup" at bounding box center [49, 293] width 49 height 13
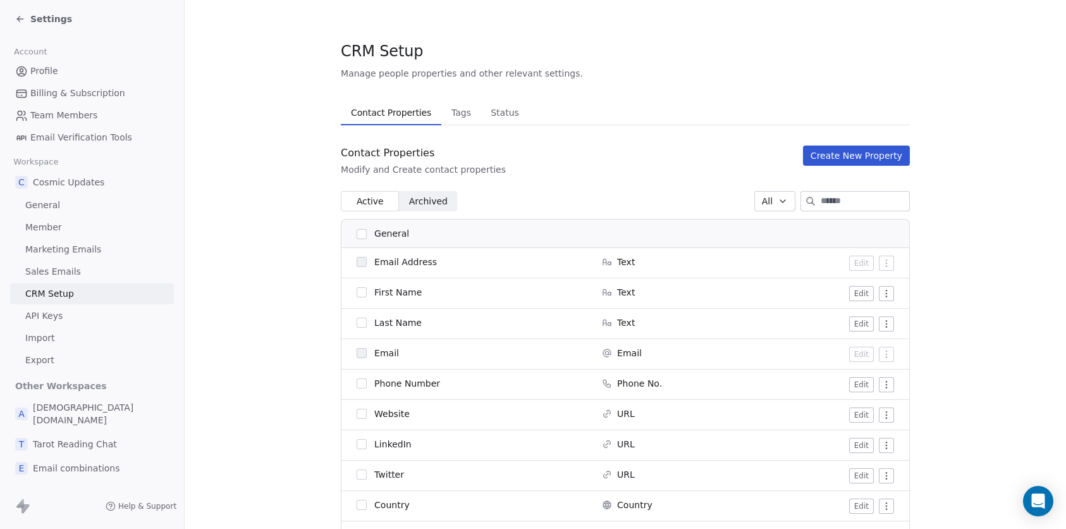
click at [446, 114] on span "Tags" at bounding box center [461, 113] width 30 height 18
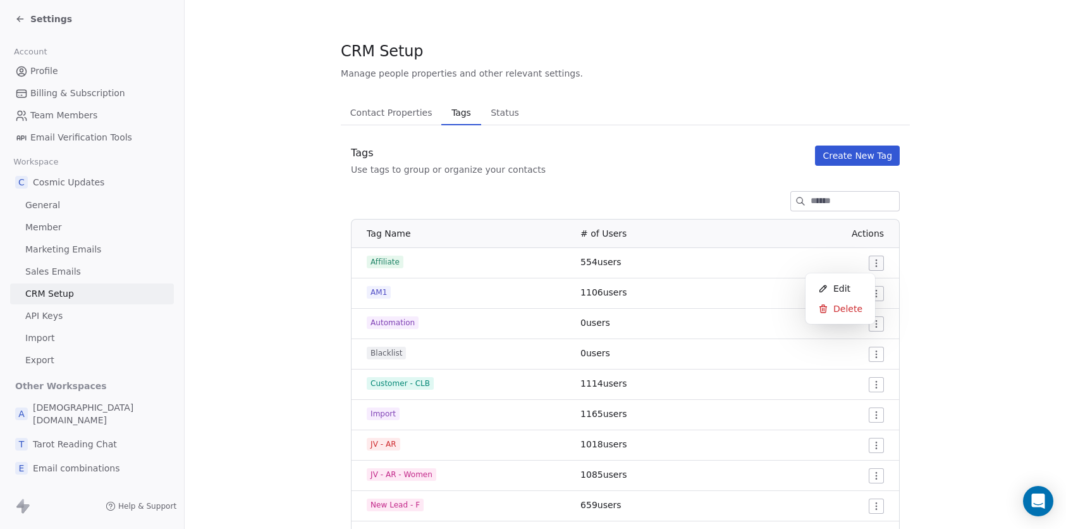
click at [867, 266] on html "Settings Account Profile Billing & Subscription Team Members Email Verification…" at bounding box center [533, 264] width 1066 height 529
click at [843, 288] on span "Edit" at bounding box center [841, 288] width 17 height 13
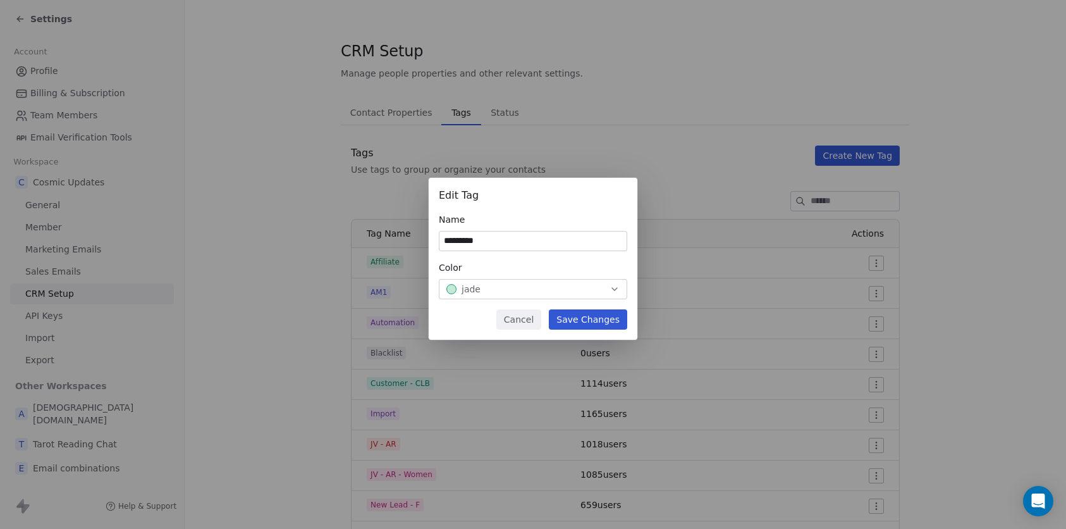
click at [526, 315] on button "Cancel" at bounding box center [518, 319] width 45 height 20
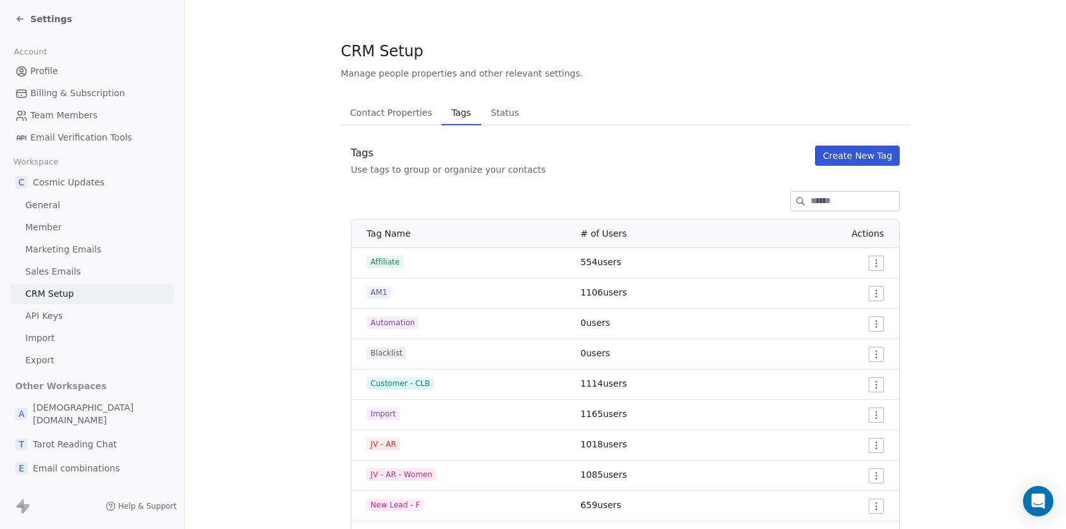
click at [487, 121] on button "Status Status" at bounding box center [505, 112] width 48 height 25
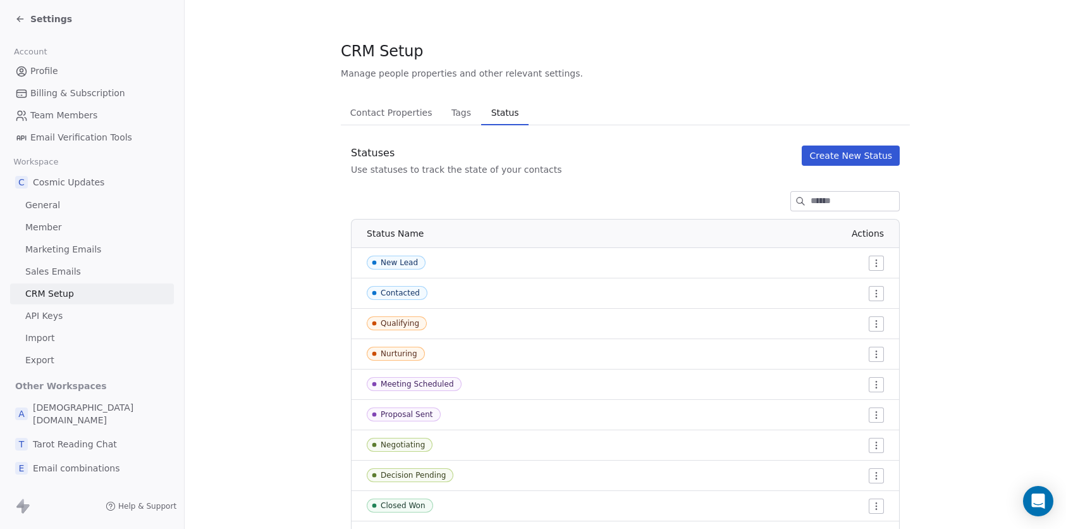
click at [370, 111] on span "Contact Properties" at bounding box center [391, 113] width 92 height 18
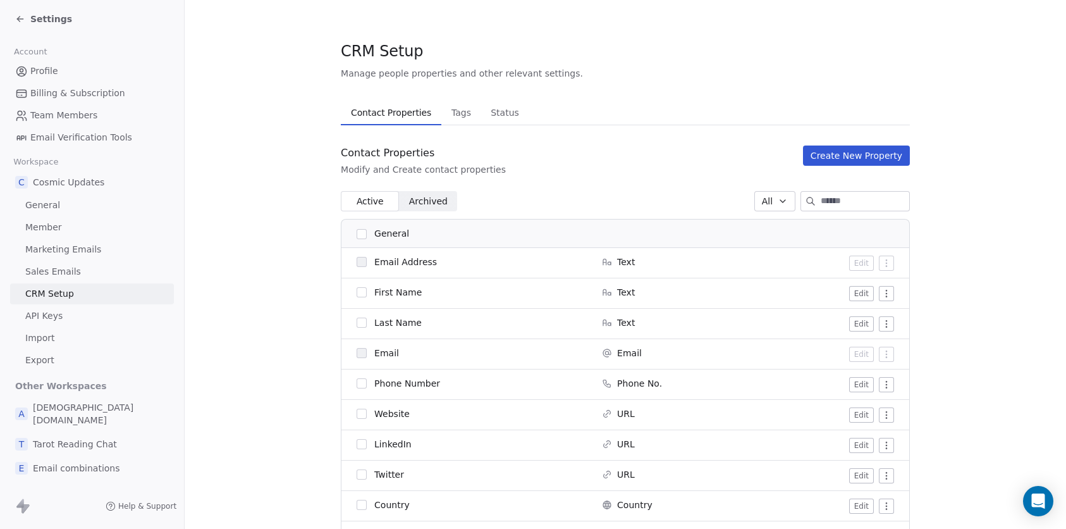
click at [46, 20] on span "Settings" at bounding box center [51, 19] width 42 height 13
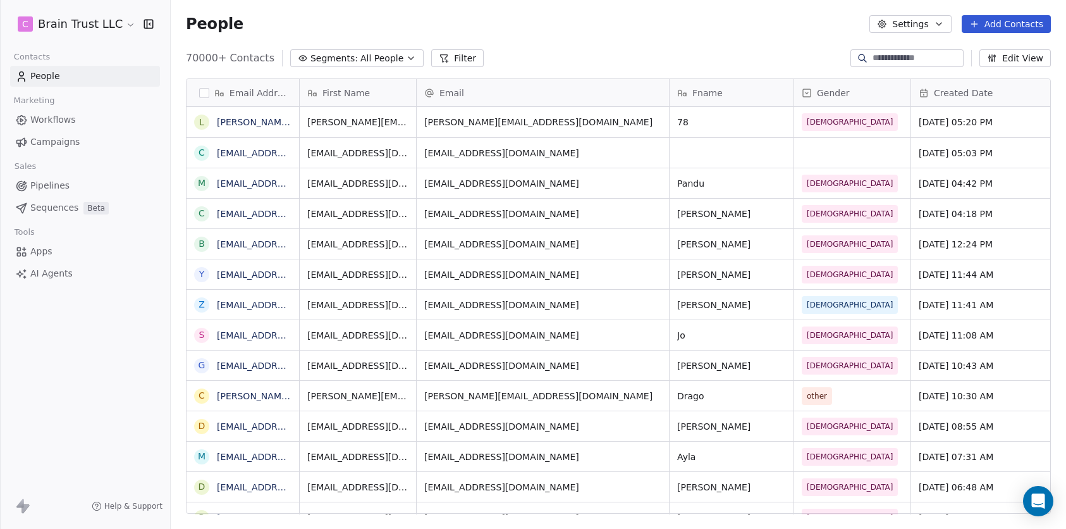
scroll to position [455, 886]
click at [360, 62] on span "All People" at bounding box center [381, 58] width 43 height 13
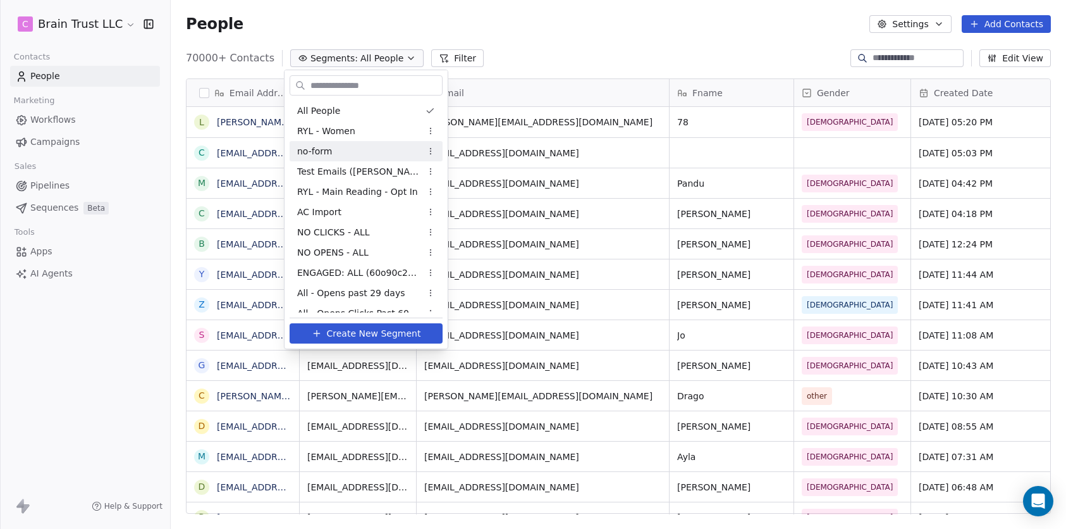
click at [452, 51] on html "C Brain Trust LLC Contacts People Marketing Workflows Campaigns Sales Pipelines…" at bounding box center [533, 264] width 1066 height 529
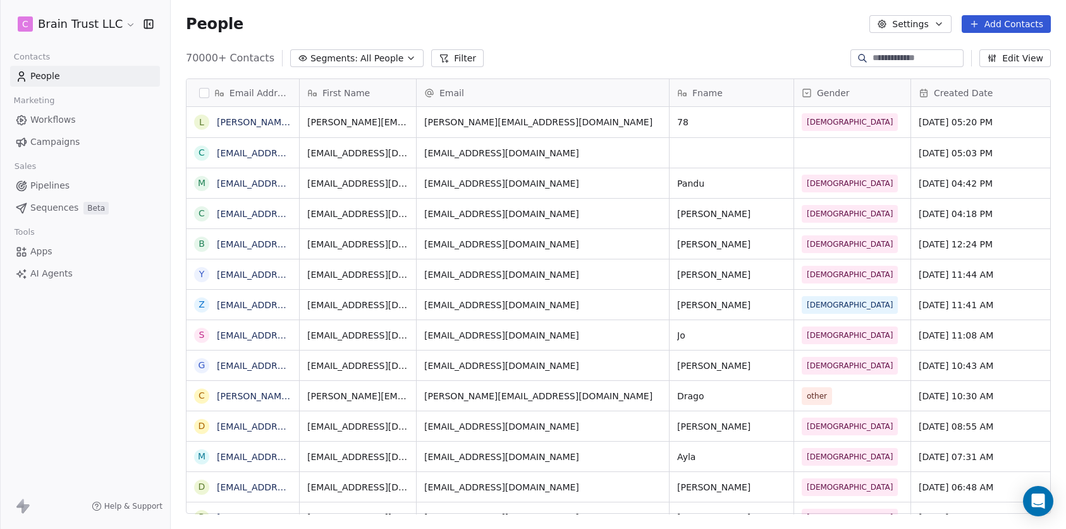
click at [451, 53] on button "Filter" at bounding box center [457, 58] width 52 height 18
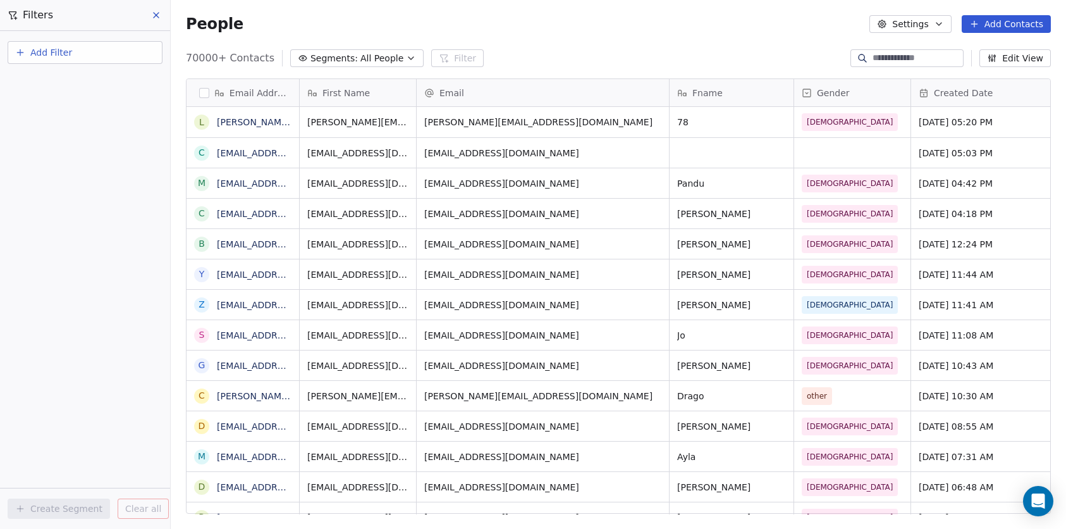
click at [125, 51] on button "Add Filter" at bounding box center [85, 52] width 155 height 23
click at [94, 81] on span "Contact properties" at bounding box center [62, 82] width 82 height 13
type input "***"
click at [78, 123] on div "Tags" at bounding box center [85, 127] width 128 height 13
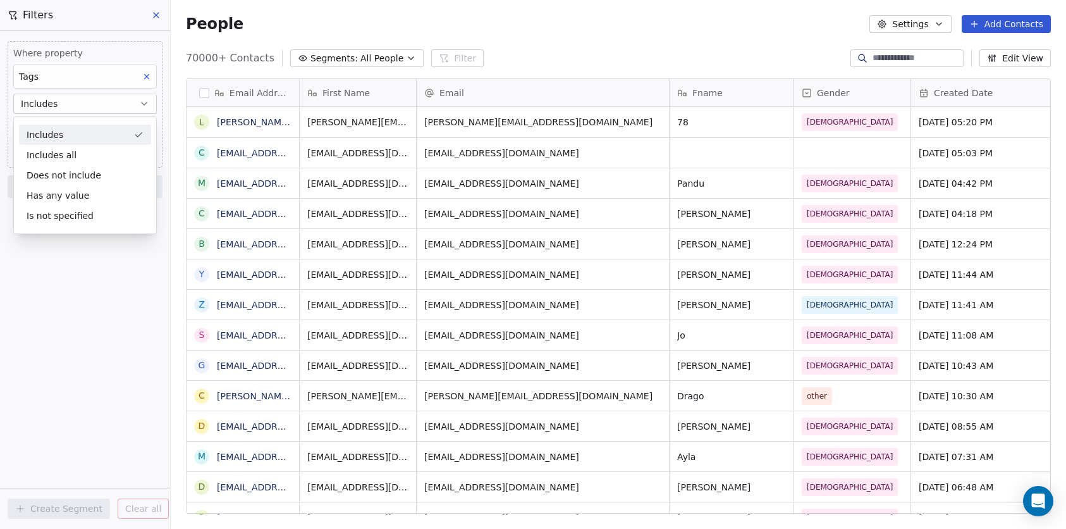
click at [86, 139] on div "Includes" at bounding box center [85, 135] width 132 height 20
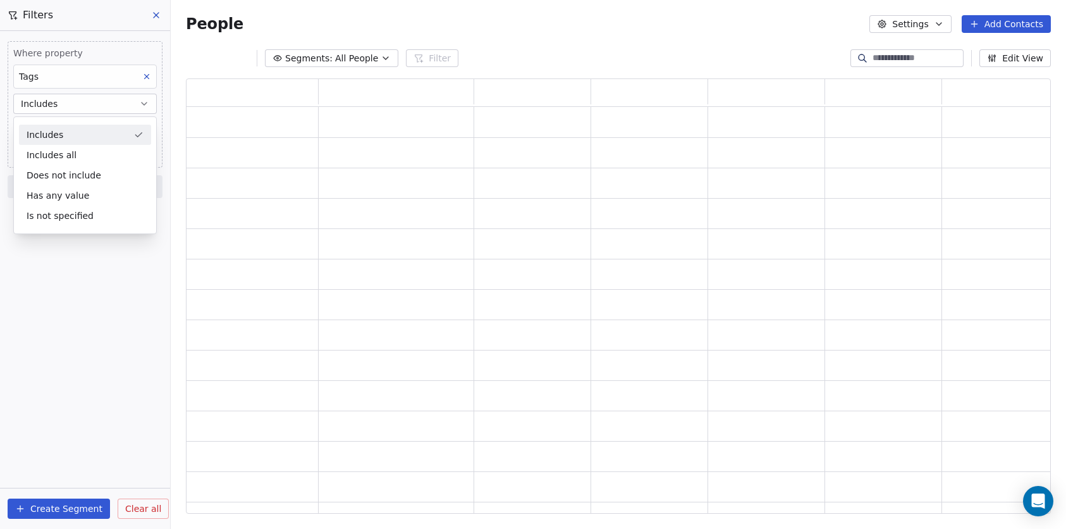
scroll to position [425, 855]
click at [75, 132] on body "C Brain Trust LLC Contacts People Marketing Workflows Campaigns Sales Pipelines…" at bounding box center [533, 264] width 1066 height 529
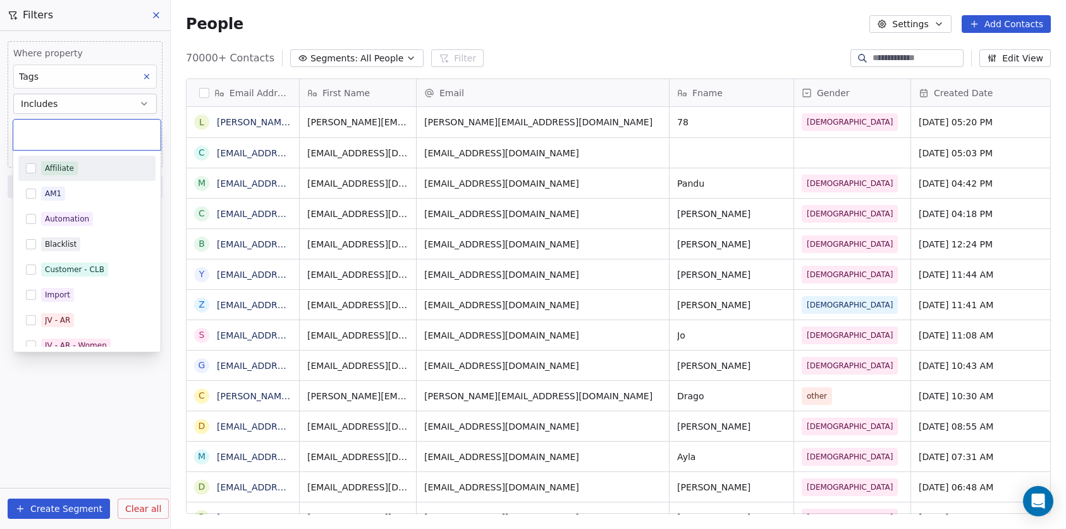
scroll to position [455, 886]
click at [73, 160] on div "Affiliate" at bounding box center [86, 168] width 137 height 20
click at [113, 125] on div "Affiliate" at bounding box center [86, 134] width 147 height 30
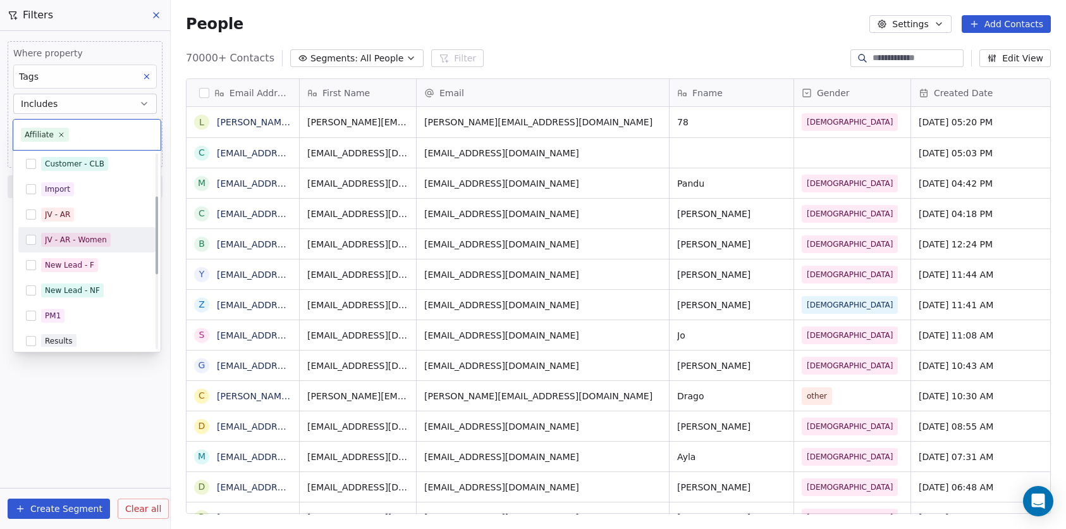
scroll to position [108, 0]
click at [87, 279] on div "New Lead - NF" at bounding box center [86, 288] width 137 height 20
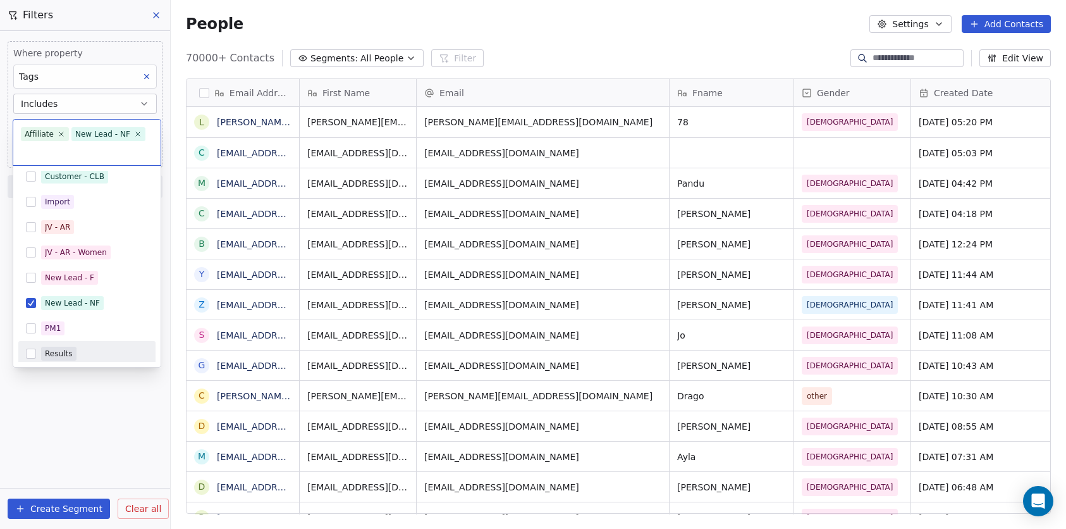
click at [94, 398] on html "C Brain Trust LLC Contacts People Marketing Workflows Campaigns Sales Pipelines…" at bounding box center [533, 264] width 1066 height 529
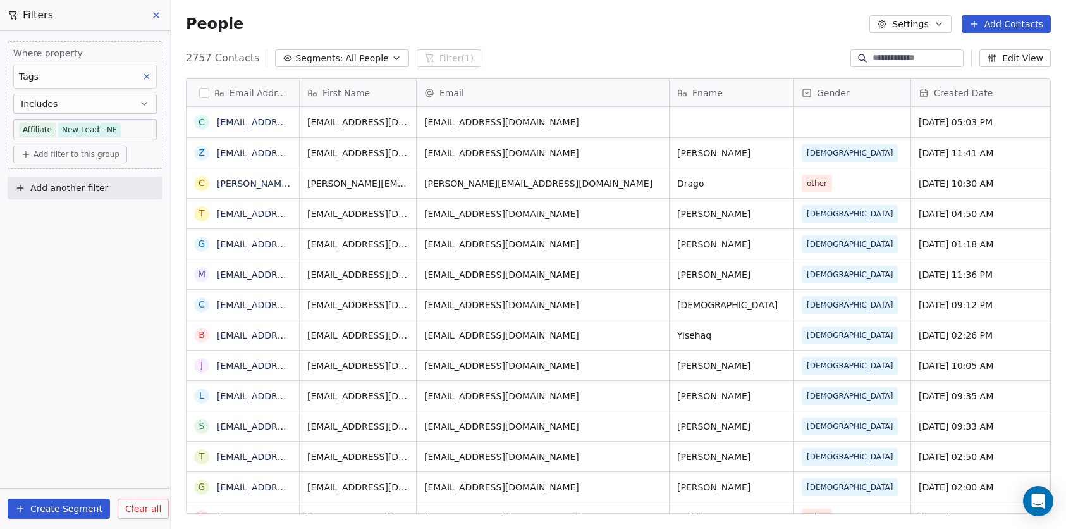
scroll to position [455, 886]
click at [138, 96] on button "Includes" at bounding box center [85, 104] width 144 height 20
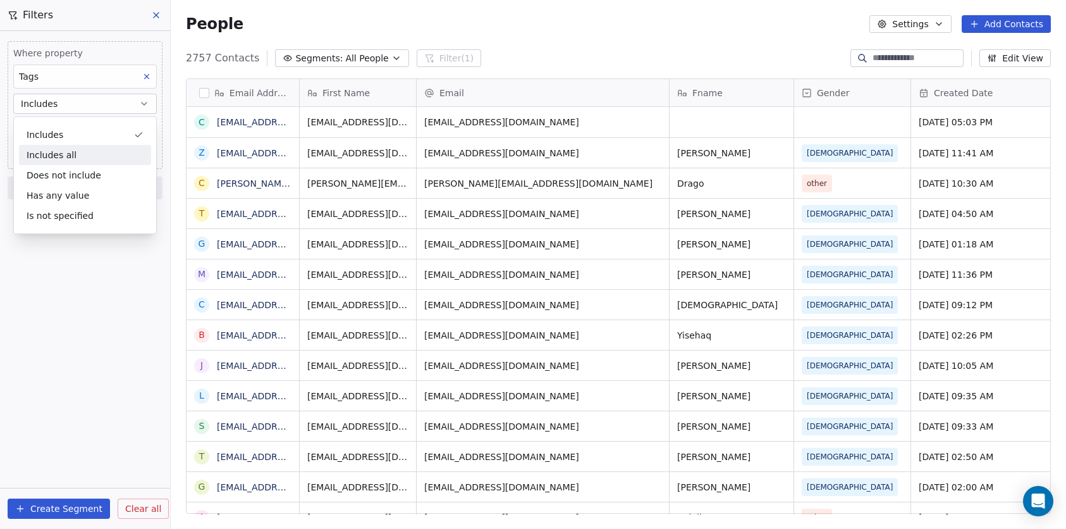
click at [115, 159] on div "Includes all" at bounding box center [85, 155] width 132 height 20
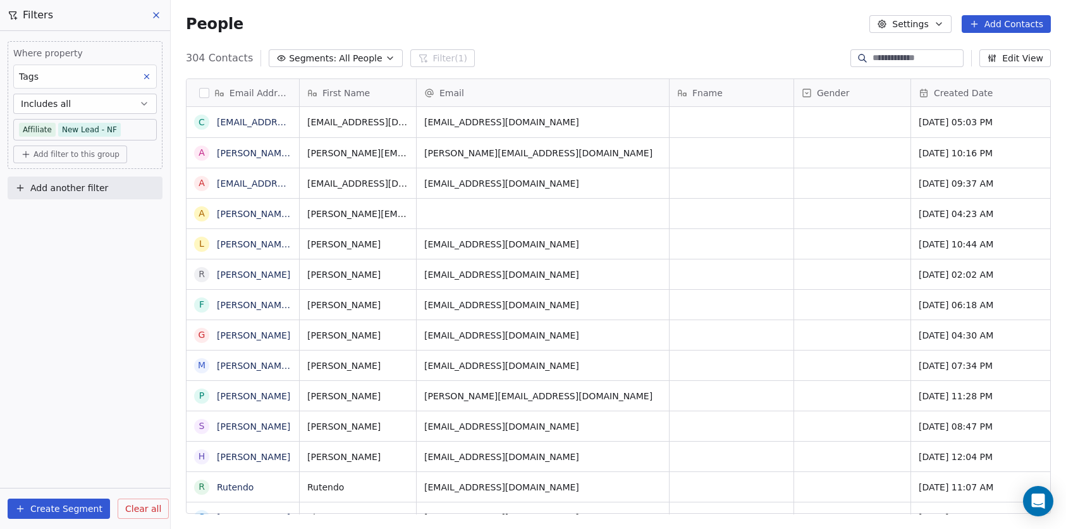
click at [209, 89] on div "Email Address" at bounding box center [242, 93] width 97 height 13
click at [224, 121] on span "Edit property" at bounding box center [239, 119] width 58 height 13
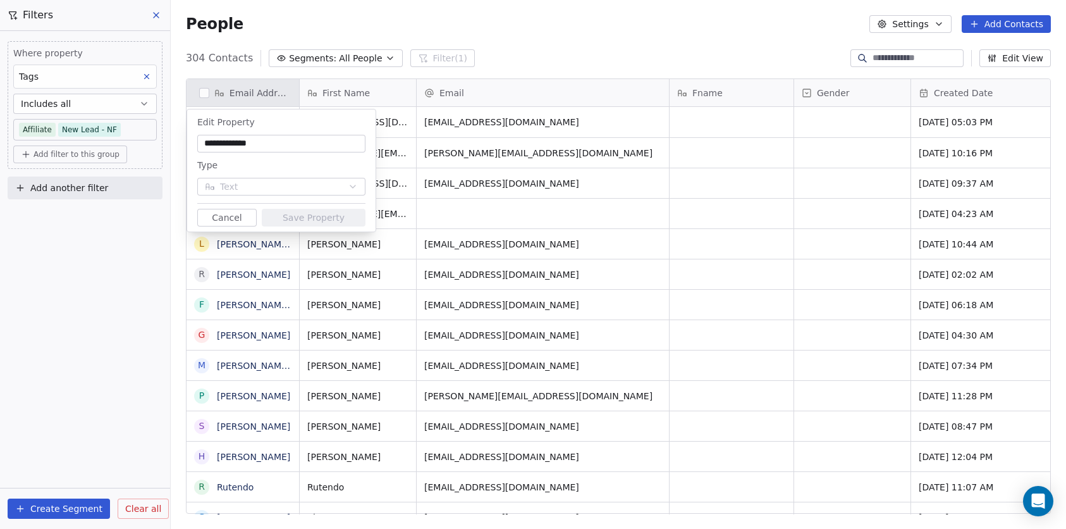
click at [226, 226] on div "**********" at bounding box center [281, 170] width 188 height 122
click at [227, 220] on button "Cancel" at bounding box center [226, 218] width 59 height 18
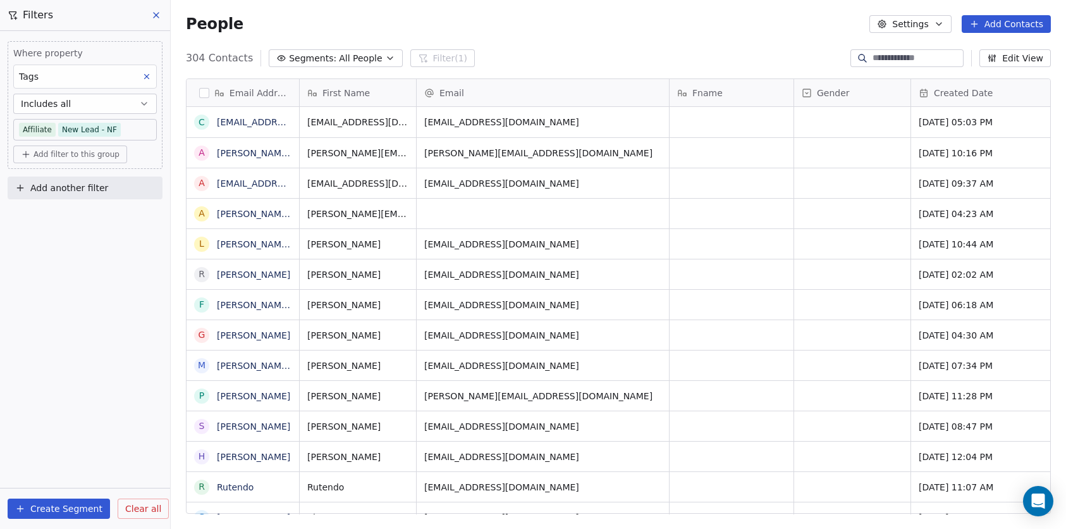
click at [944, 21] on icon "button" at bounding box center [939, 24] width 10 height 10
click at [986, 77] on div "Contact Properties Tags Import Export" at bounding box center [935, 81] width 123 height 91
click at [958, 77] on div "Tags" at bounding box center [935, 71] width 113 height 20
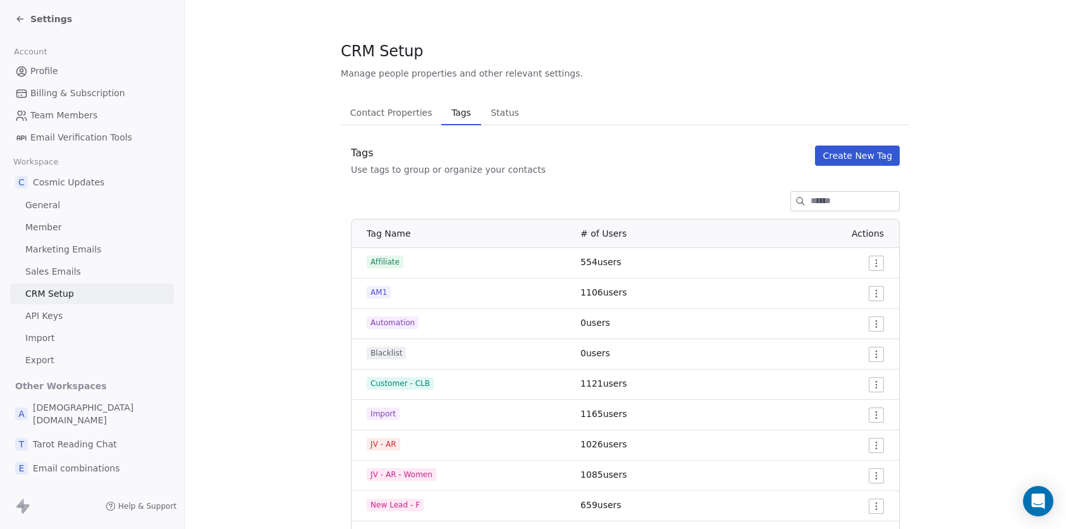
click at [406, 104] on span "Contact Properties" at bounding box center [391, 113] width 92 height 18
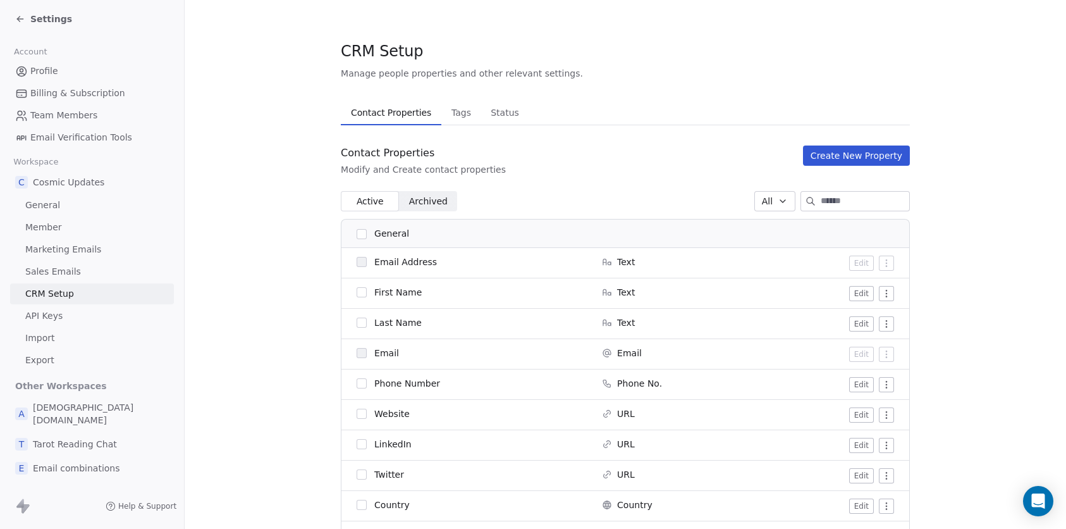
click at [71, 206] on link "General" at bounding box center [92, 205] width 164 height 21
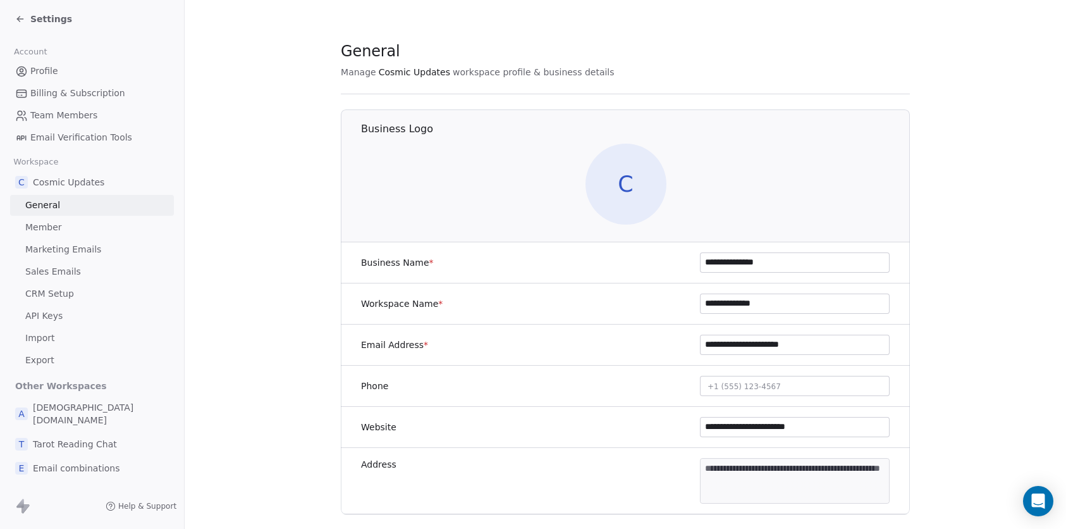
click at [46, 15] on span "Settings" at bounding box center [51, 19] width 42 height 13
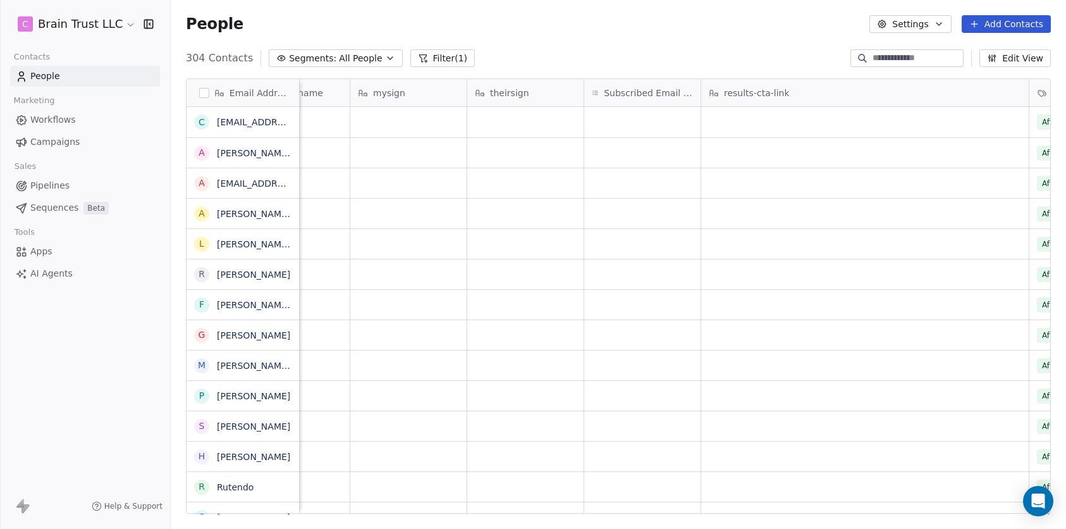
scroll to position [0, 2419]
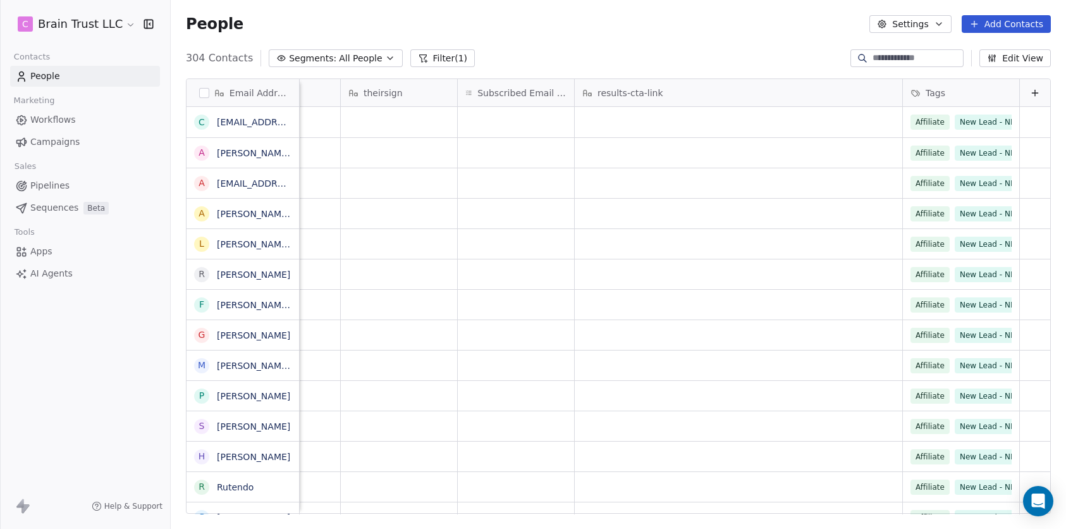
click at [964, 85] on div "Tags" at bounding box center [961, 92] width 116 height 27
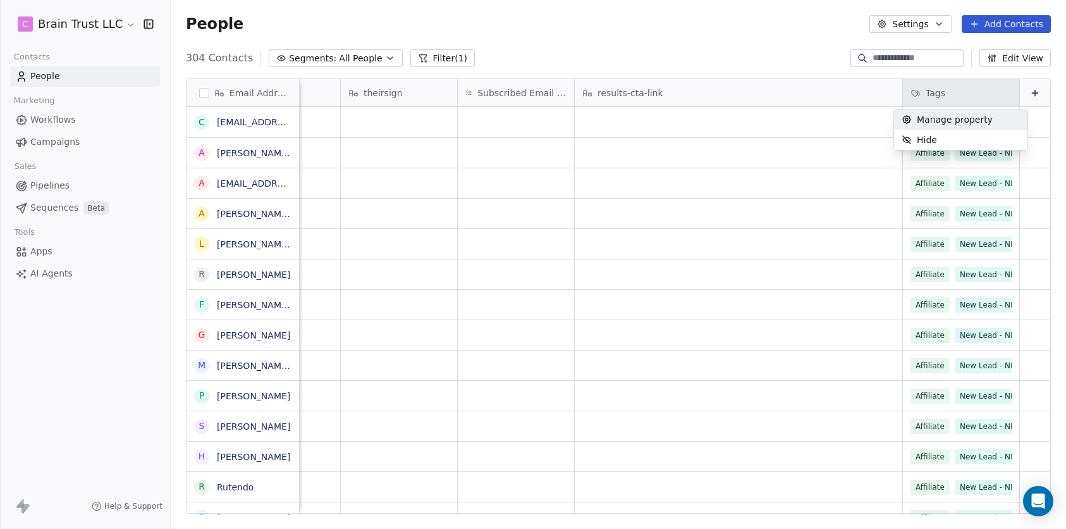
click at [674, 64] on html "C Brain Trust LLC Contacts People Marketing Workflows Campaigns Sales Pipelines…" at bounding box center [533, 264] width 1066 height 529
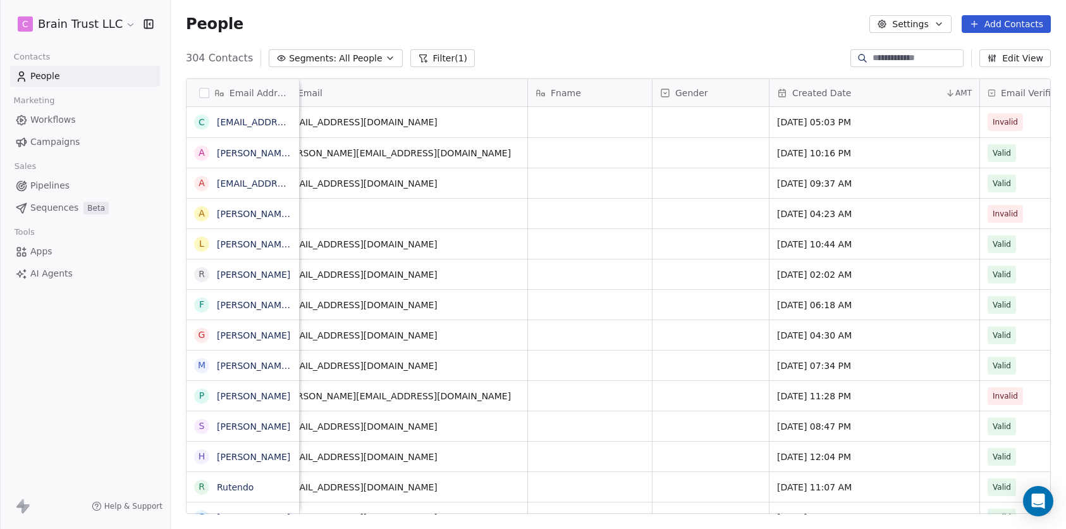
scroll to position [0, 0]
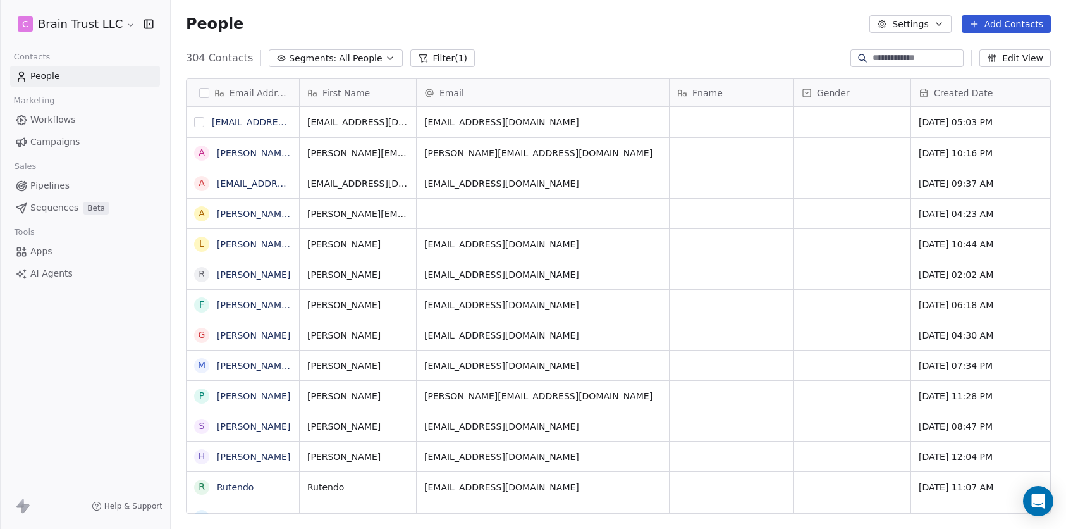
click at [200, 121] on button "grid" at bounding box center [199, 122] width 10 height 10
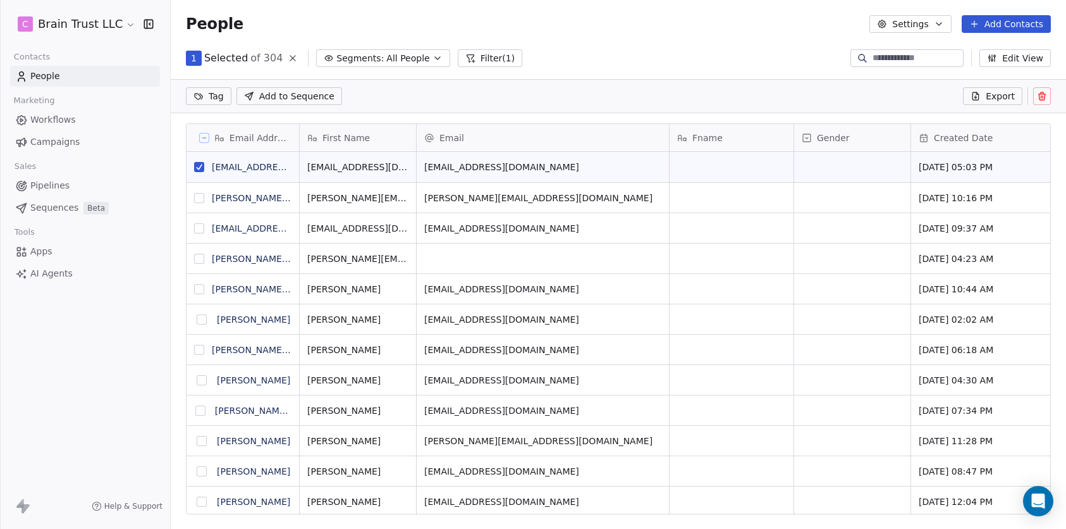
scroll to position [411, 886]
click at [202, 194] on button "grid" at bounding box center [199, 198] width 10 height 10
click at [199, 134] on button at bounding box center [204, 138] width 10 height 10
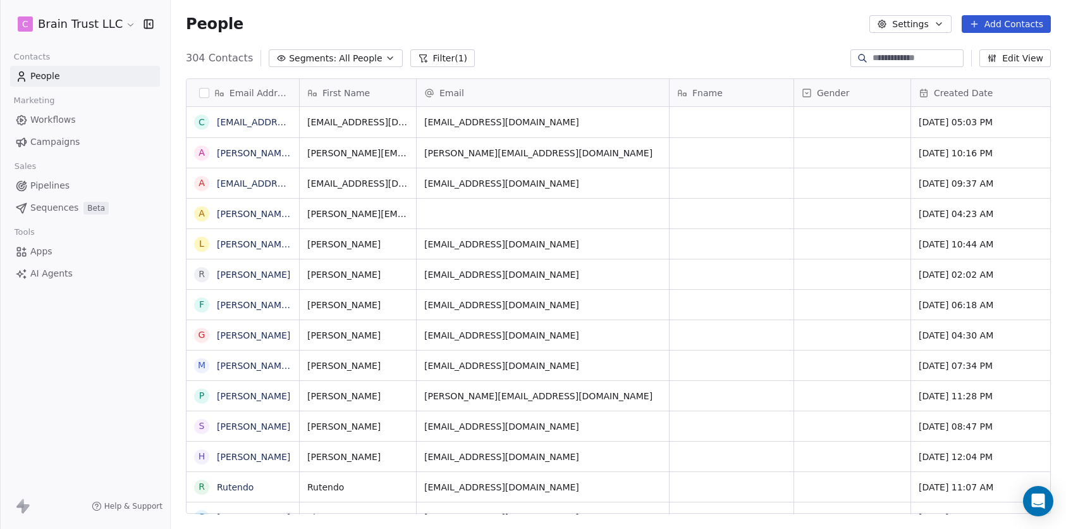
click at [205, 93] on button "button" at bounding box center [204, 93] width 10 height 10
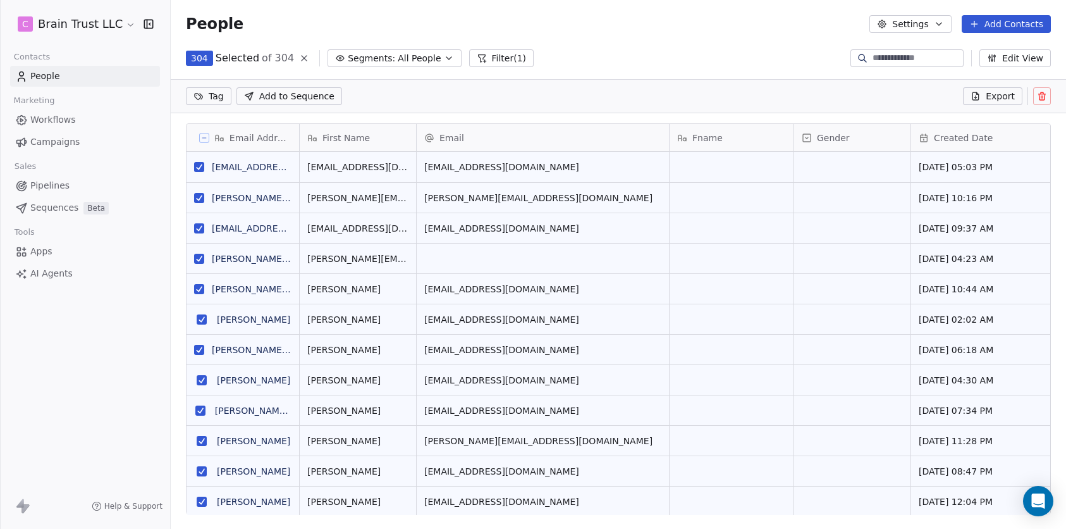
click at [201, 99] on html "C Brain Trust LLC Contacts People Marketing Workflows Campaigns Sales Pipelines…" at bounding box center [533, 264] width 1066 height 529
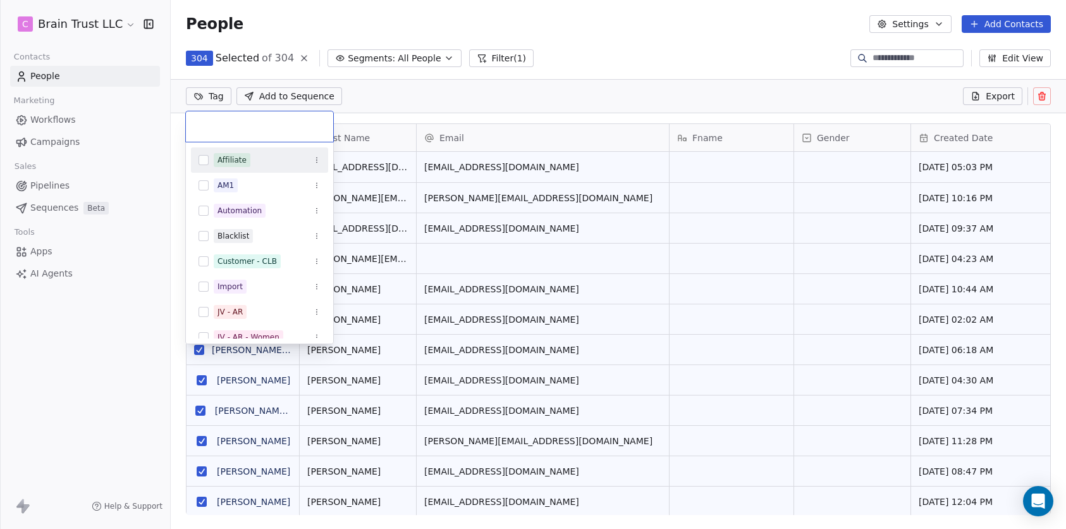
click at [458, 94] on html "C Brain Trust LLC Contacts People Marketing Workflows Campaigns Sales Pipelines…" at bounding box center [533, 264] width 1066 height 529
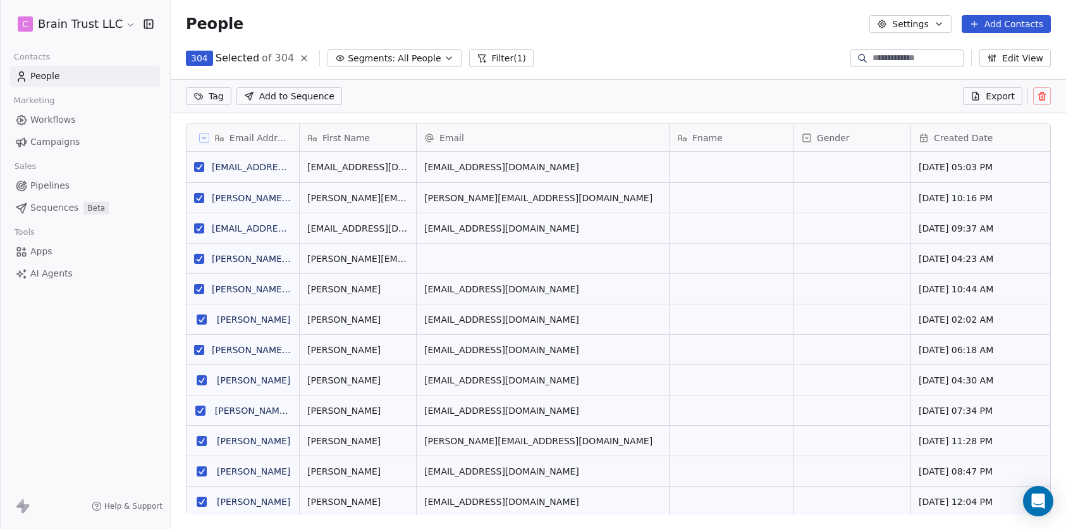
click at [946, 27] on button "Settings" at bounding box center [910, 24] width 82 height 18
click at [943, 22] on html "C Brain Trust LLC Contacts People Marketing Workflows Campaigns Sales Pipelines…" at bounding box center [533, 264] width 1066 height 529
click at [200, 164] on button "grid" at bounding box center [199, 167] width 10 height 10
click at [205, 137] on icon at bounding box center [204, 138] width 6 height 6
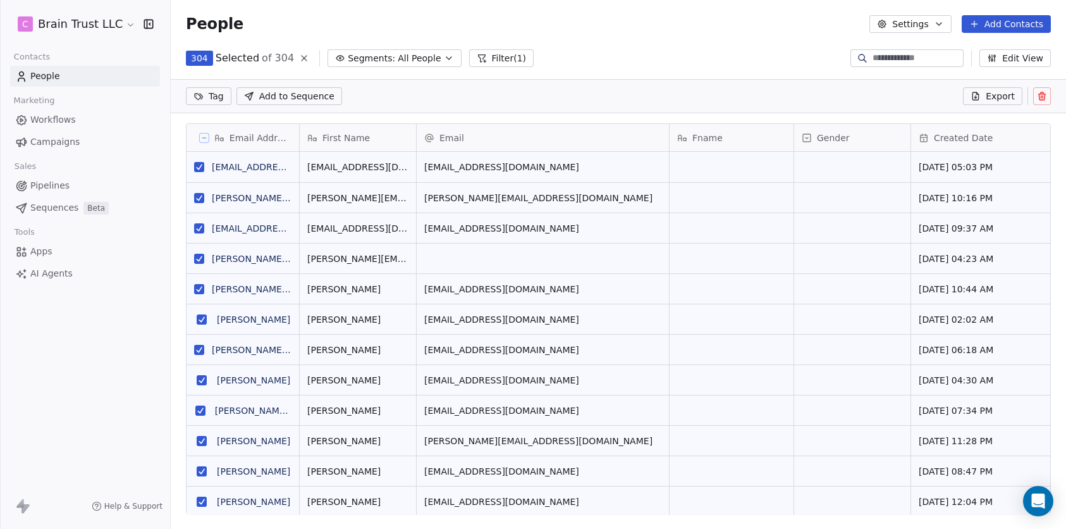
scroll to position [10, 10]
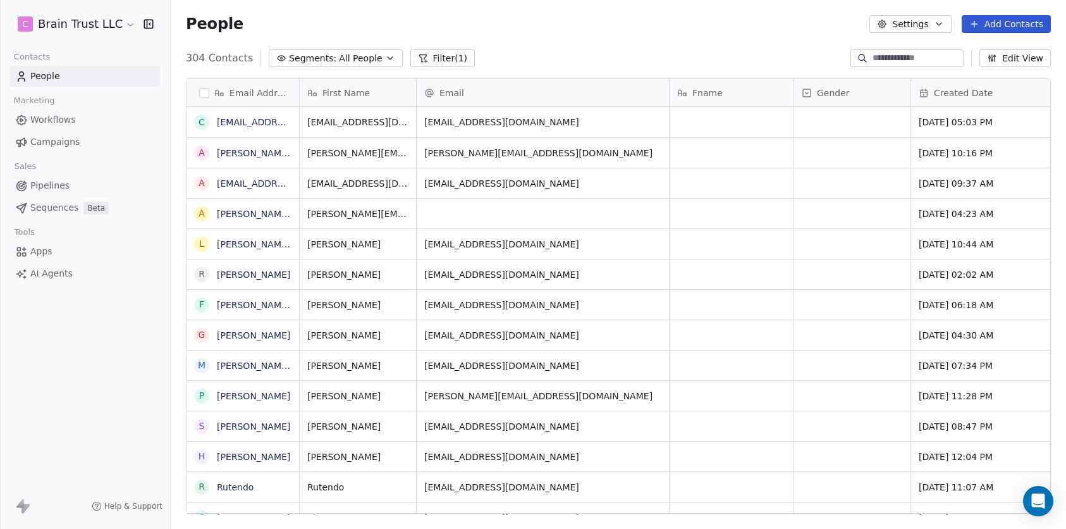
click at [205, 92] on button "button" at bounding box center [204, 93] width 10 height 10
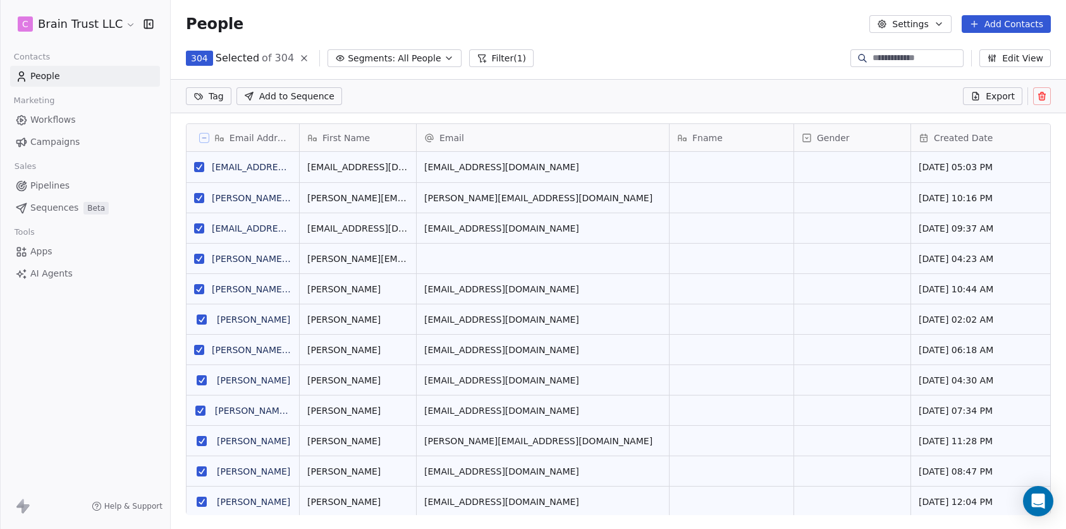
click at [211, 96] on html "C Brain Trust LLC Contacts People Marketing Workflows Campaigns Sales Pipelines…" at bounding box center [533, 264] width 1066 height 529
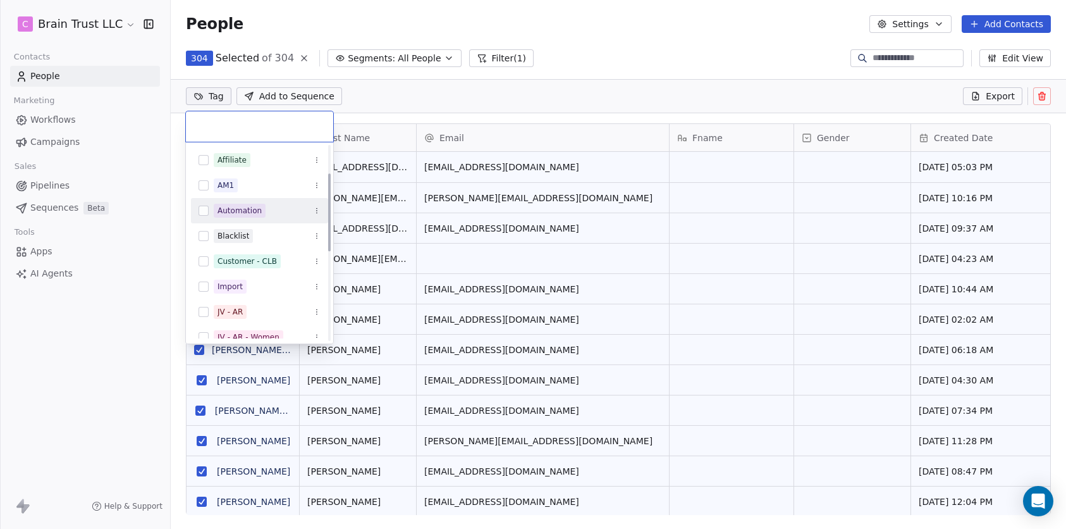
scroll to position [290, 0]
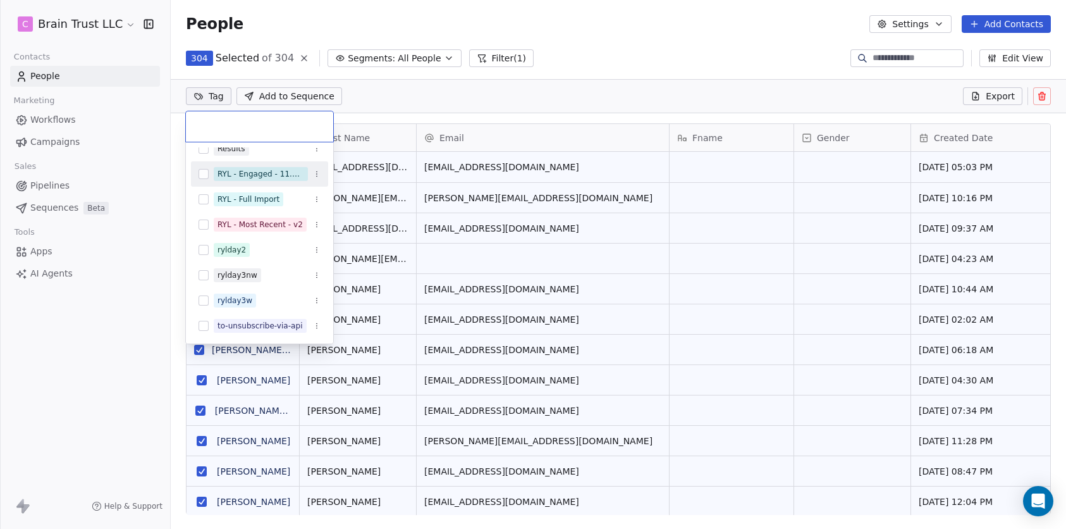
click at [548, 89] on html "C Brain Trust LLC Contacts People Marketing Workflows Campaigns Sales Pipelines…" at bounding box center [533, 264] width 1066 height 529
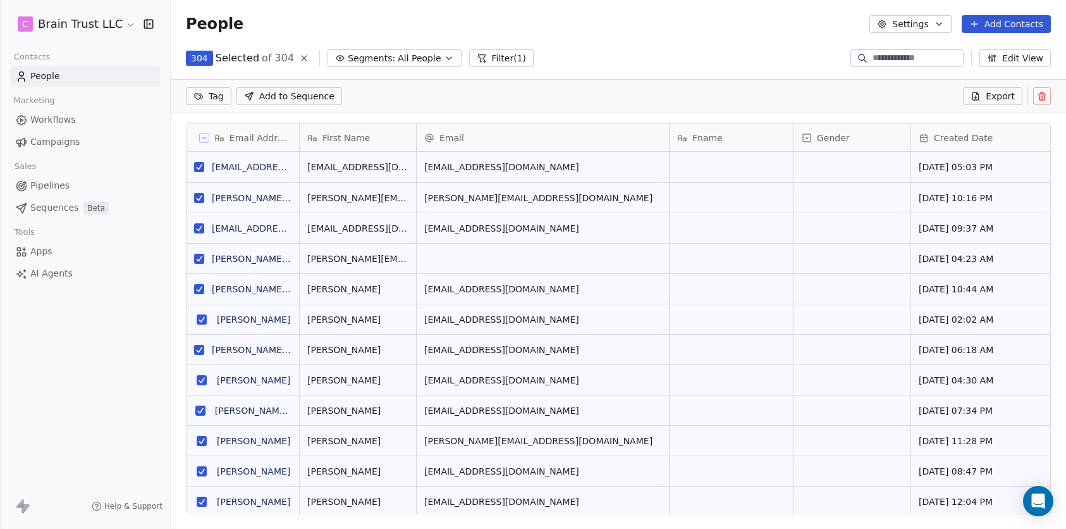
click at [54, 111] on link "Workflows" at bounding box center [85, 119] width 150 height 21
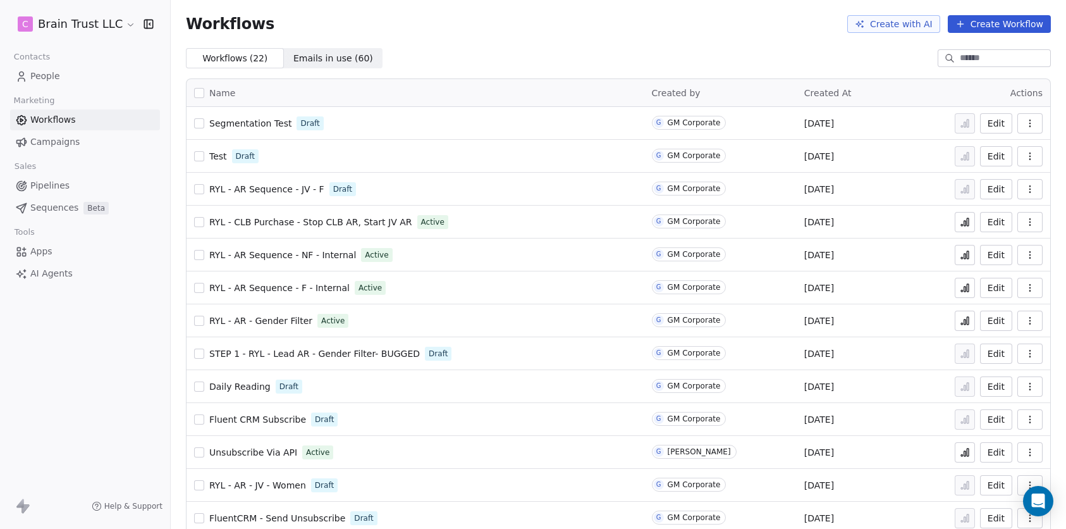
click at [1003, 22] on button "Create Workflow" at bounding box center [999, 24] width 103 height 18
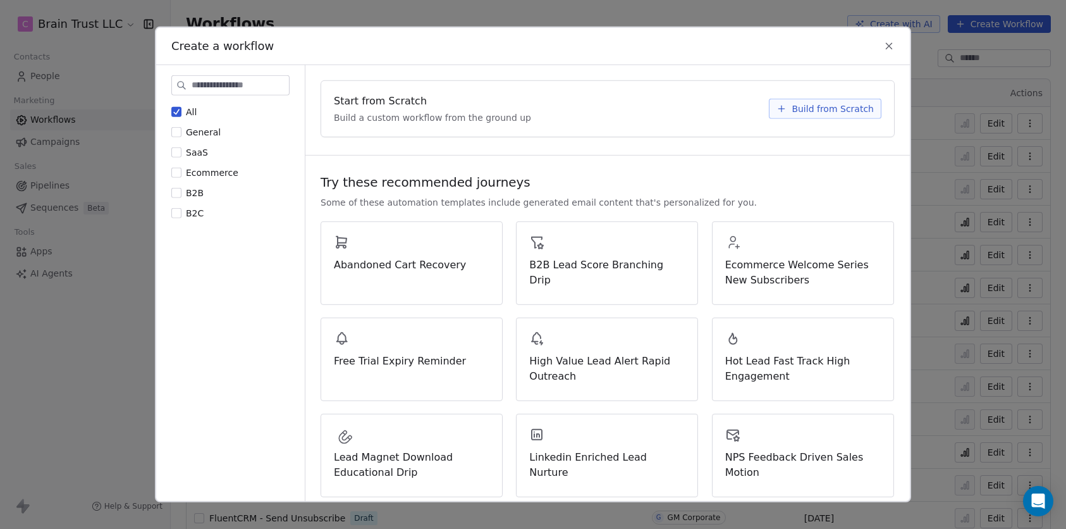
click at [820, 104] on span "Build from Scratch" at bounding box center [833, 108] width 82 height 13
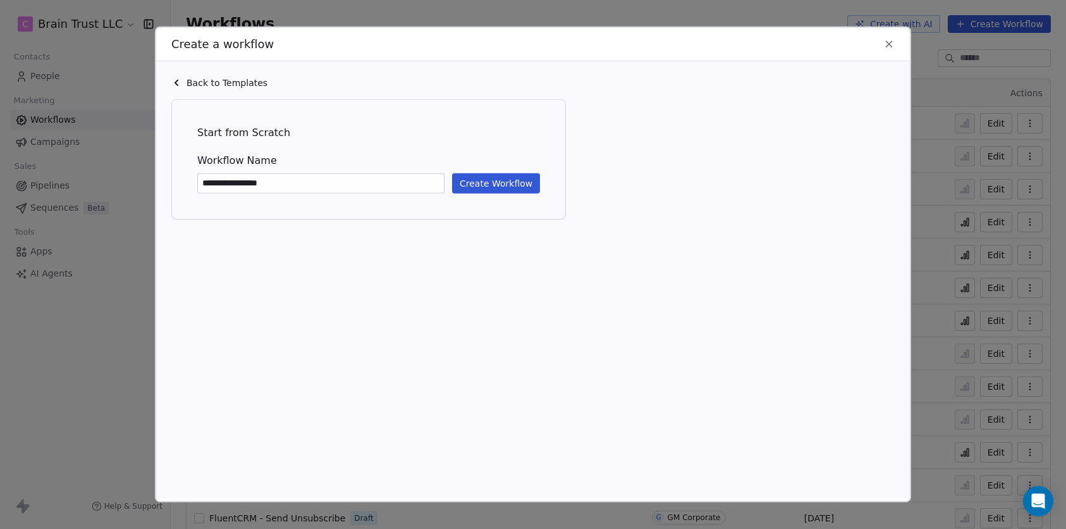
type input "**********"
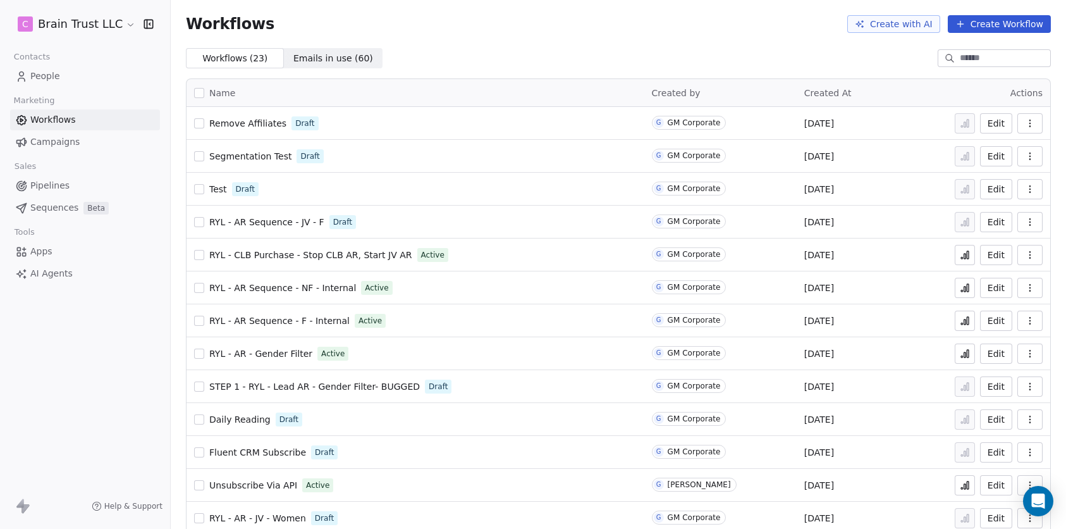
click at [49, 75] on span "People" at bounding box center [45, 76] width 30 height 13
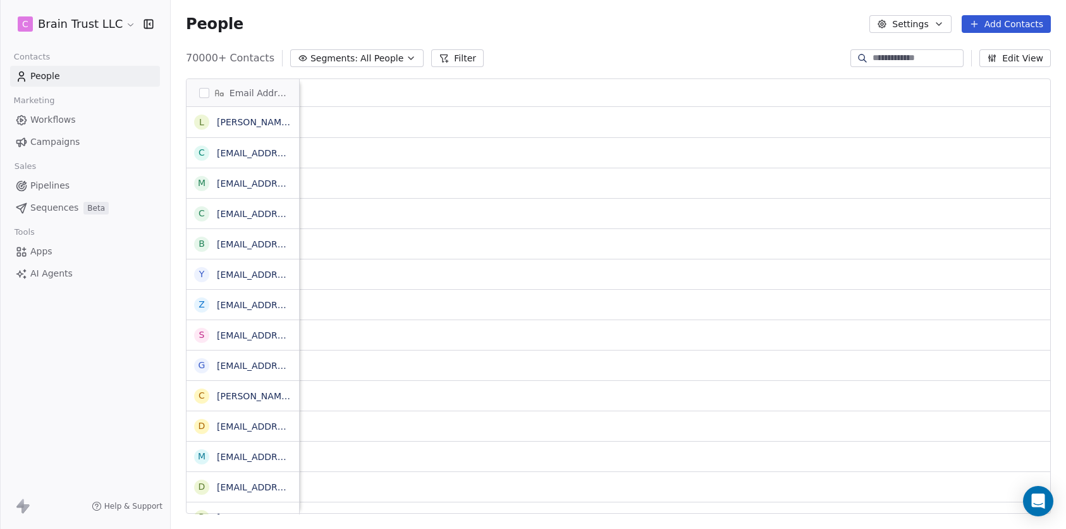
scroll to position [0, 2419]
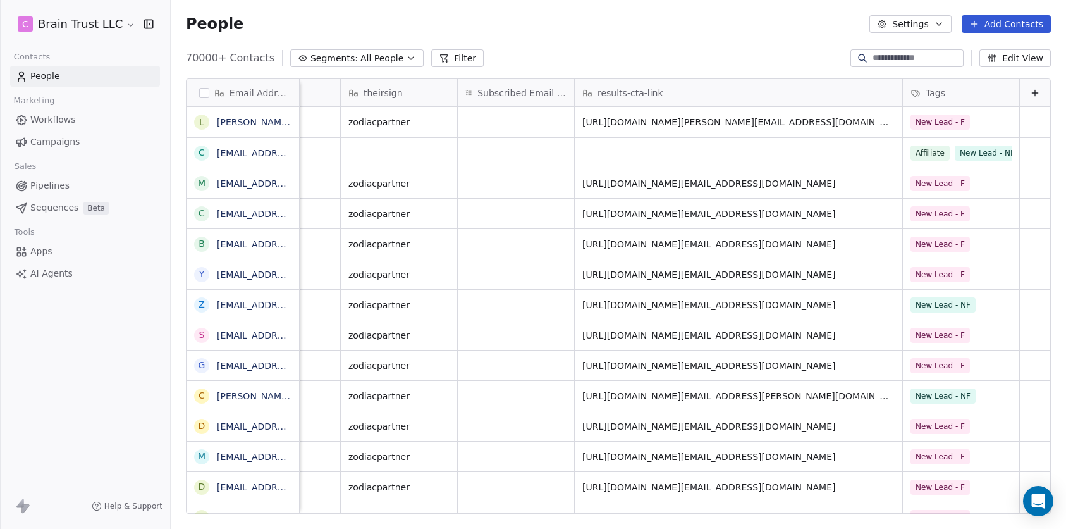
click at [970, 90] on div "Tags" at bounding box center [959, 93] width 99 height 13
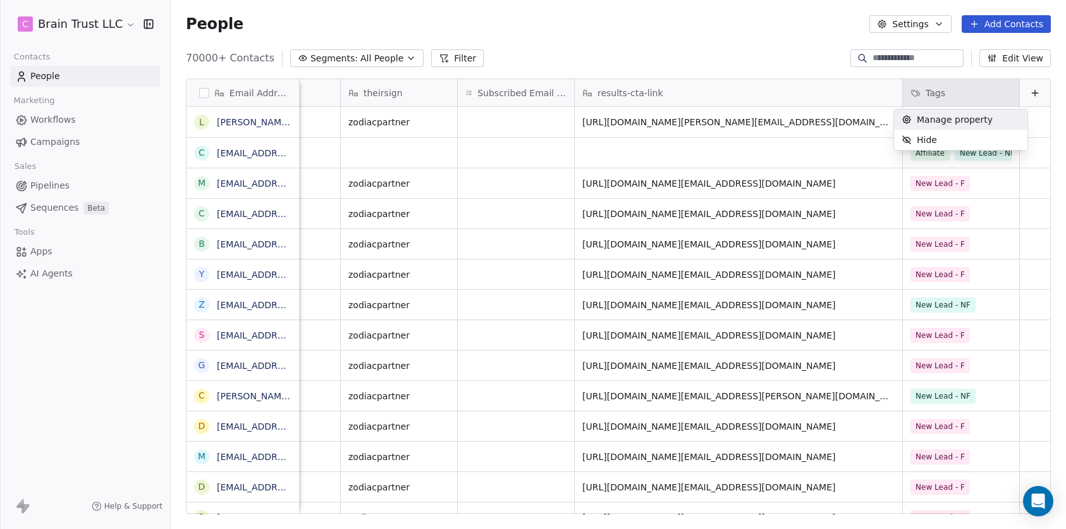
click at [972, 119] on span "Manage property" at bounding box center [955, 119] width 76 height 13
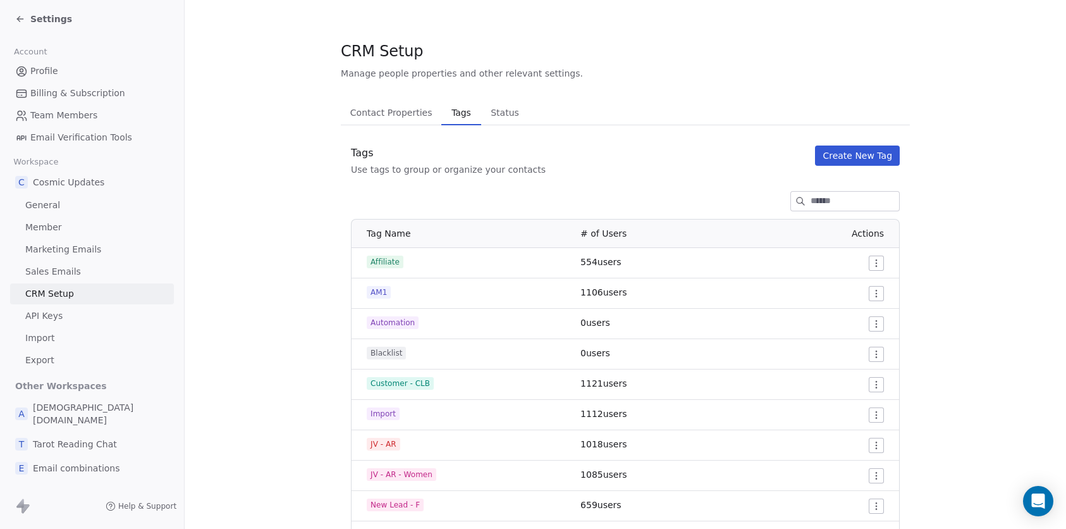
click at [859, 161] on button "Create New Tag" at bounding box center [857, 155] width 85 height 20
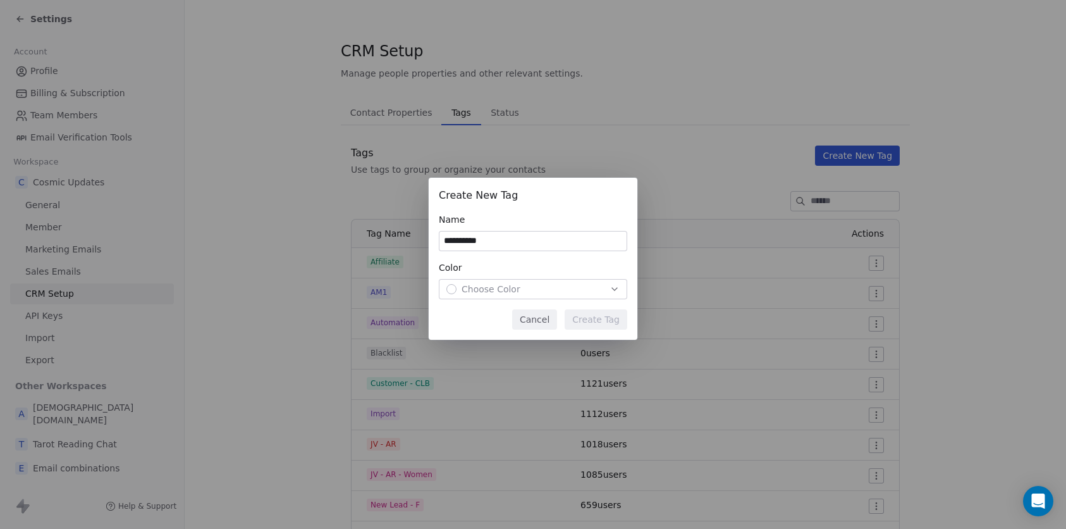
type input "**********"
click at [496, 284] on span "Choose Color" at bounding box center [491, 289] width 59 height 13
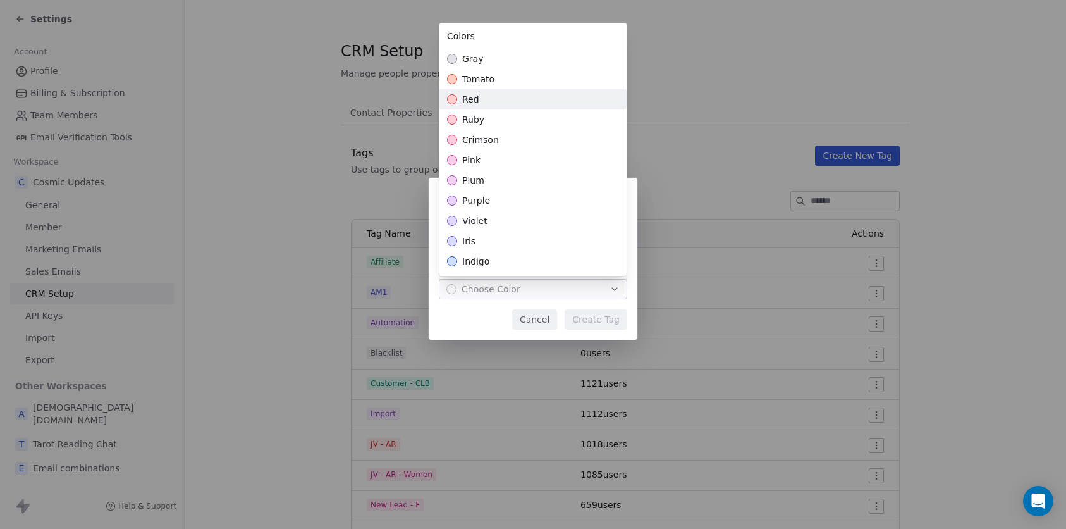
click at [498, 100] on div "red" at bounding box center [532, 99] width 187 height 20
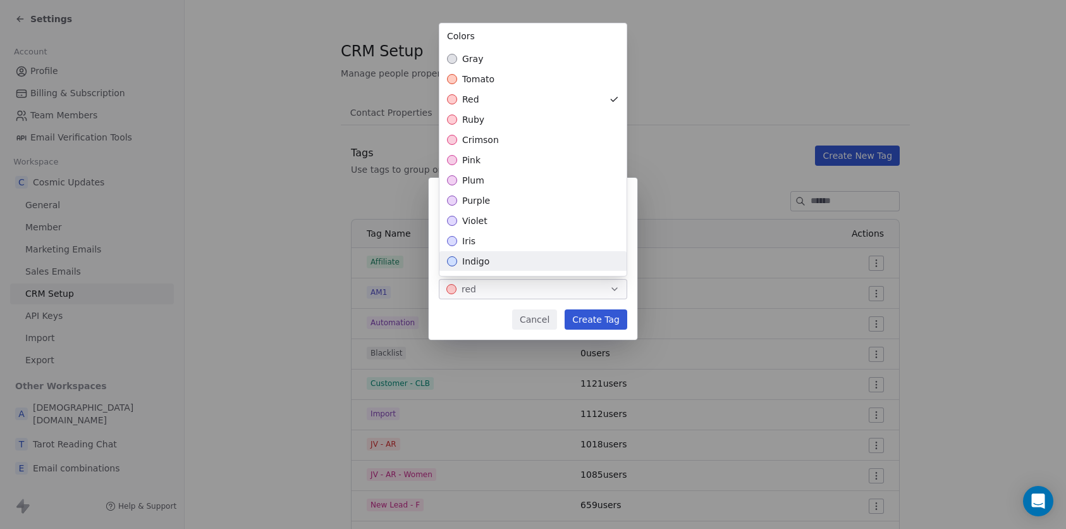
click at [585, 319] on div "**********" at bounding box center [533, 264] width 1066 height 214
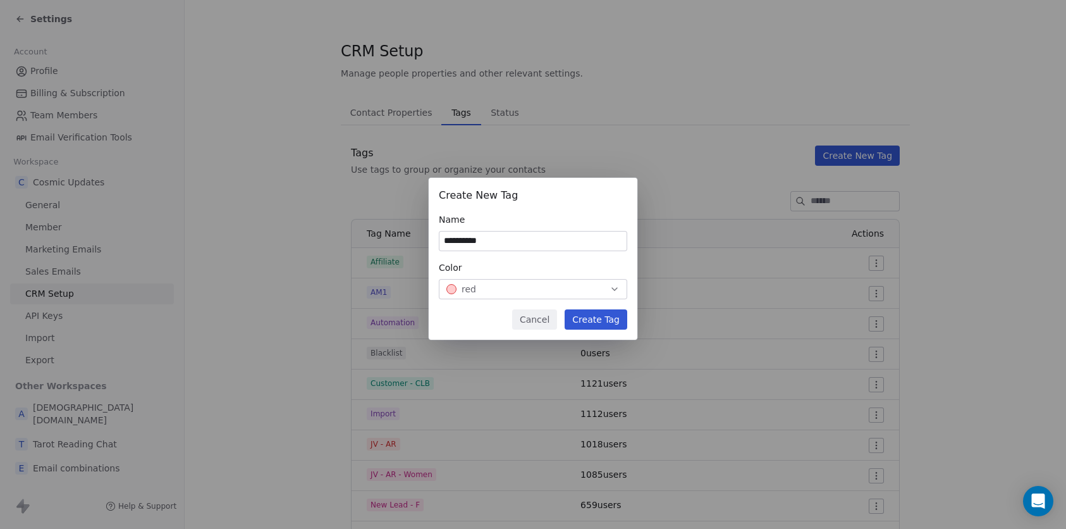
click at [583, 319] on button "Create Tag" at bounding box center [596, 319] width 63 height 20
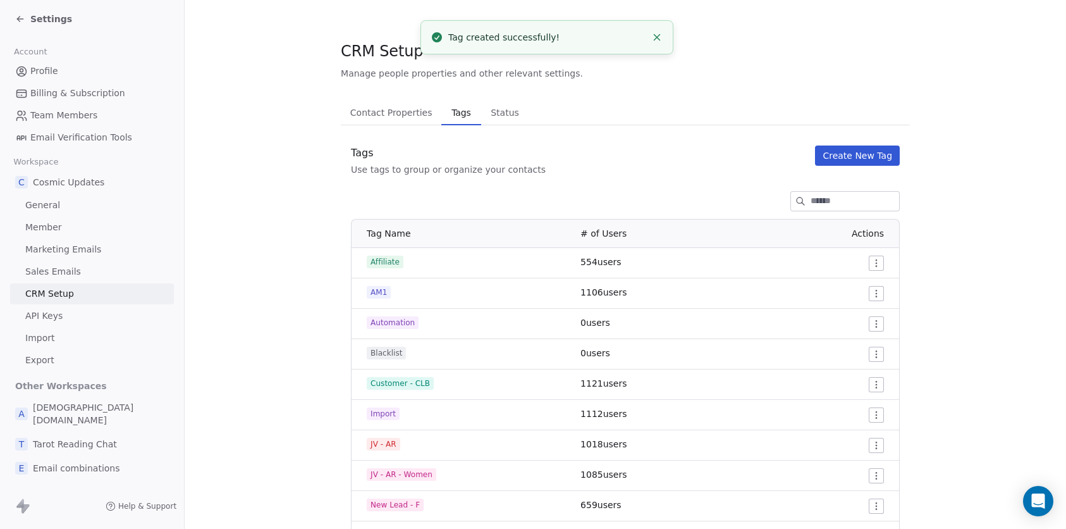
click at [52, 16] on span "Settings" at bounding box center [51, 19] width 42 height 13
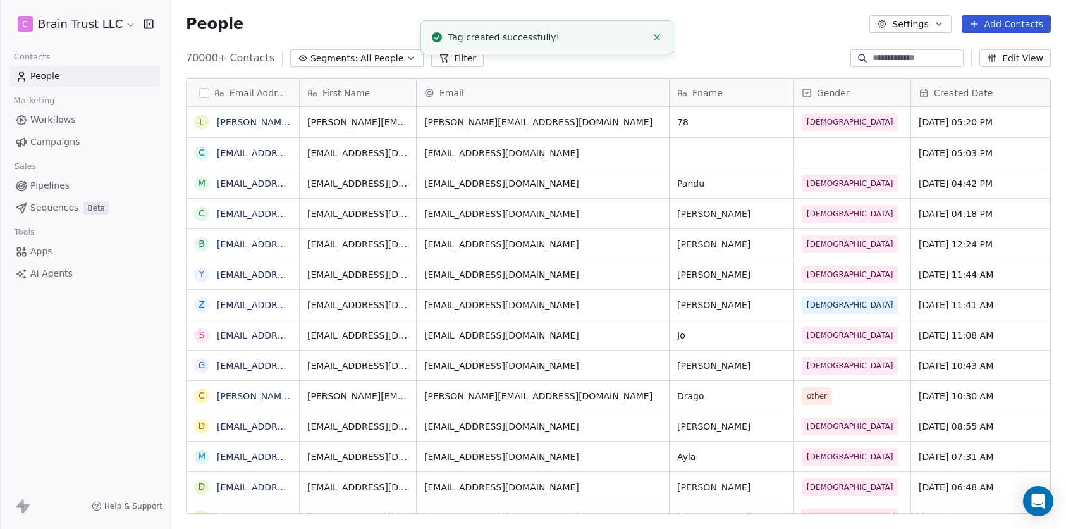
scroll to position [455, 886]
click at [62, 118] on span "Workflows" at bounding box center [53, 119] width 46 height 13
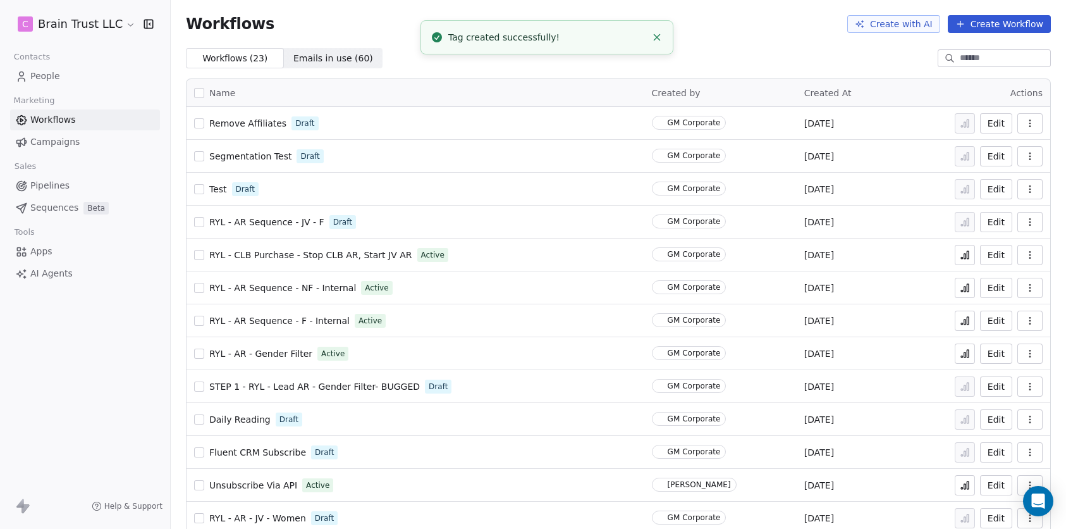
click at [238, 119] on span "Remove Affiliates" at bounding box center [247, 123] width 77 height 10
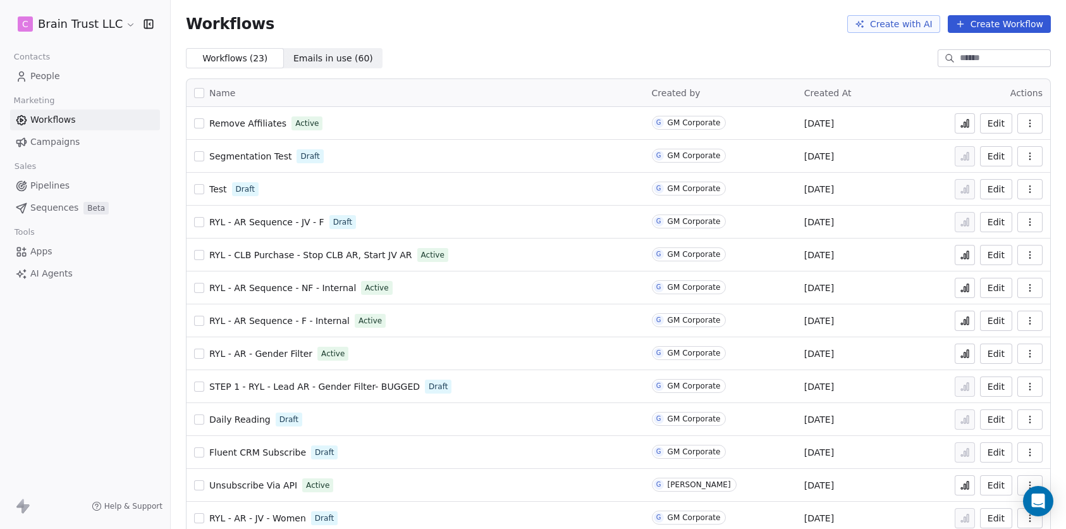
click at [95, 78] on link "People" at bounding box center [85, 76] width 150 height 21
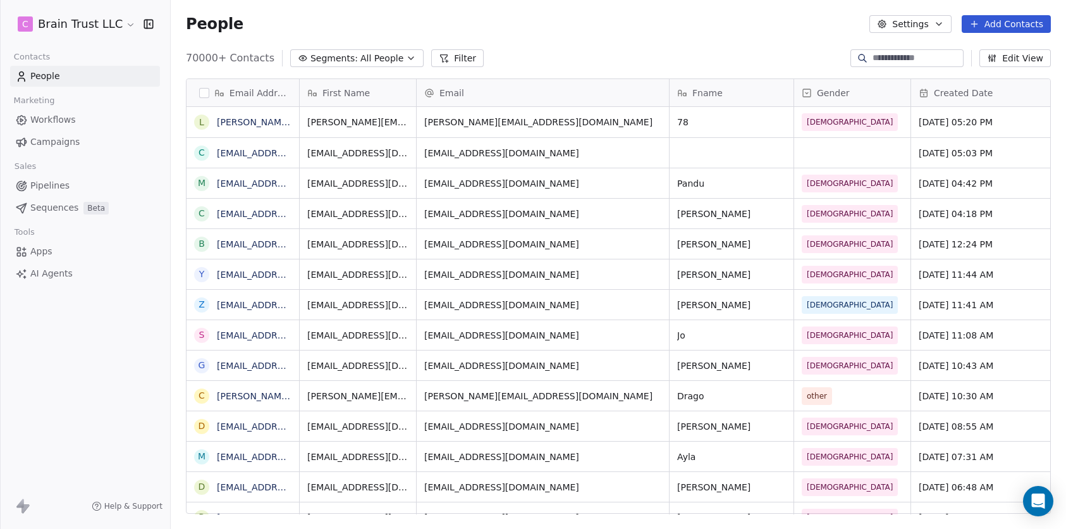
scroll to position [455, 886]
click at [334, 60] on span "Segments:" at bounding box center [333, 58] width 47 height 13
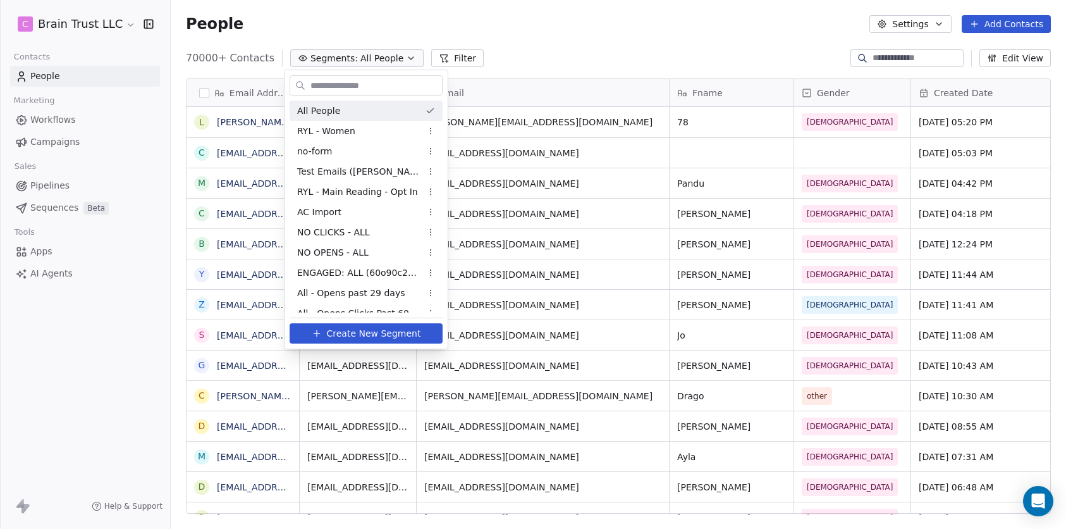
click at [449, 51] on html "C Brain Trust LLC Contacts People Marketing Workflows Campaigns Sales Pipelines…" at bounding box center [533, 264] width 1066 height 529
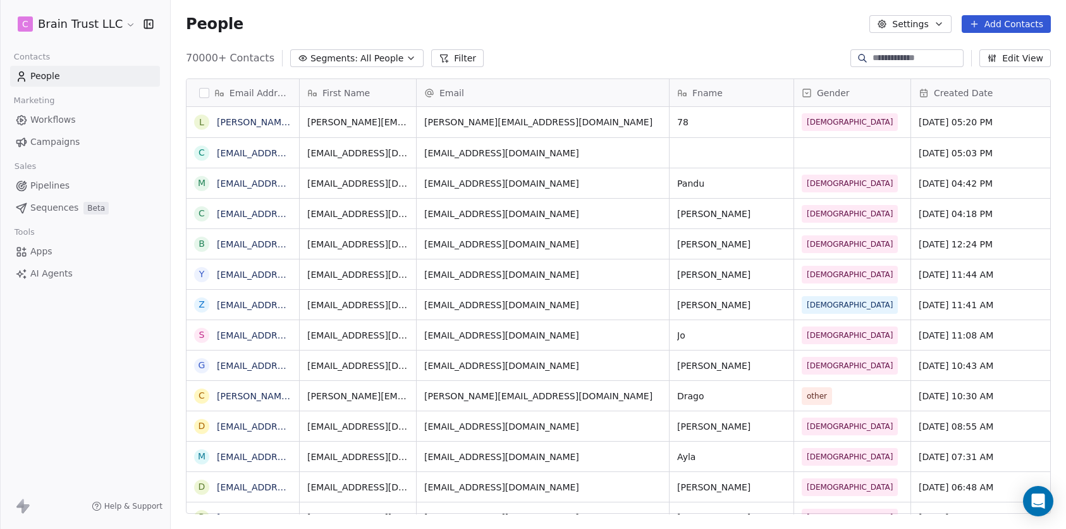
click at [450, 58] on button "Filter" at bounding box center [457, 58] width 52 height 18
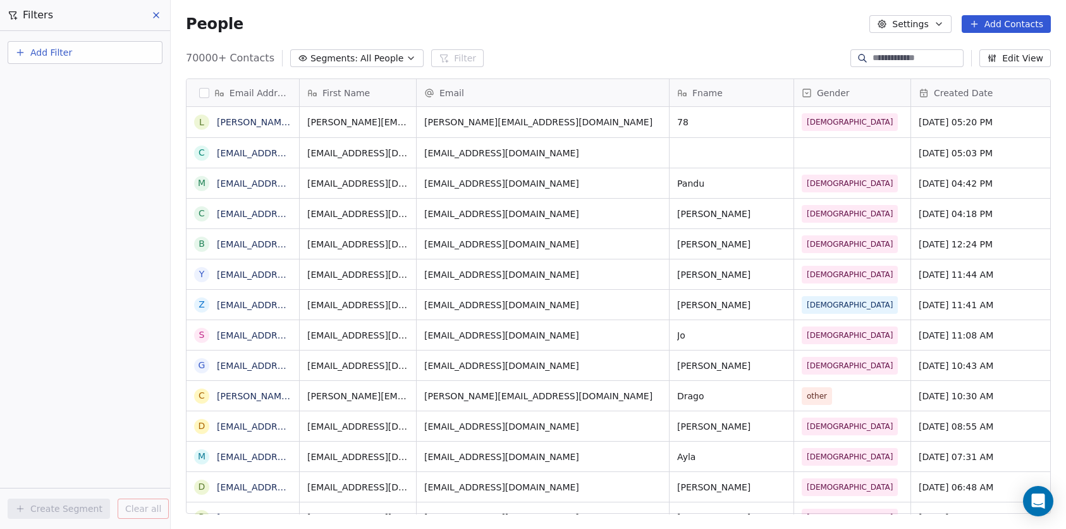
click at [70, 54] on span "Add Filter" at bounding box center [51, 52] width 42 height 13
click at [73, 78] on span "Contact properties" at bounding box center [62, 82] width 82 height 13
type input "***"
click at [59, 126] on div "Tags" at bounding box center [85, 127] width 128 height 13
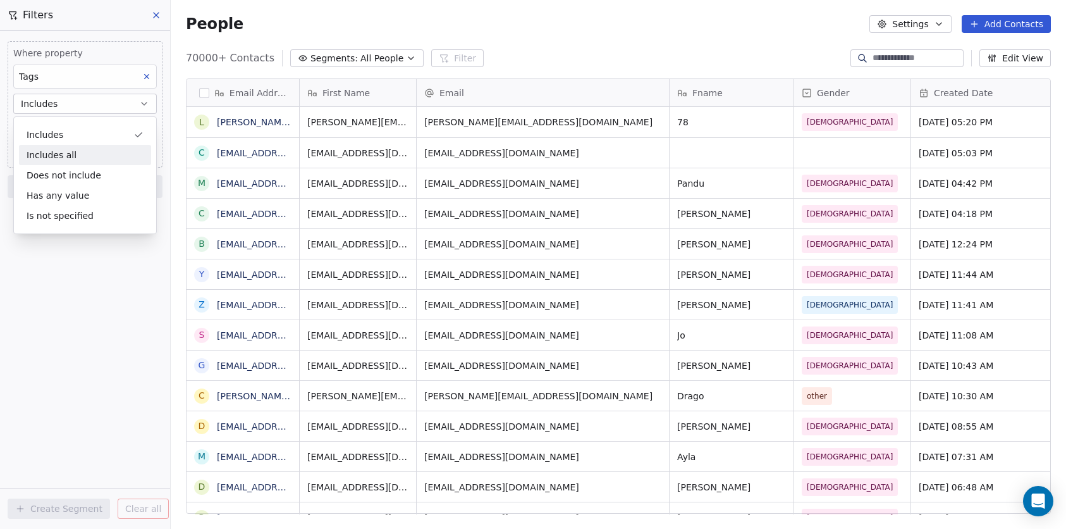
click at [101, 161] on div "Includes all" at bounding box center [85, 155] width 132 height 20
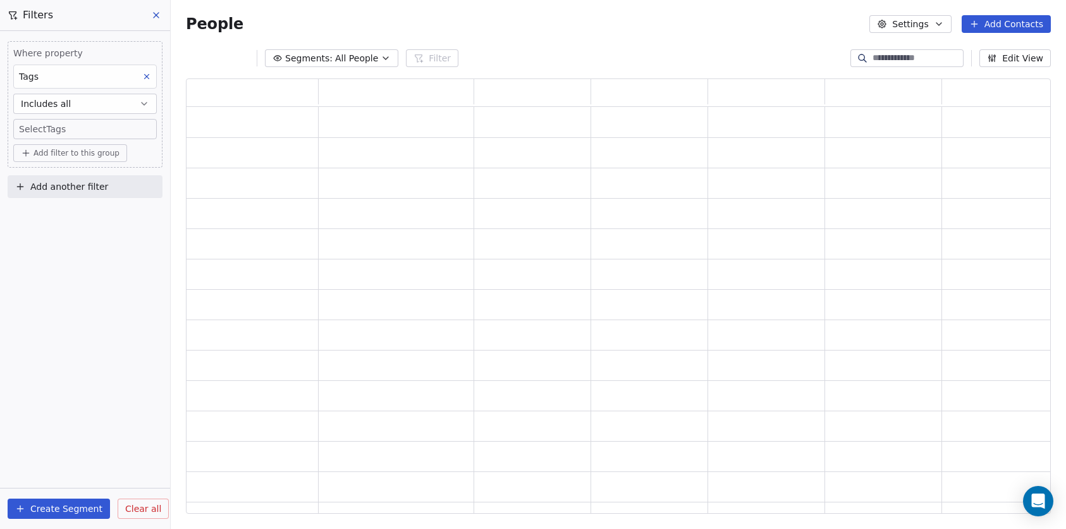
scroll to position [425, 855]
click at [70, 126] on body "C Brain Trust LLC Contacts People Marketing Workflows Campaigns Sales Pipelines…" at bounding box center [533, 264] width 1066 height 529
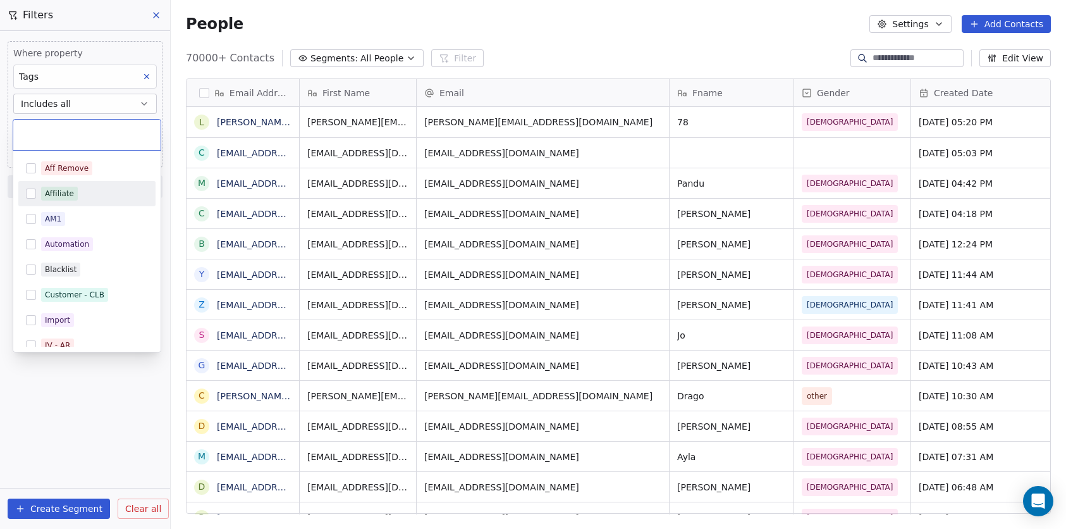
scroll to position [455, 886]
click at [78, 188] on div "Affiliate" at bounding box center [94, 193] width 107 height 14
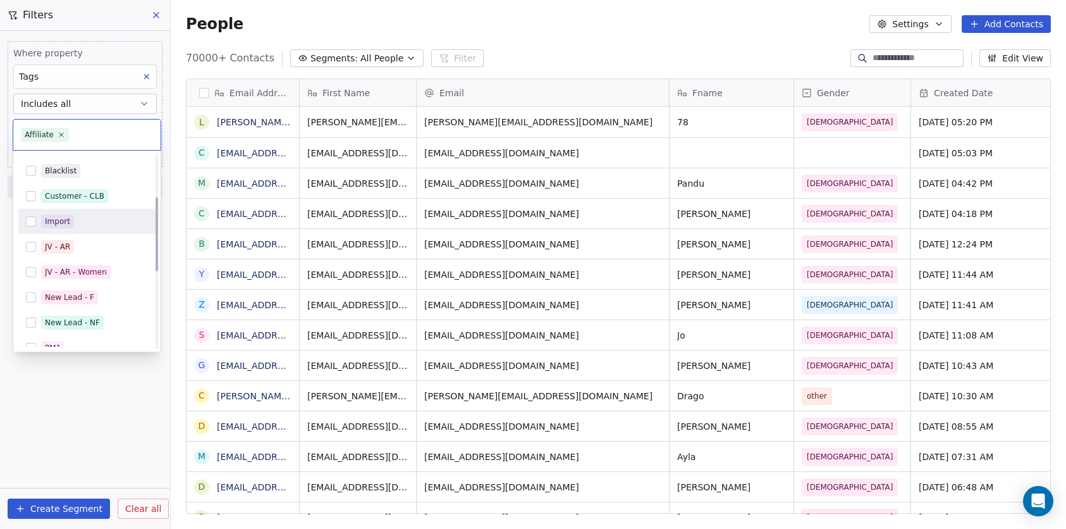
scroll to position [114, 0]
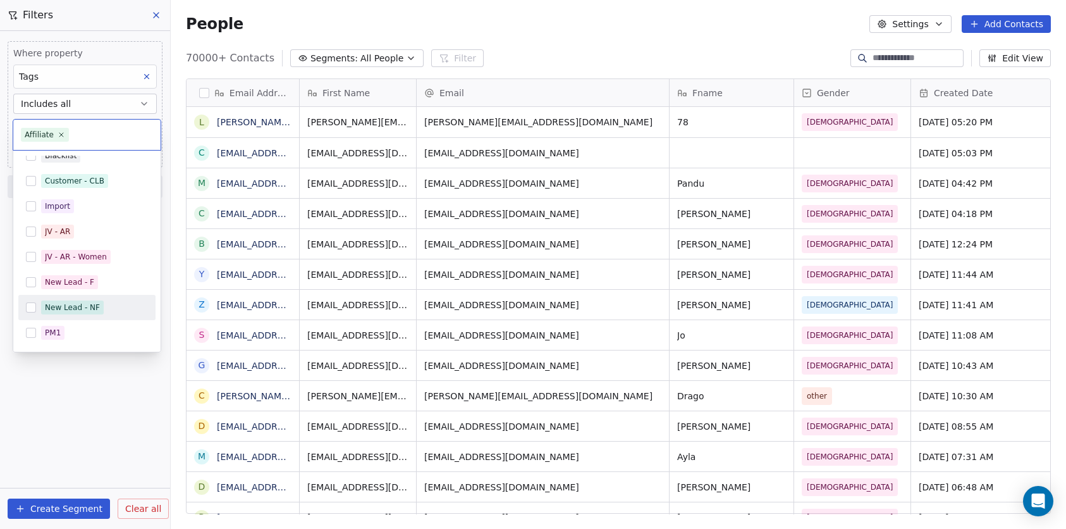
click at [109, 302] on div "New Lead - NF" at bounding box center [94, 307] width 107 height 14
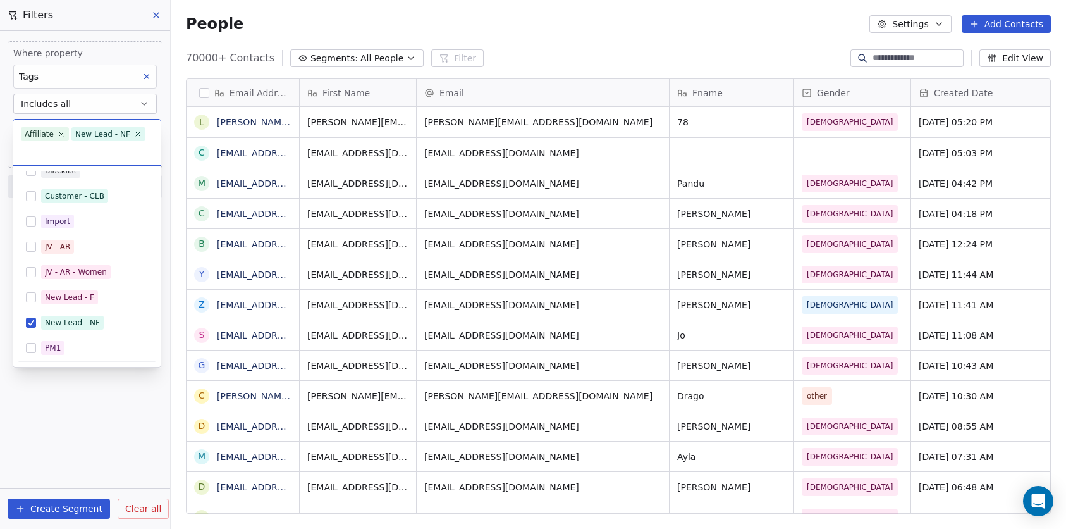
click at [108, 403] on html "C Brain Trust LLC Contacts People Marketing Workflows Campaigns Sales Pipelines…" at bounding box center [533, 264] width 1066 height 529
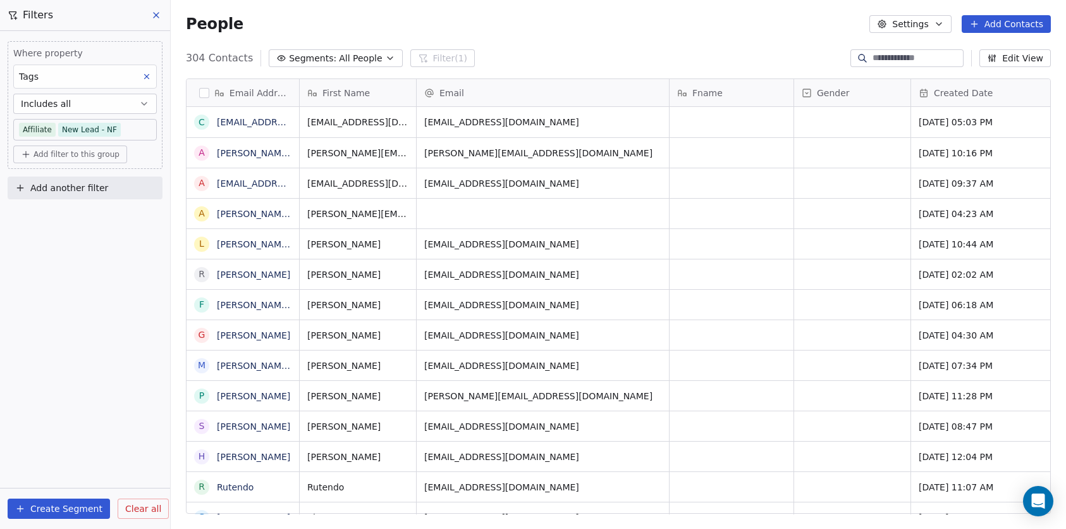
scroll to position [455, 886]
click at [205, 94] on button "button" at bounding box center [204, 93] width 10 height 10
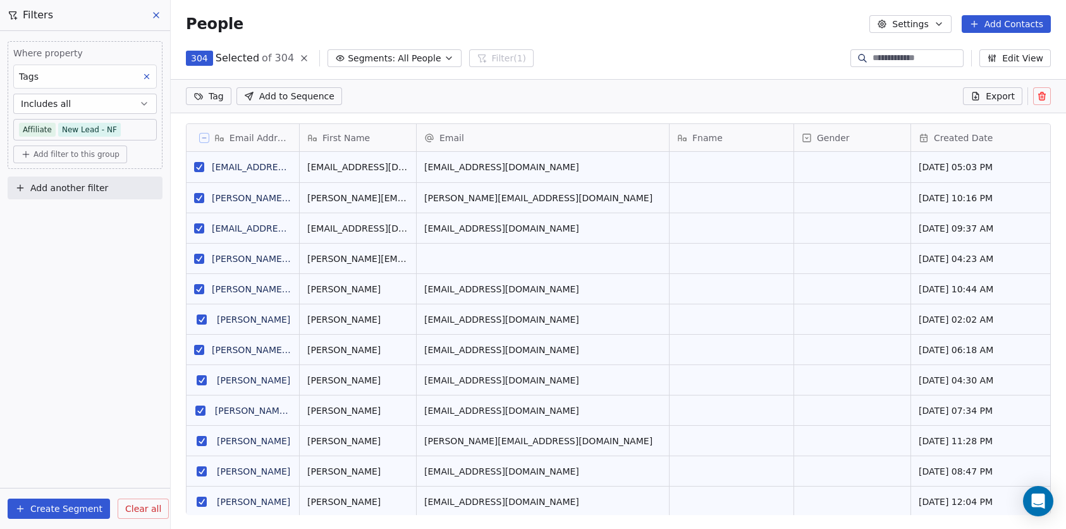
scroll to position [411, 886]
click at [209, 97] on html "C Brain Trust LLC Contacts People Marketing Workflows Campaigns Sales Pipelines…" at bounding box center [533, 264] width 1066 height 529
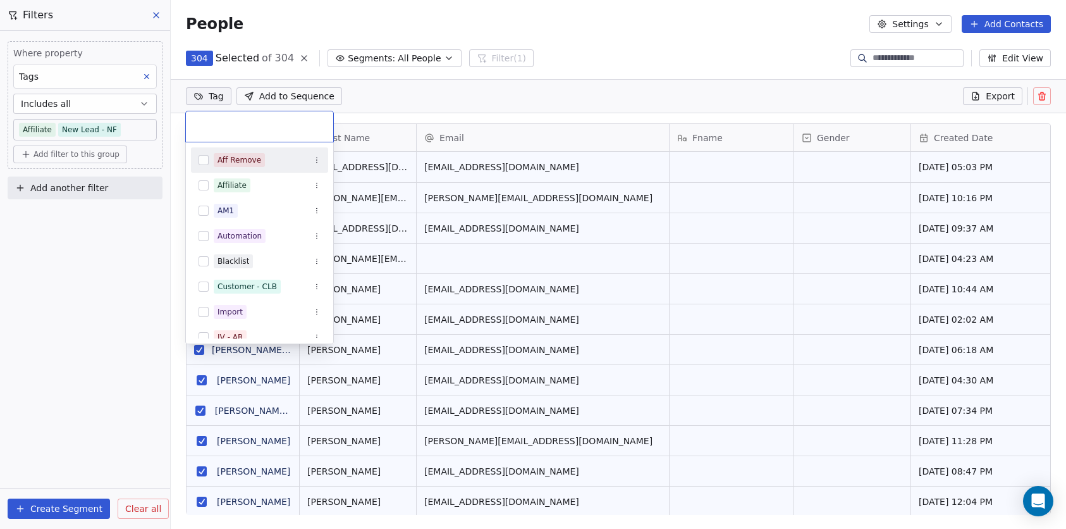
click at [238, 159] on div "Aff Remove" at bounding box center [239, 159] width 44 height 11
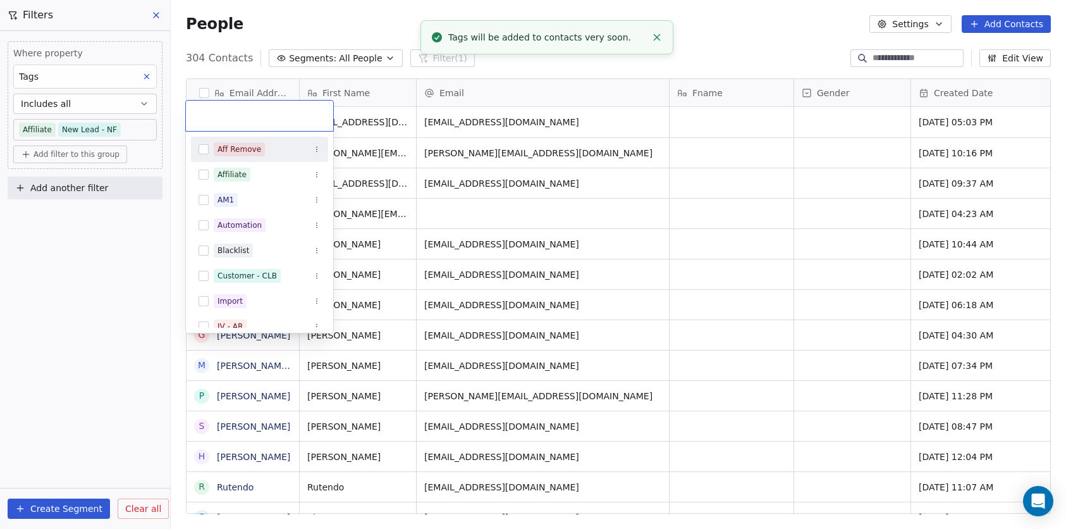
click at [577, 81] on html "C Brain Trust LLC Contacts People Marketing Workflows Campaigns Sales Pipelines…" at bounding box center [533, 264] width 1066 height 529
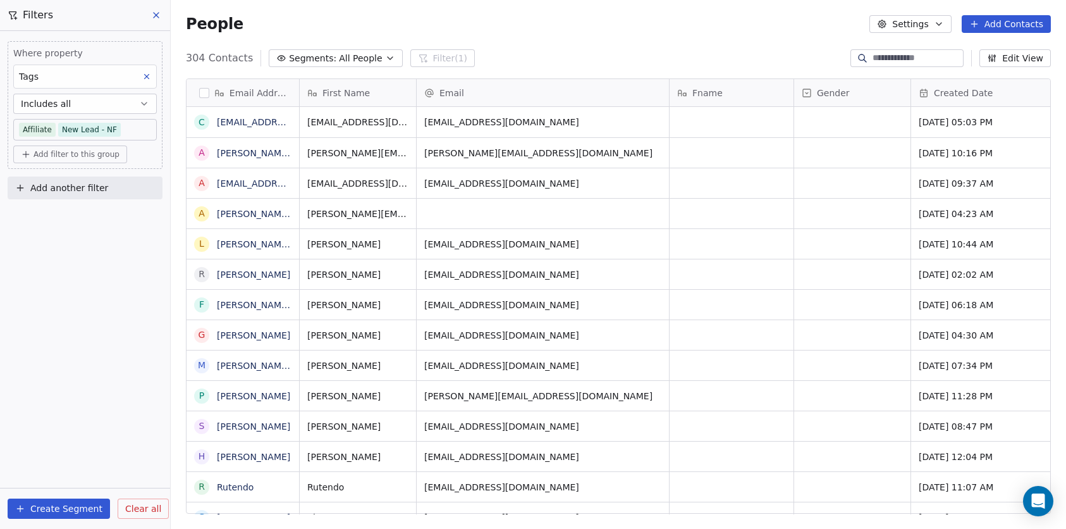
click at [130, 128] on body "C Brain Trust LLC Contacts People Marketing Workflows Campaigns Sales Pipelines…" at bounding box center [533, 264] width 1066 height 529
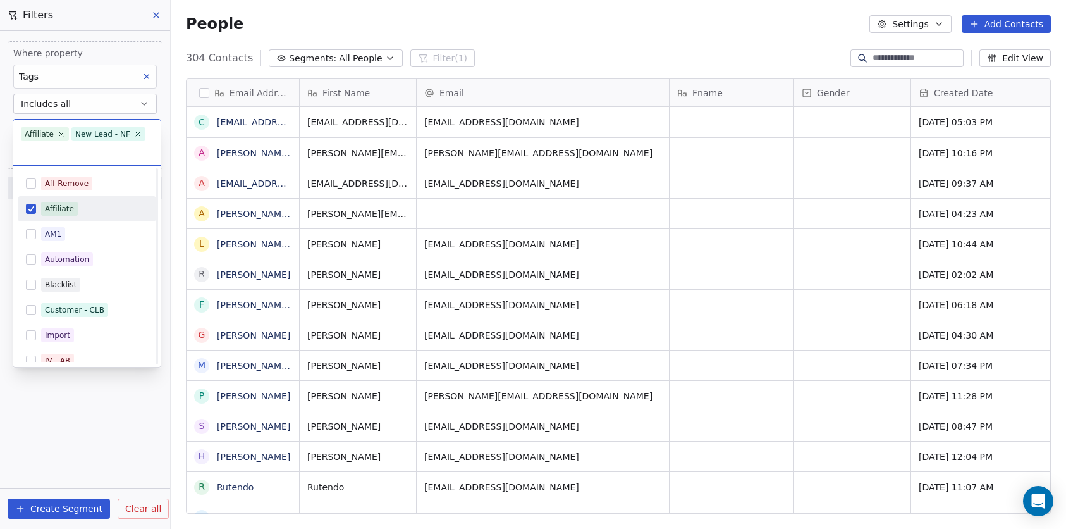
scroll to position [114, 0]
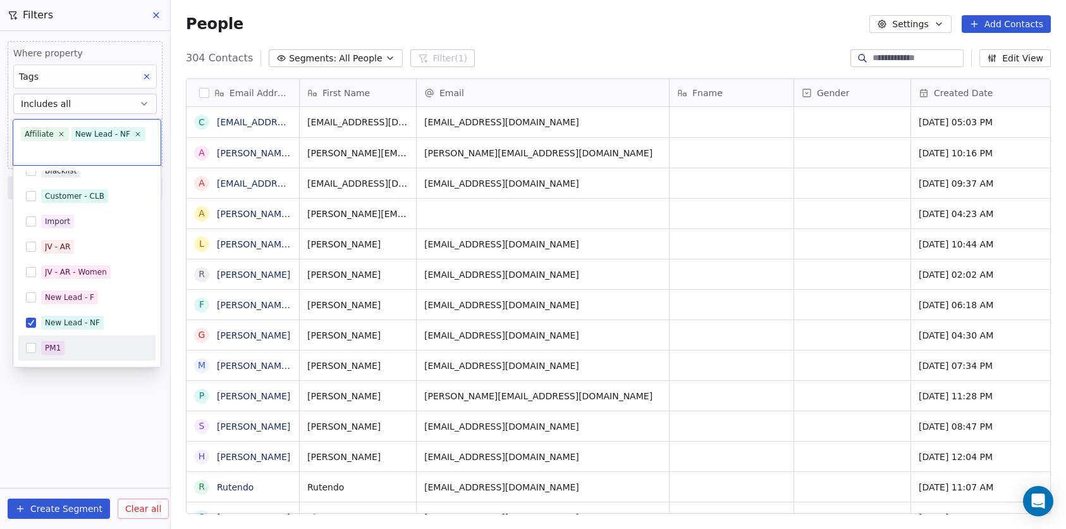
click at [71, 396] on html "C Brain Trust LLC Contacts People Marketing Workflows Campaigns Sales Pipelines…" at bounding box center [533, 264] width 1066 height 529
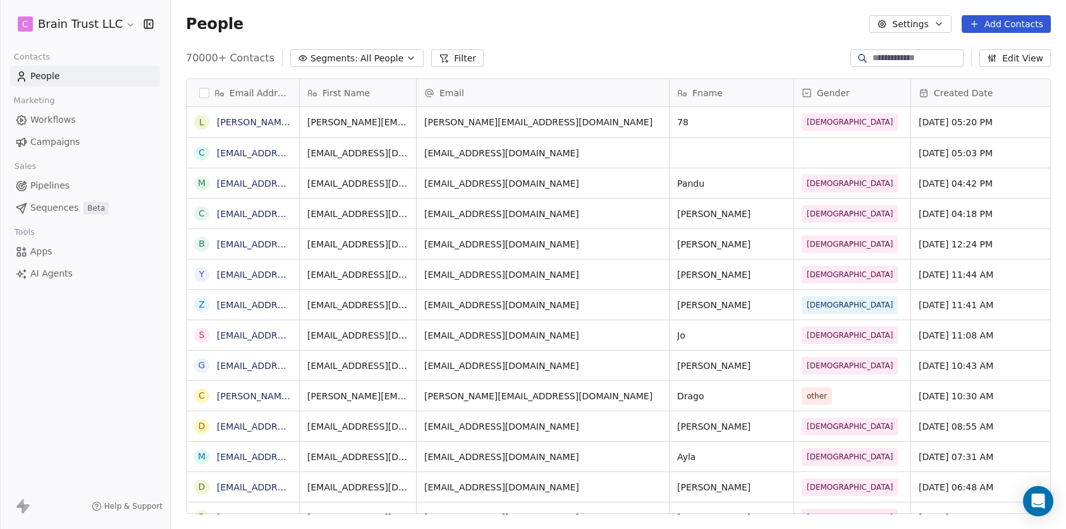
scroll to position [455, 886]
click at [454, 59] on button "Filter" at bounding box center [457, 58] width 52 height 18
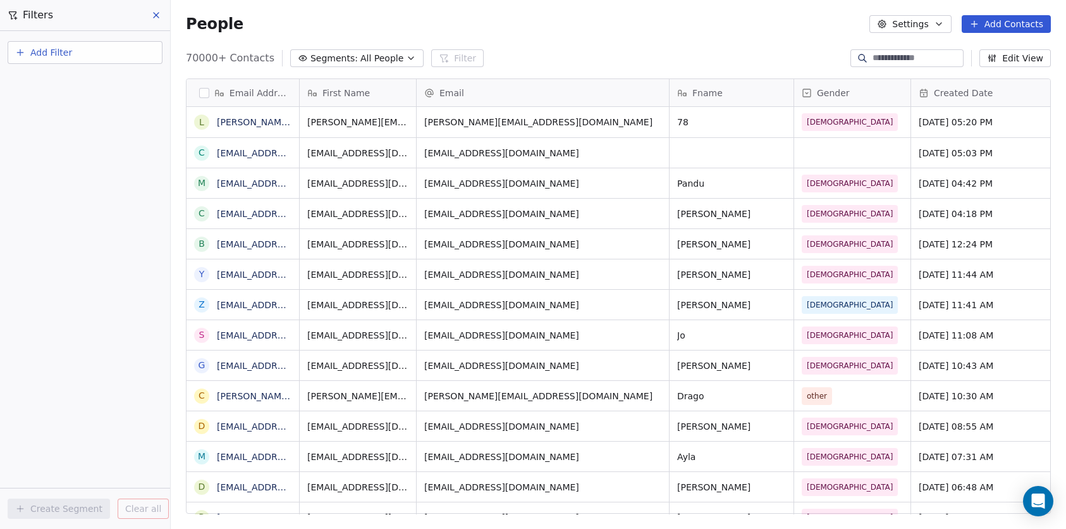
click at [69, 46] on span "Add Filter" at bounding box center [51, 52] width 42 height 13
click at [58, 74] on div "Contact properties" at bounding box center [85, 82] width 144 height 20
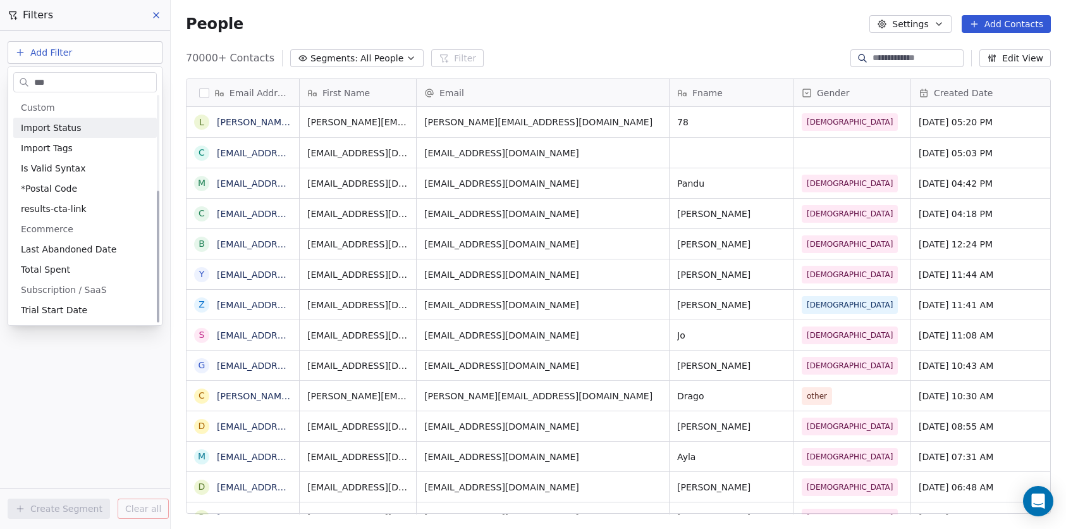
scroll to position [0, 0]
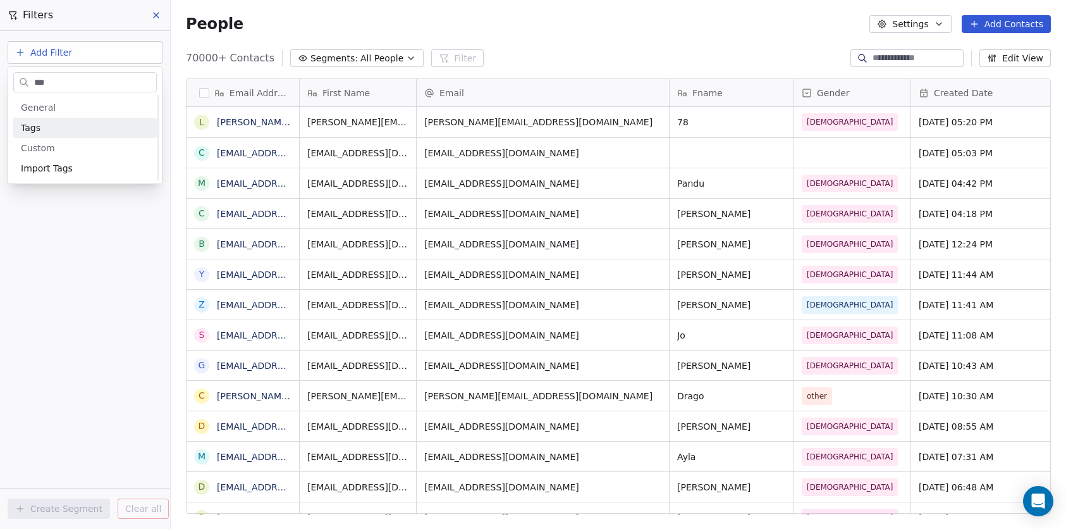
type input "***"
click at [80, 128] on div "Tags" at bounding box center [85, 127] width 128 height 13
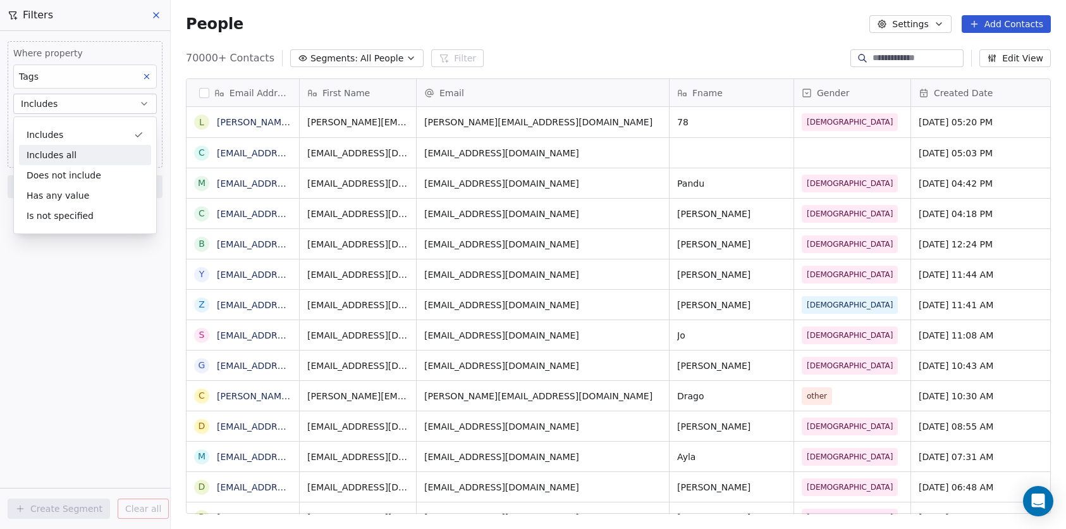
click at [98, 154] on div "Includes all" at bounding box center [85, 155] width 132 height 20
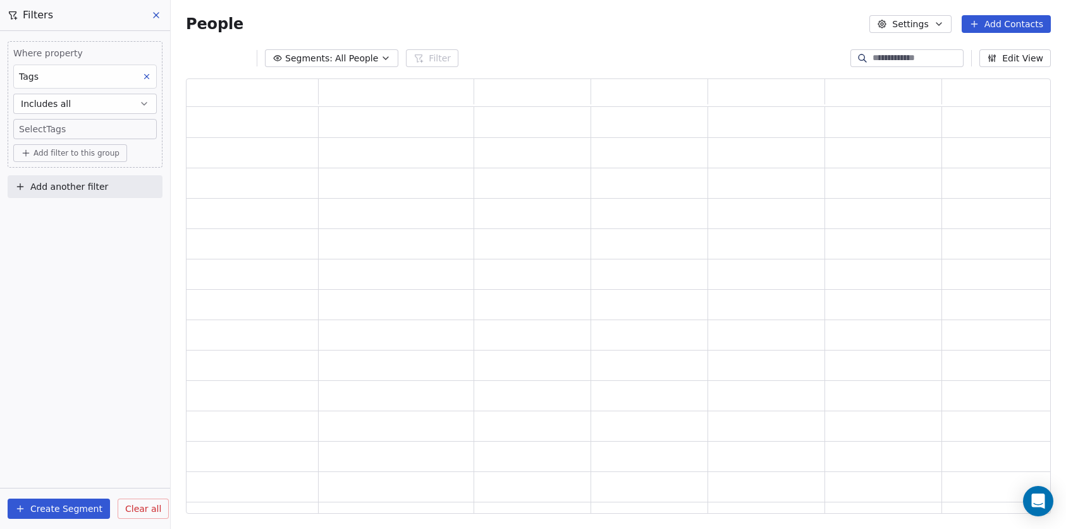
scroll to position [425, 855]
click at [86, 129] on body "C Brain Trust LLC Contacts People Marketing Workflows Campaigns Sales Pipelines…" at bounding box center [533, 264] width 1066 height 529
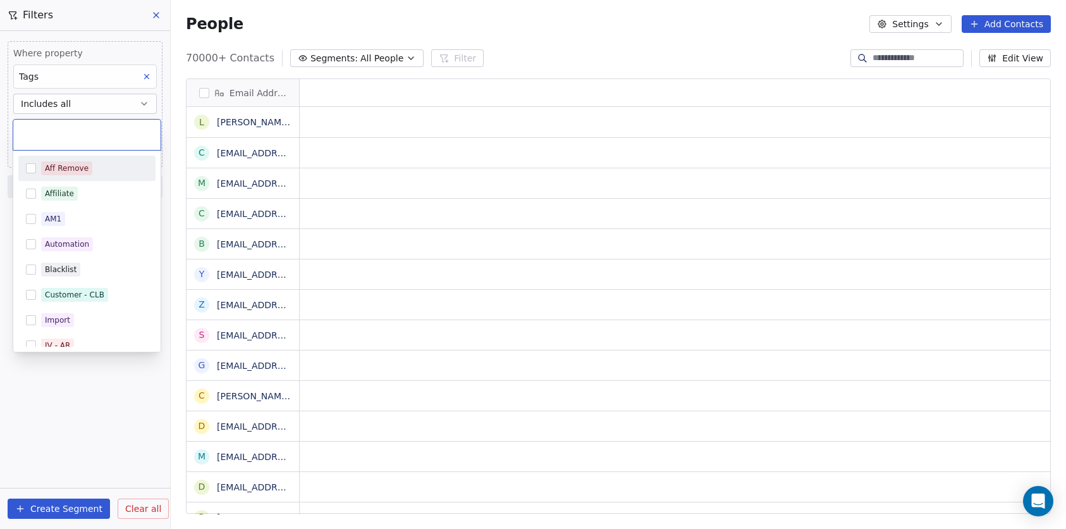
scroll to position [455, 886]
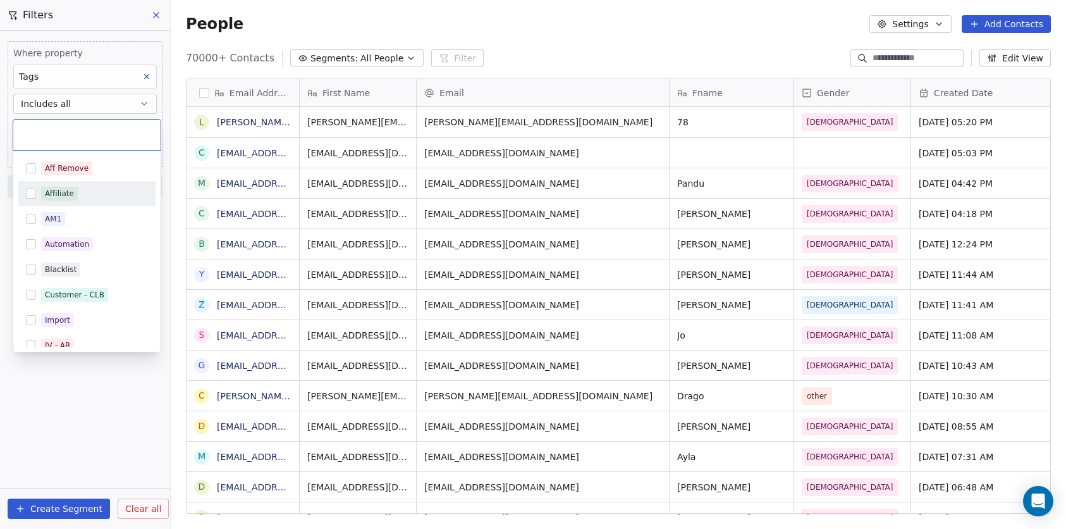
click at [61, 185] on div "Affiliate" at bounding box center [86, 193] width 137 height 20
click at [93, 163] on div "Aff Remove" at bounding box center [94, 168] width 107 height 14
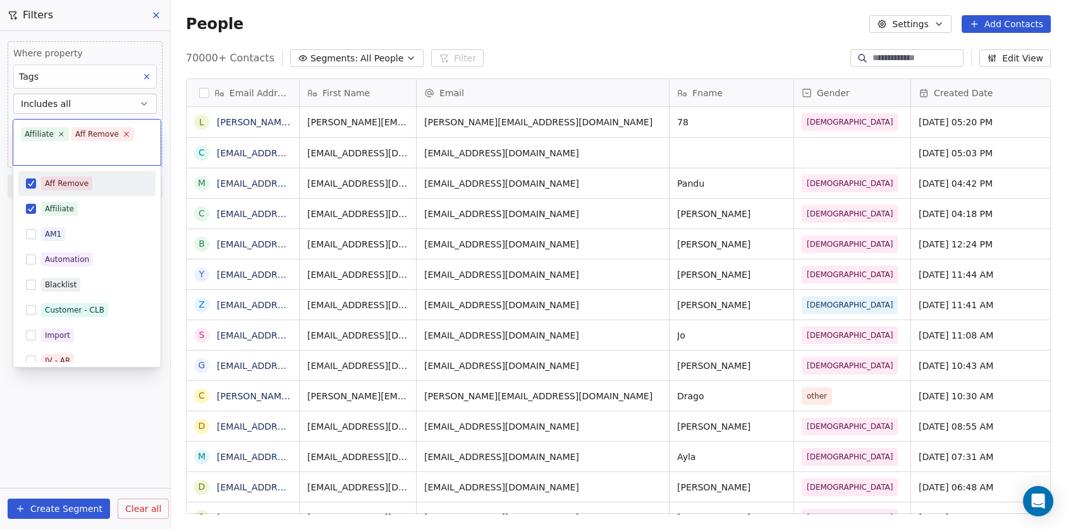
click at [122, 133] on icon at bounding box center [126, 134] width 8 height 8
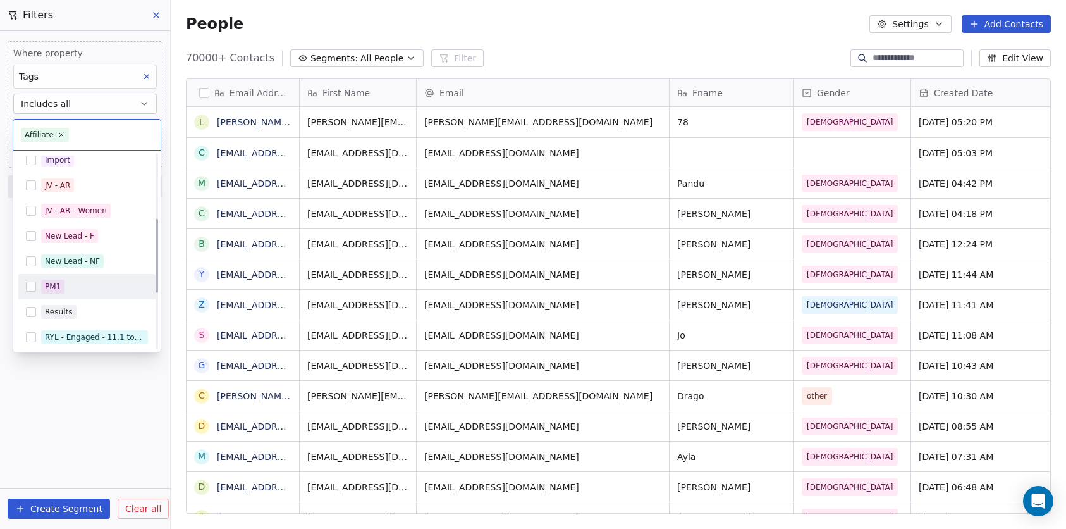
scroll to position [169, 0]
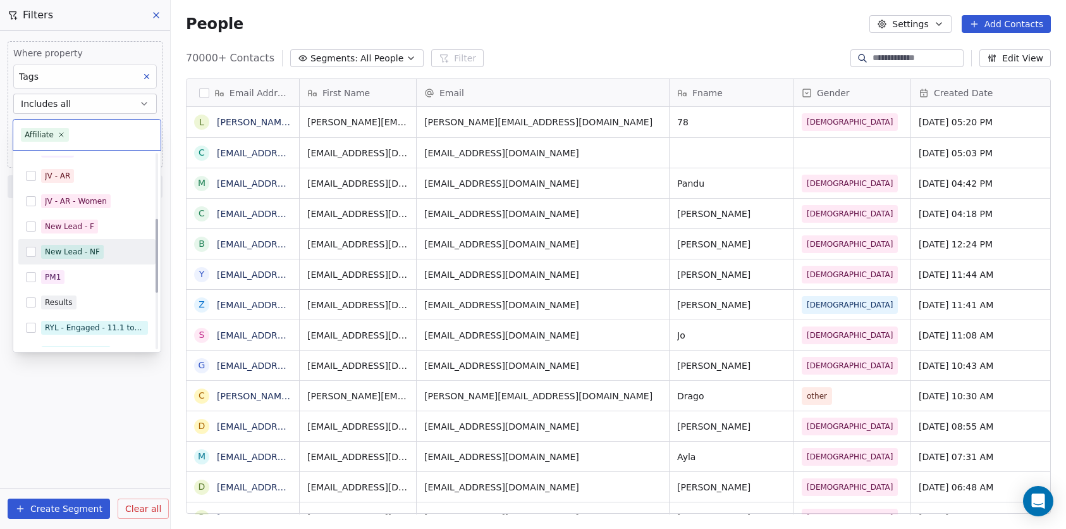
click at [85, 254] on div "New Lead - NF" at bounding box center [72, 251] width 55 height 11
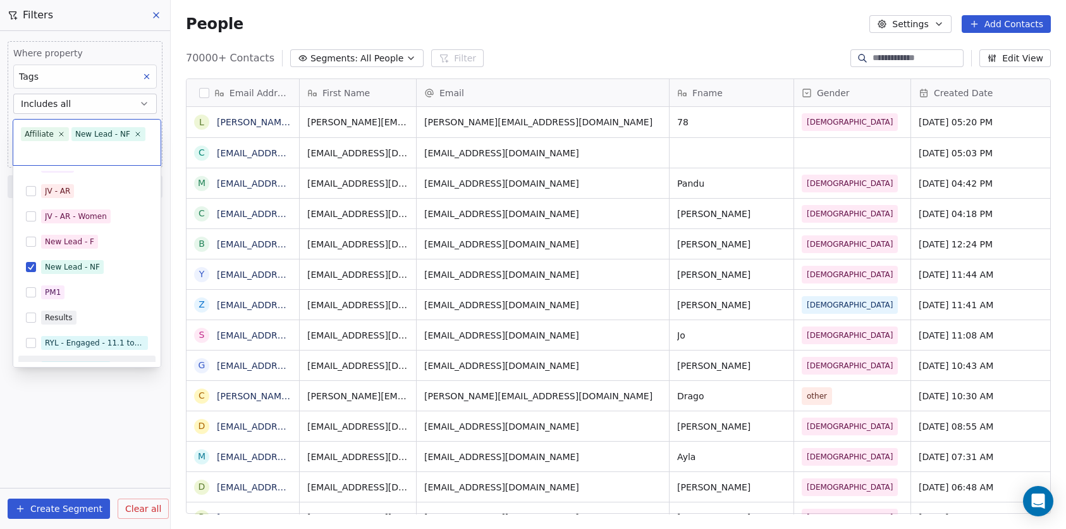
click at [73, 424] on html "C Brain Trust LLC Contacts People Marketing Workflows Campaigns Sales Pipelines…" at bounding box center [533, 264] width 1066 height 529
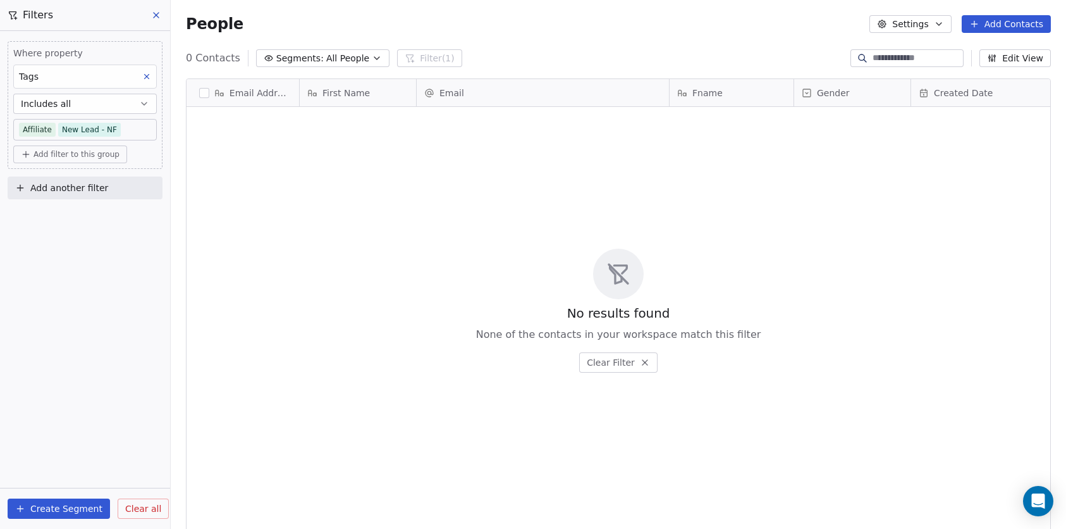
scroll to position [455, 886]
click at [152, 13] on icon at bounding box center [156, 15] width 10 height 10
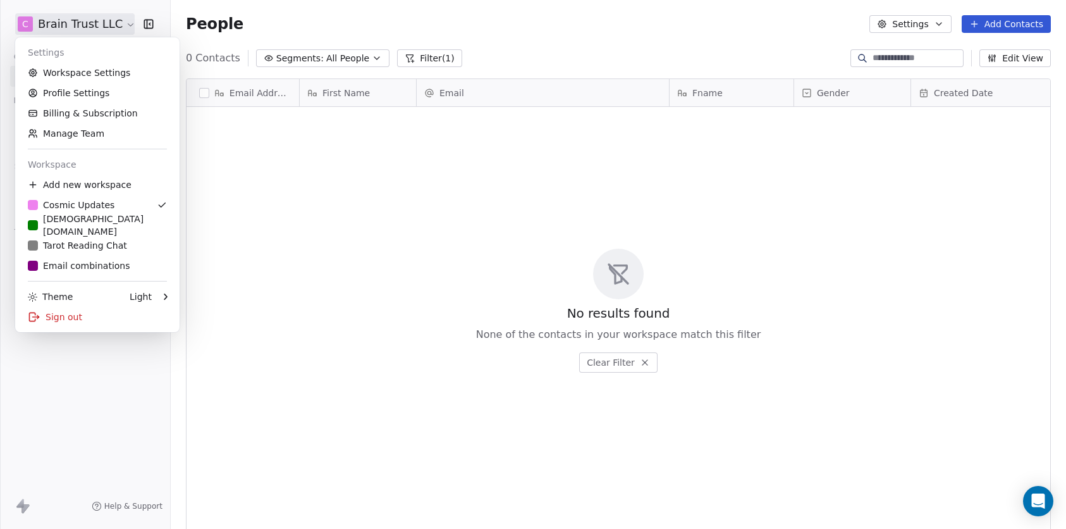
click at [87, 18] on html "C Brain Trust LLC Contacts People Marketing Workflows Campaigns Sales Pipelines…" at bounding box center [533, 264] width 1066 height 529
click at [71, 75] on link "Workspace Settings" at bounding box center [97, 73] width 154 height 20
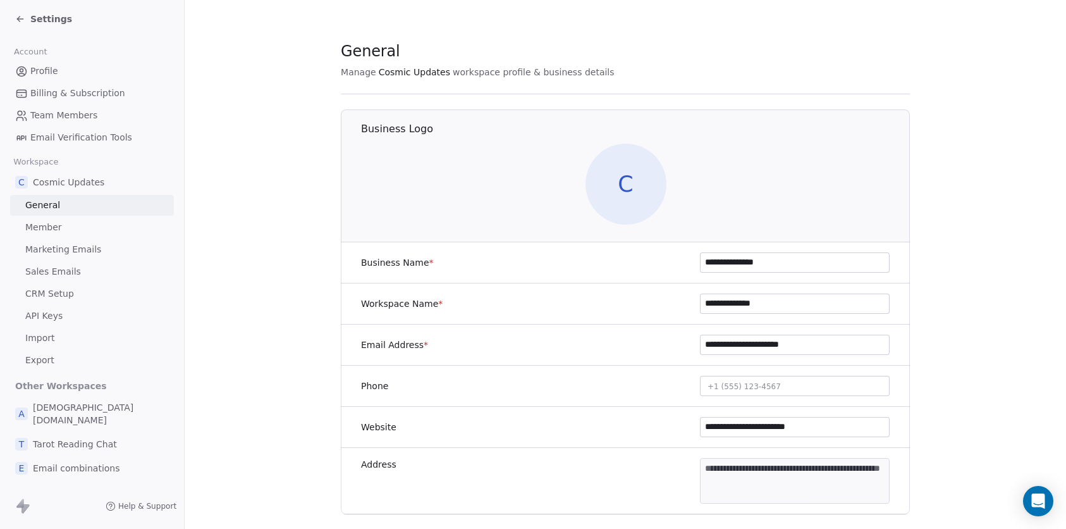
click at [75, 16] on div "Settings" at bounding box center [94, 19] width 159 height 18
click at [28, 14] on div "Settings" at bounding box center [43, 19] width 57 height 13
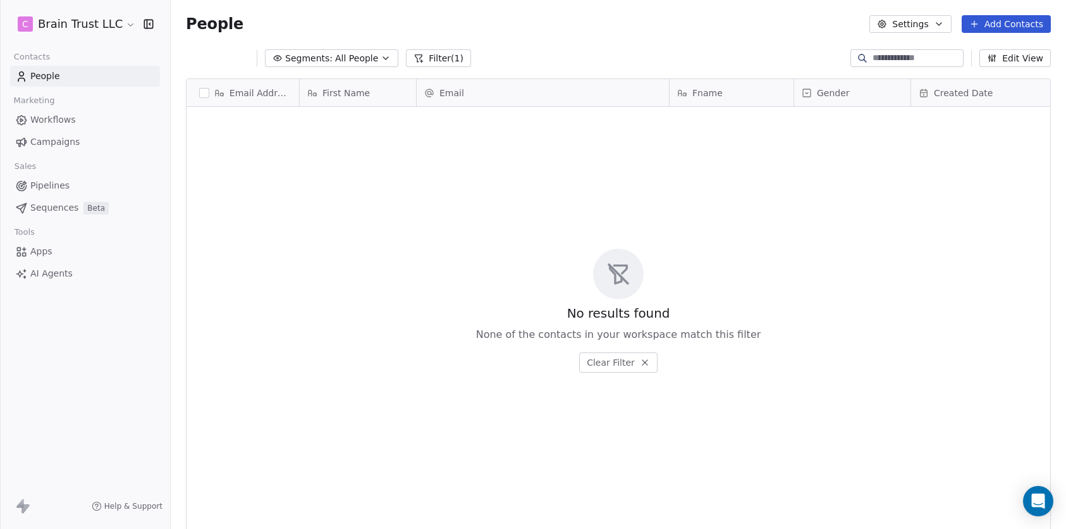
scroll to position [455, 886]
click at [427, 63] on button "Filter (1)" at bounding box center [429, 58] width 65 height 18
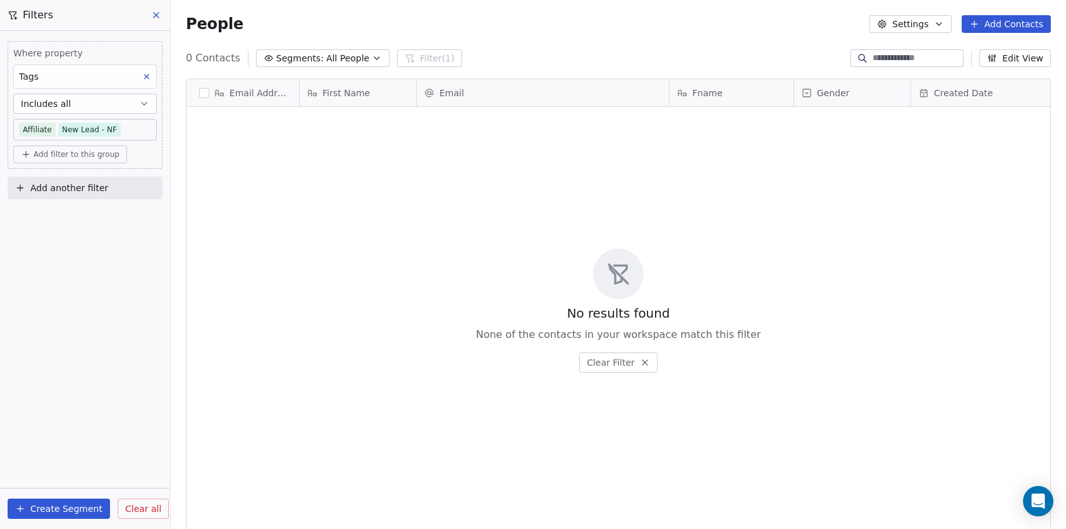
click at [132, 508] on span "Clear all" at bounding box center [143, 508] width 36 height 13
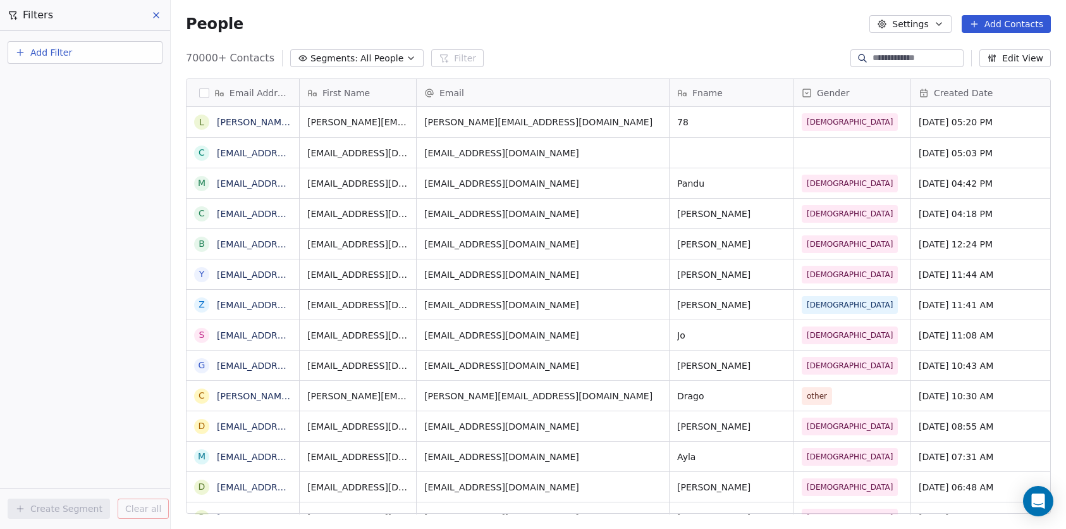
click at [154, 18] on icon at bounding box center [156, 15] width 10 height 10
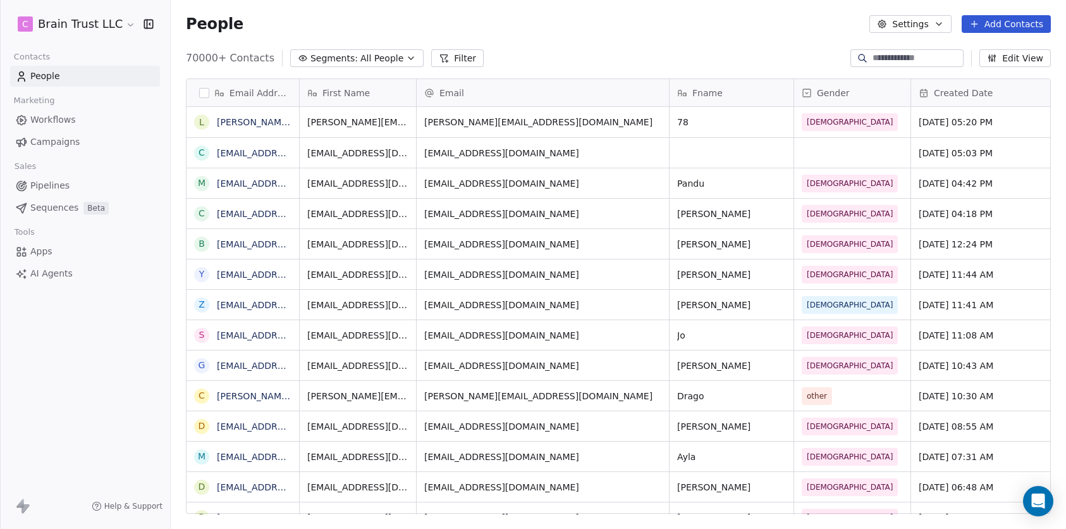
click at [66, 125] on span "Workflows" at bounding box center [53, 119] width 46 height 13
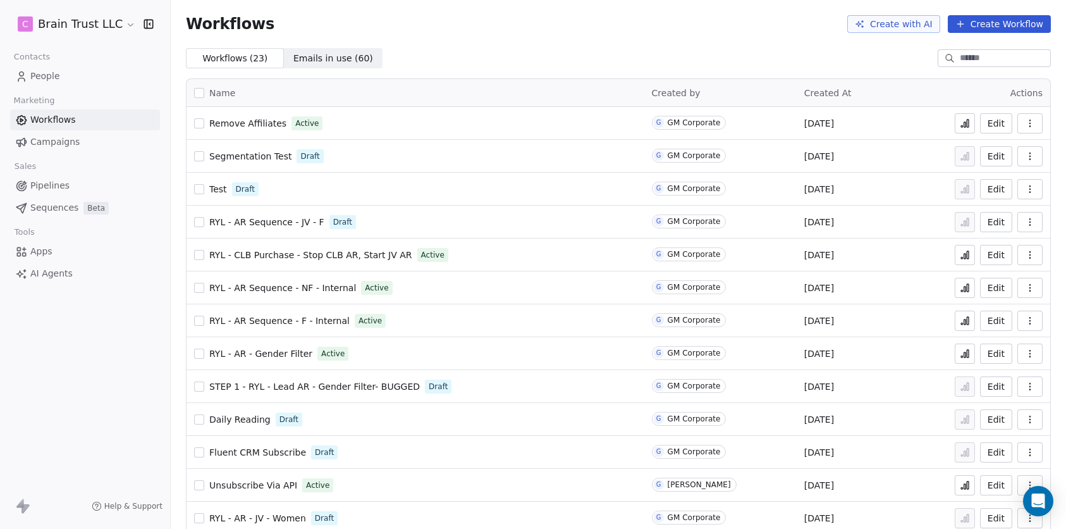
click at [977, 25] on button "Create Workflow" at bounding box center [999, 24] width 103 height 18
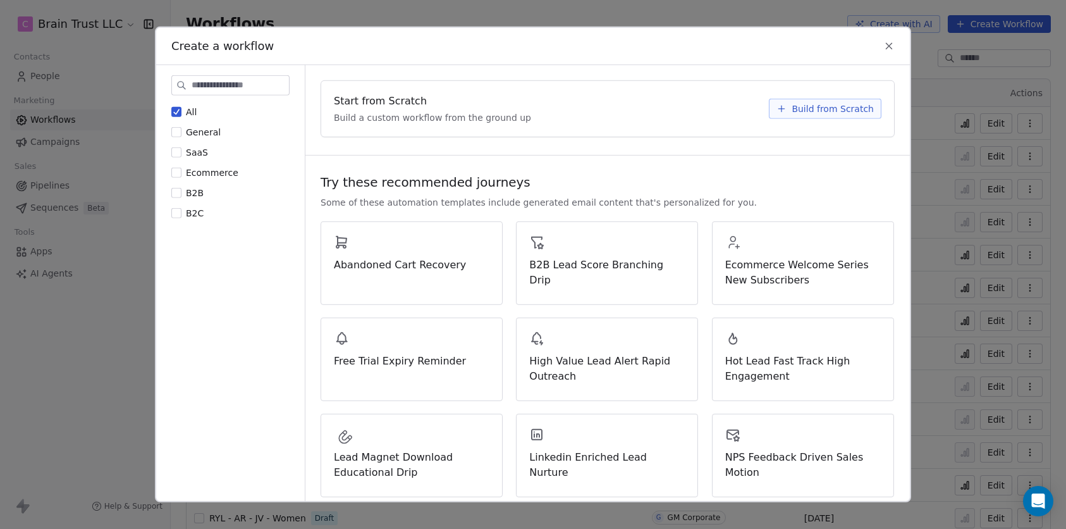
click at [939, 71] on div "Create a workflow All General SaaS Ecommerce B2B B2C Start from Scratch Build a…" at bounding box center [533, 264] width 1066 height 529
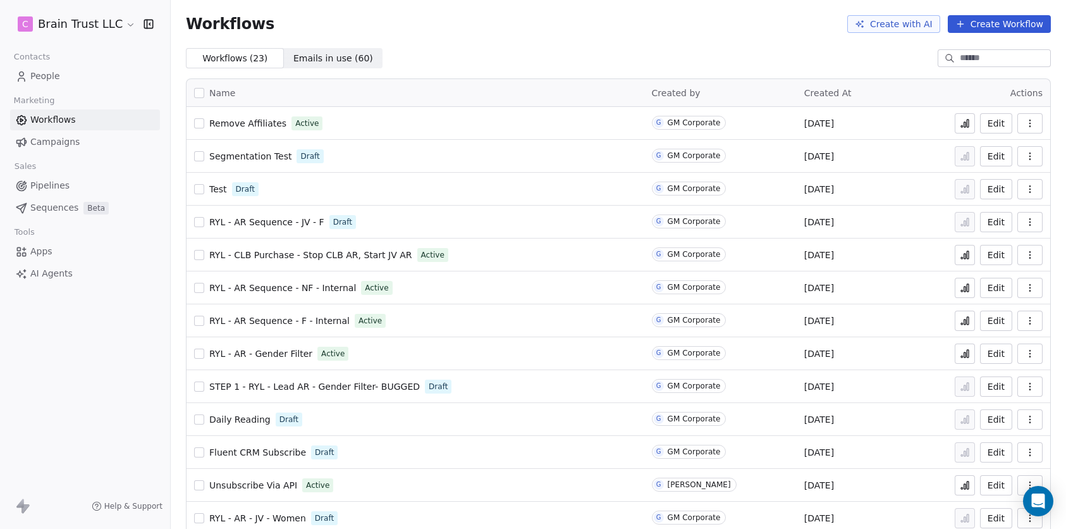
click at [44, 204] on span "Sequences" at bounding box center [54, 207] width 48 height 13
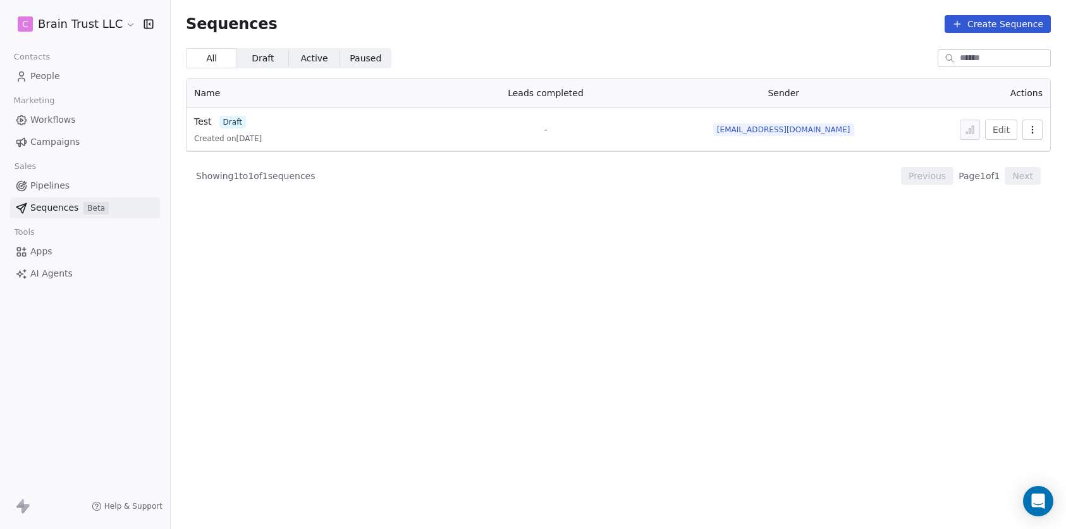
click at [991, 24] on button "Create Sequence" at bounding box center [998, 24] width 106 height 18
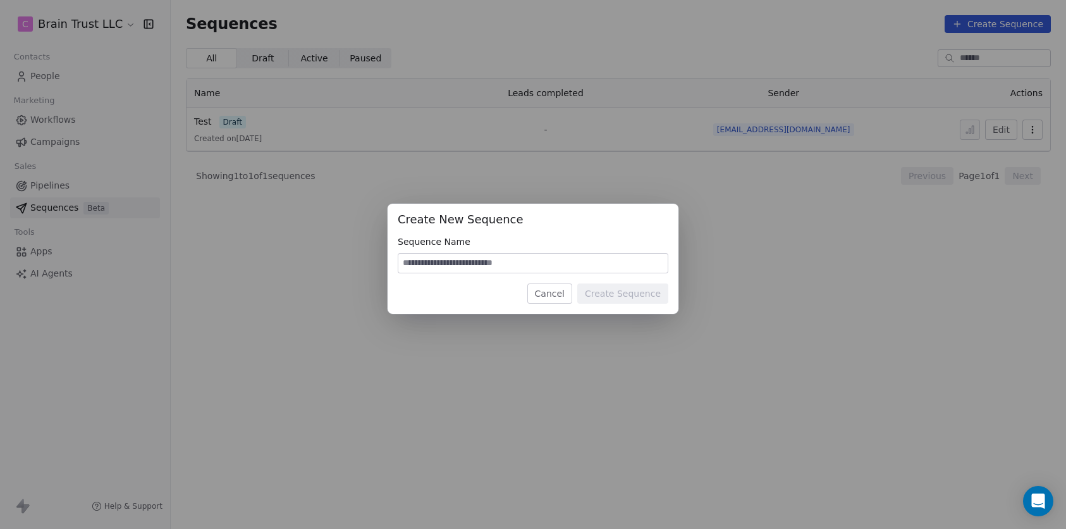
click at [481, 267] on input at bounding box center [532, 263] width 269 height 19
type input "**********"
click at [651, 288] on button "Create Sequence" at bounding box center [622, 293] width 91 height 20
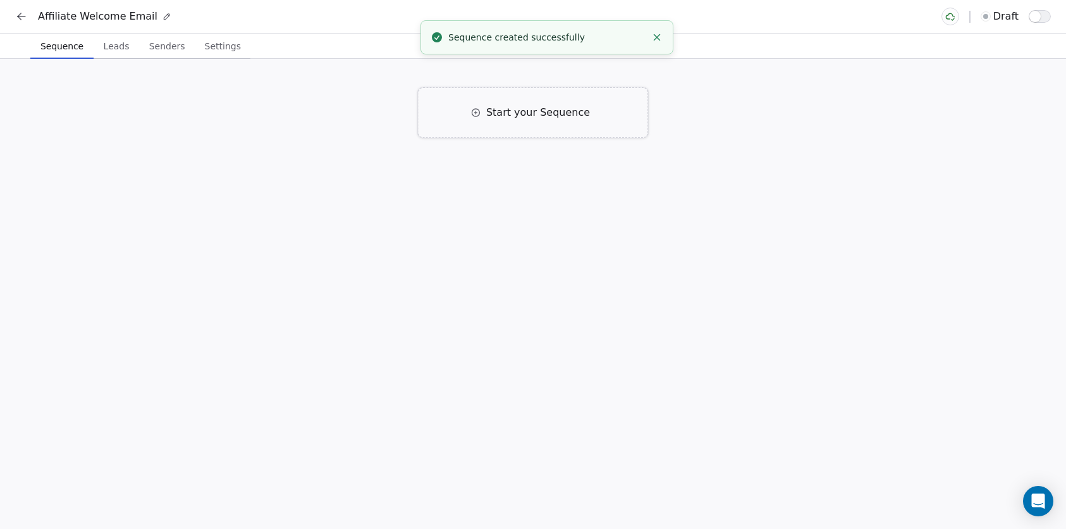
click at [528, 110] on span "Start your Sequence" at bounding box center [538, 112] width 104 height 15
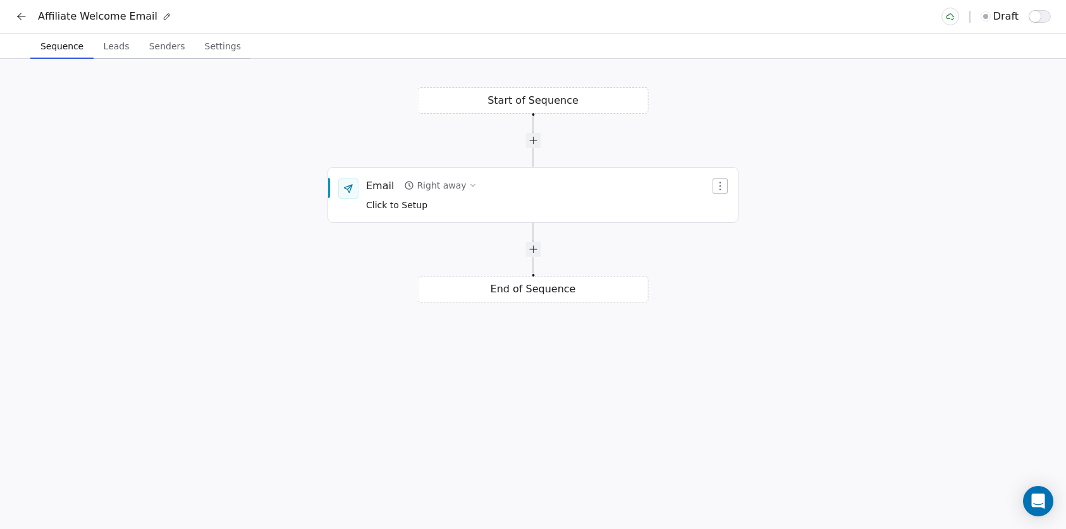
click at [87, 39] on button "Sequence Sequence" at bounding box center [61, 46] width 63 height 25
click at [155, 53] on span "Senders" at bounding box center [167, 46] width 46 height 18
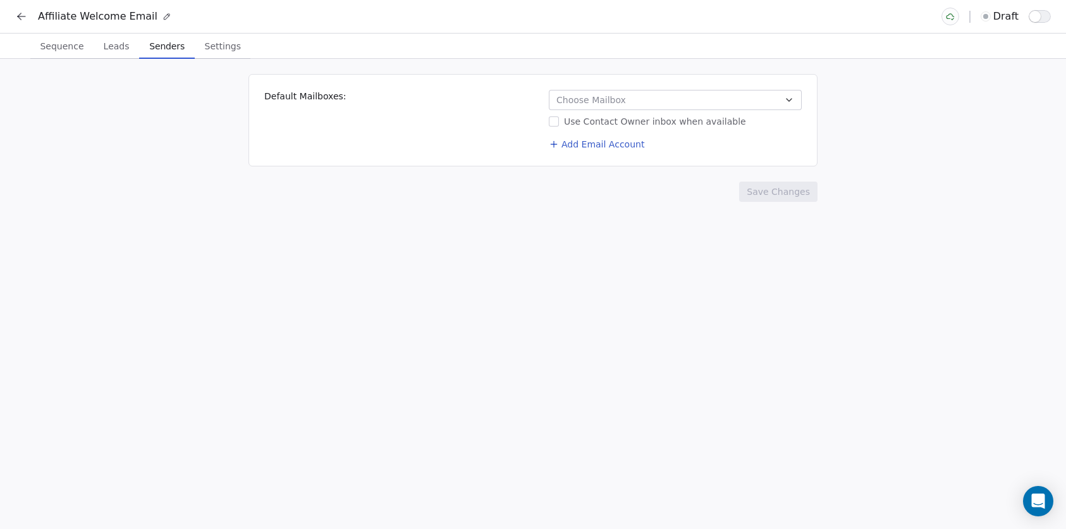
click at [106, 51] on span "Leads" at bounding box center [117, 46] width 36 height 18
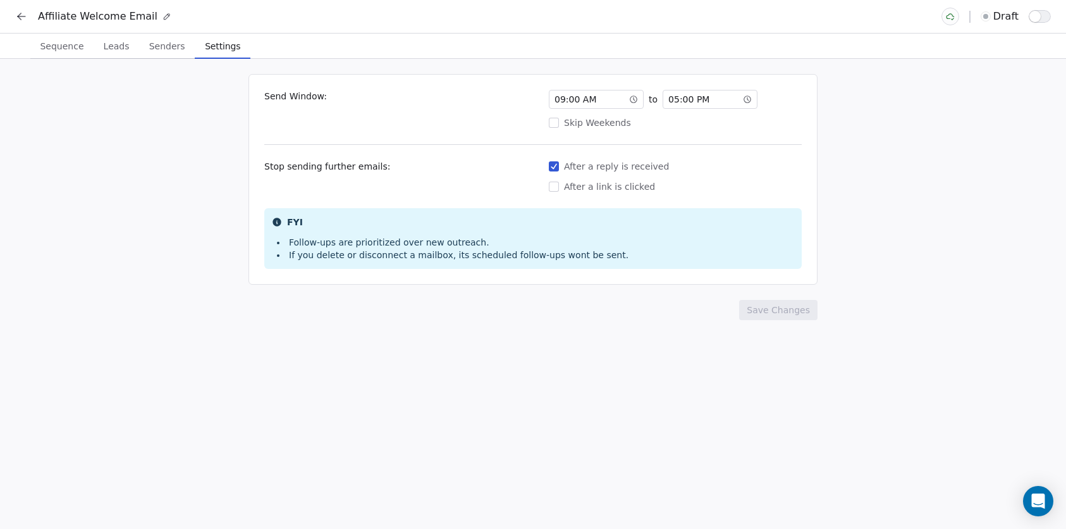
click at [217, 47] on span "Settings" at bounding box center [223, 46] width 46 height 18
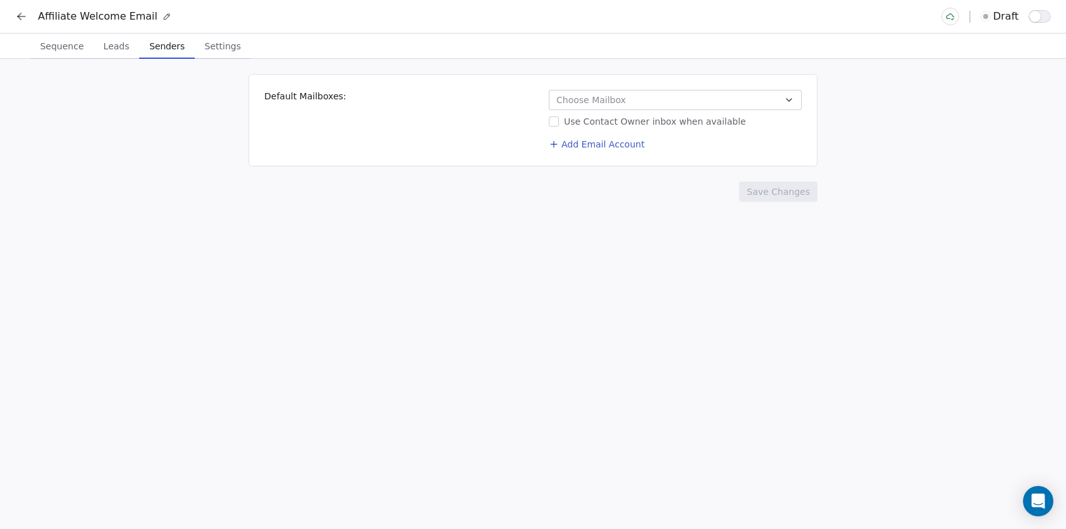
click at [175, 52] on span "Senders" at bounding box center [167, 46] width 46 height 18
click at [66, 51] on span "Sequence" at bounding box center [61, 46] width 53 height 18
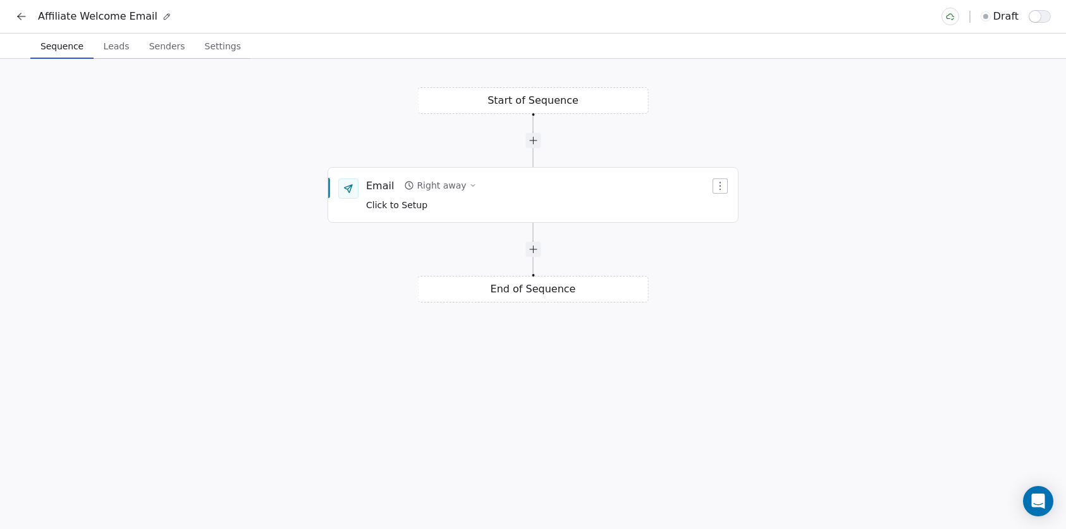
click at [11, 19] on div "Affiliate Welcome Email draft" at bounding box center [533, 16] width 1066 height 33
click at [16, 8] on button at bounding box center [22, 17] width 18 height 18
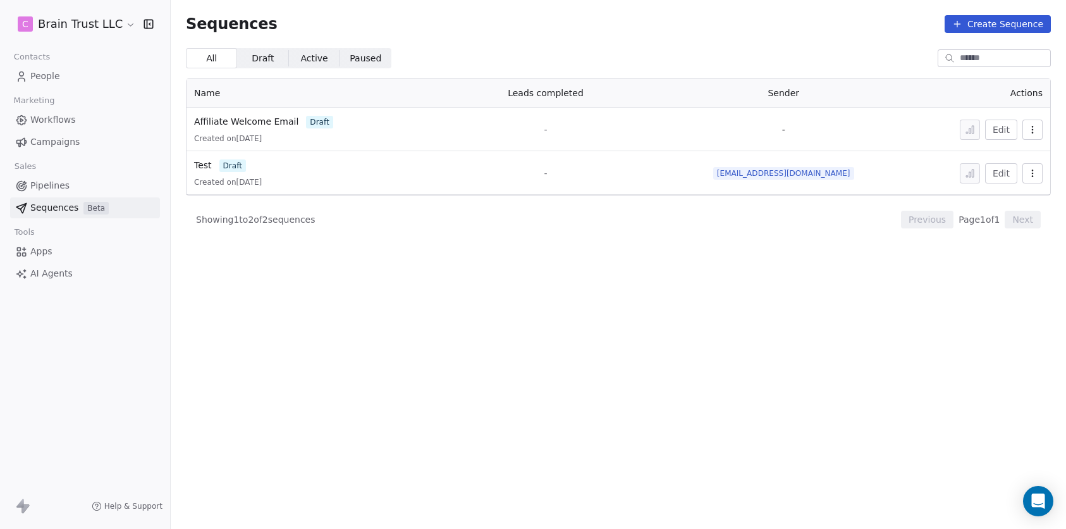
click at [53, 122] on span "Workflows" at bounding box center [53, 119] width 46 height 13
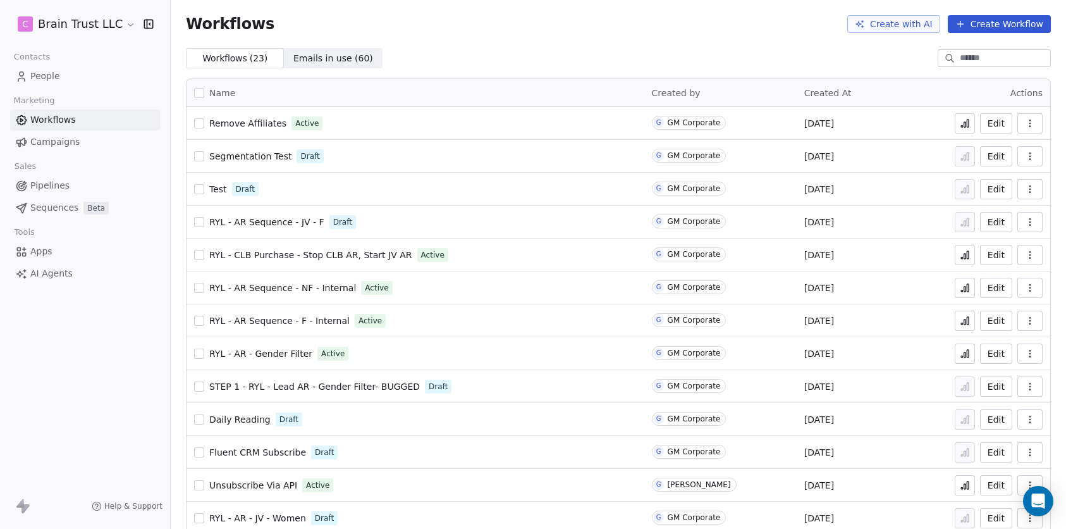
click at [1005, 23] on button "Create Workflow" at bounding box center [999, 24] width 103 height 18
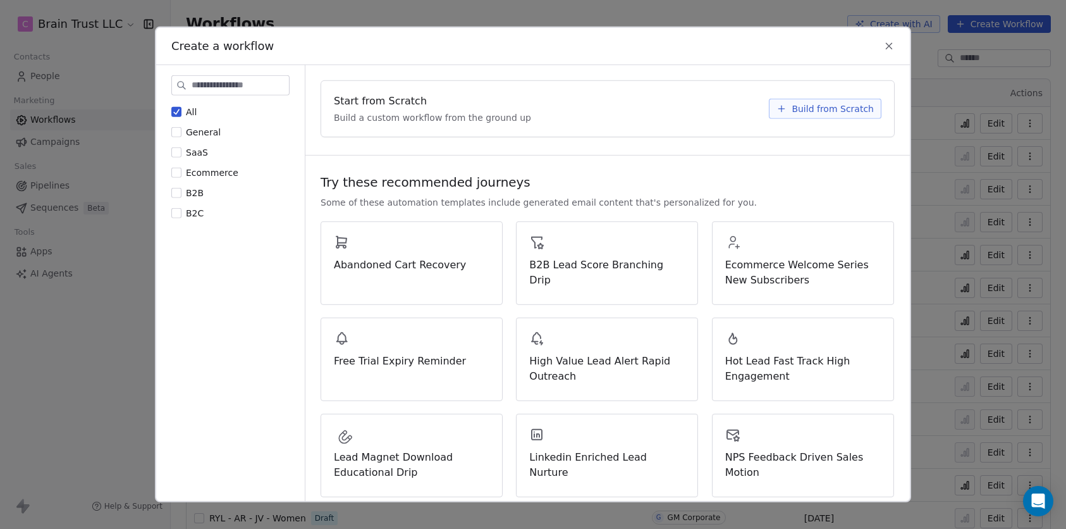
click at [807, 110] on span "Build from Scratch" at bounding box center [833, 108] width 82 height 13
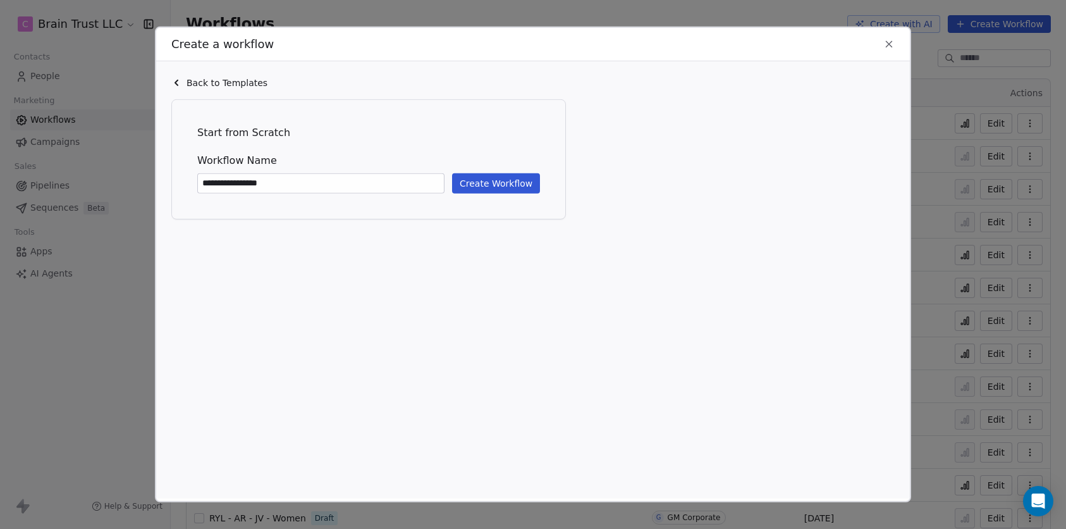
type input "**********"
click at [501, 184] on button "Create Workflow" at bounding box center [496, 183] width 88 height 20
